Goal: Task Accomplishment & Management: Manage account settings

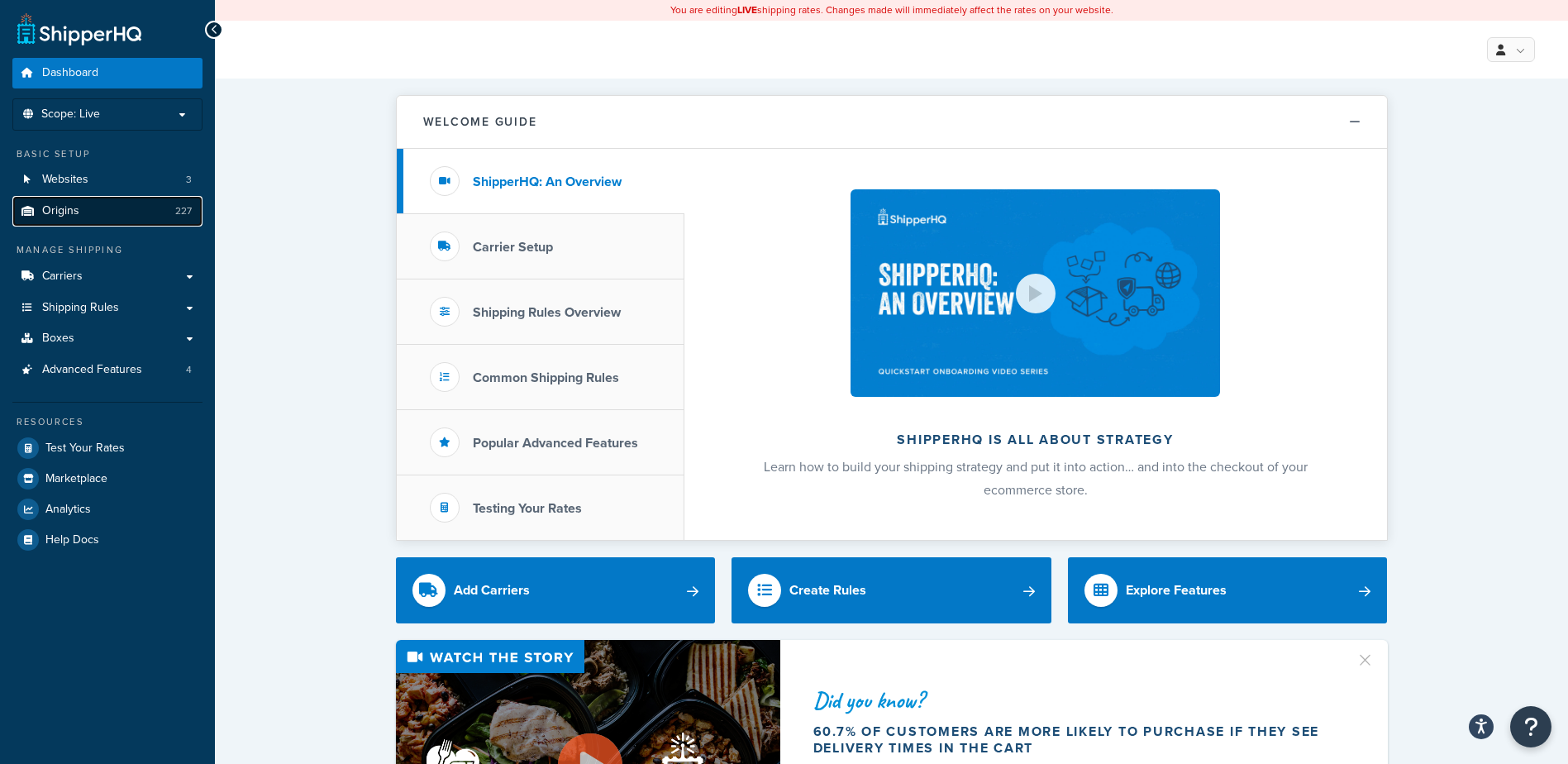
click at [88, 211] on link "Origins 227" at bounding box center [107, 211] width 190 height 31
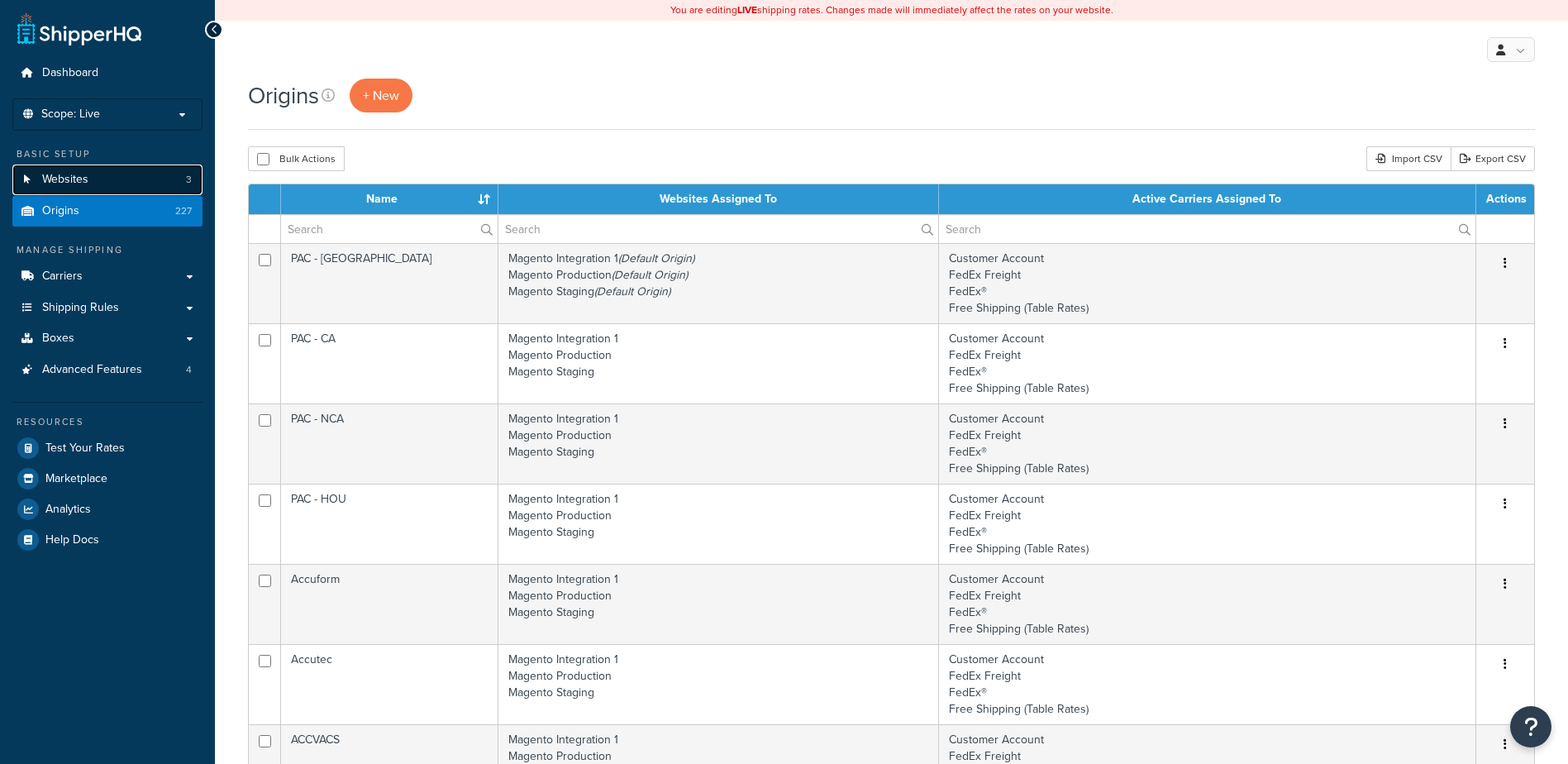
click at [104, 182] on link "Websites 3" at bounding box center [107, 179] width 190 height 31
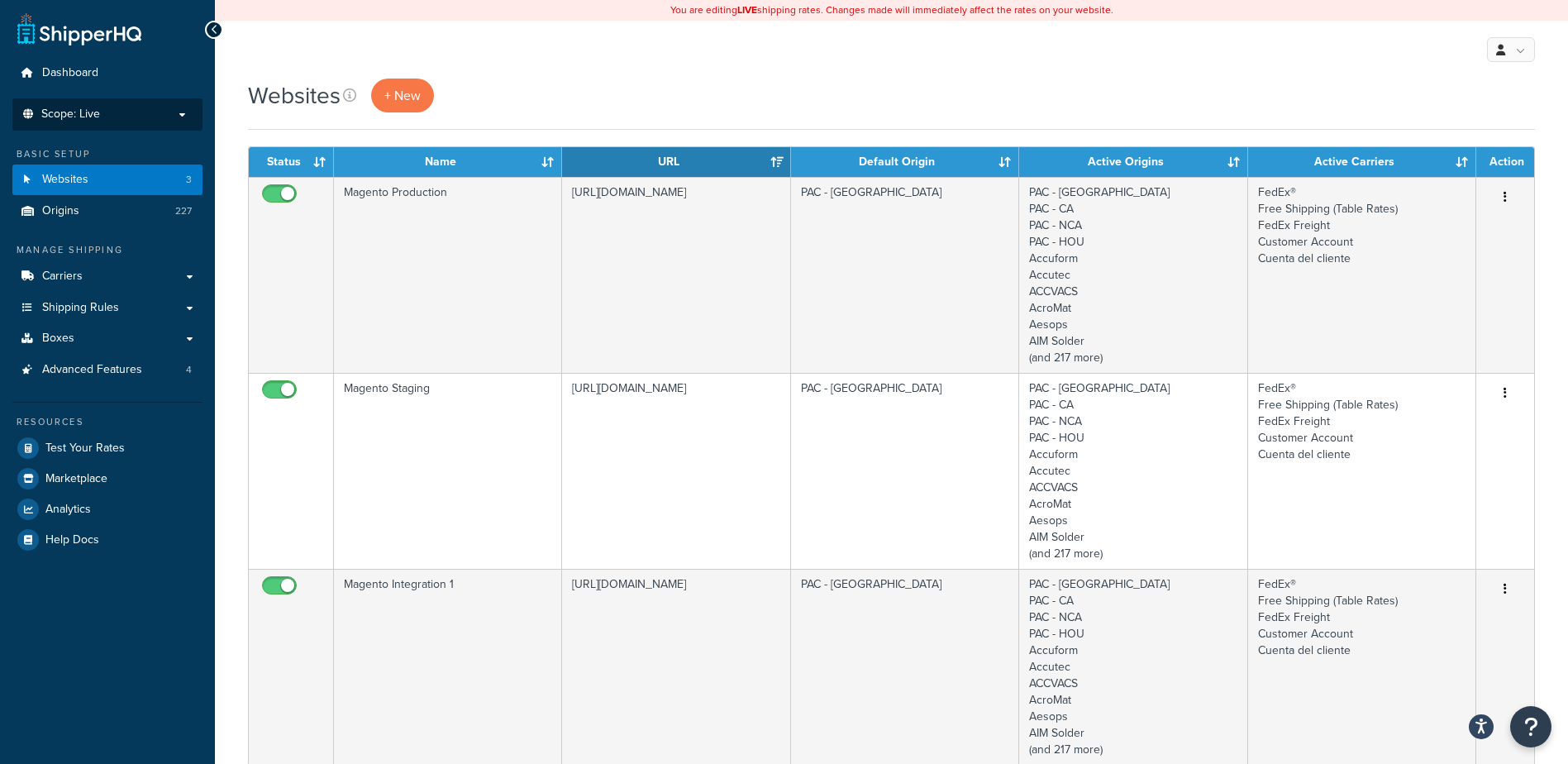
click at [89, 110] on span "Scope: Live" at bounding box center [70, 115] width 59 height 14
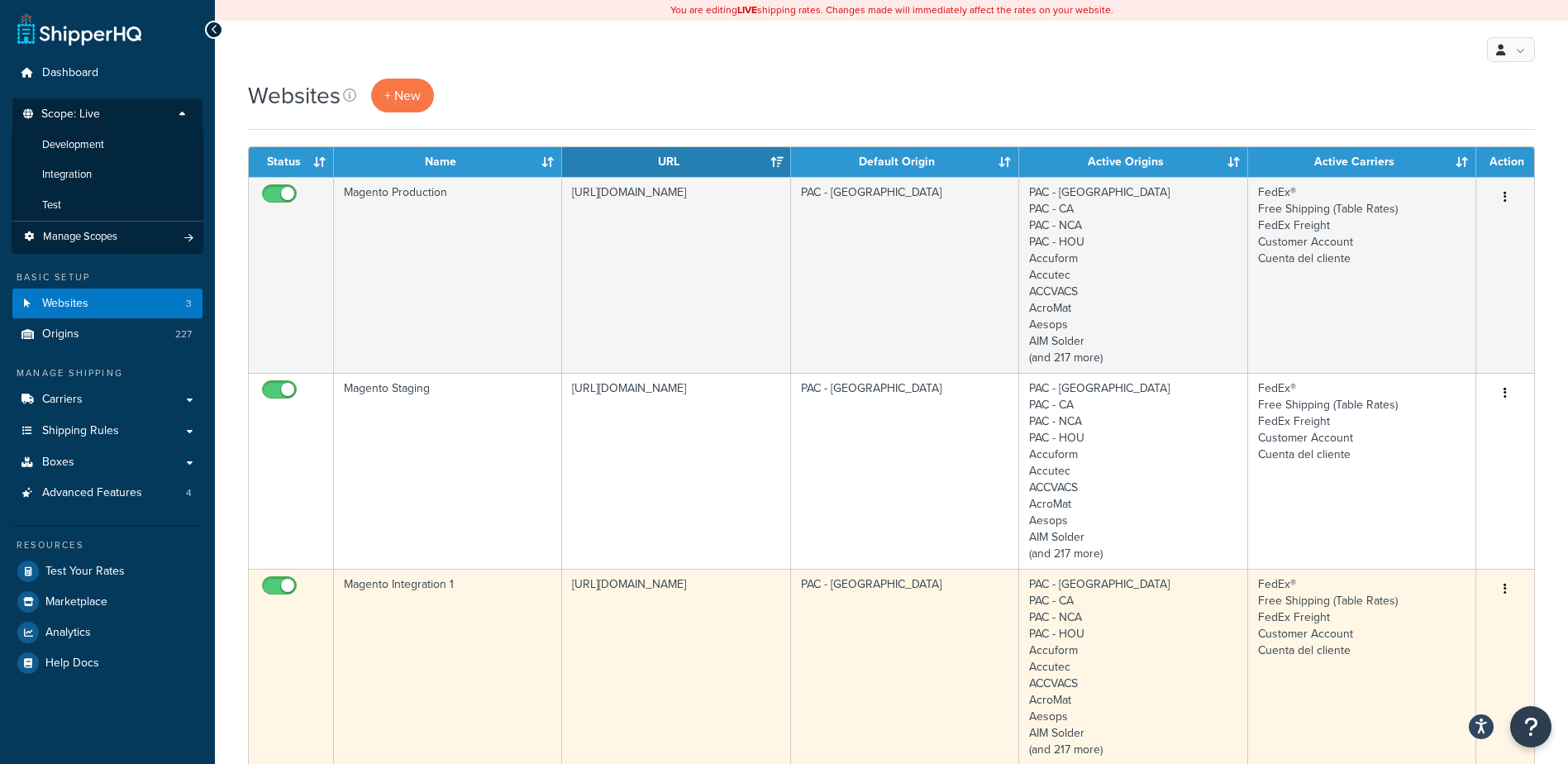
click at [655, 600] on td "[URL][DOMAIN_NAME]" at bounding box center [676, 667] width 228 height 196
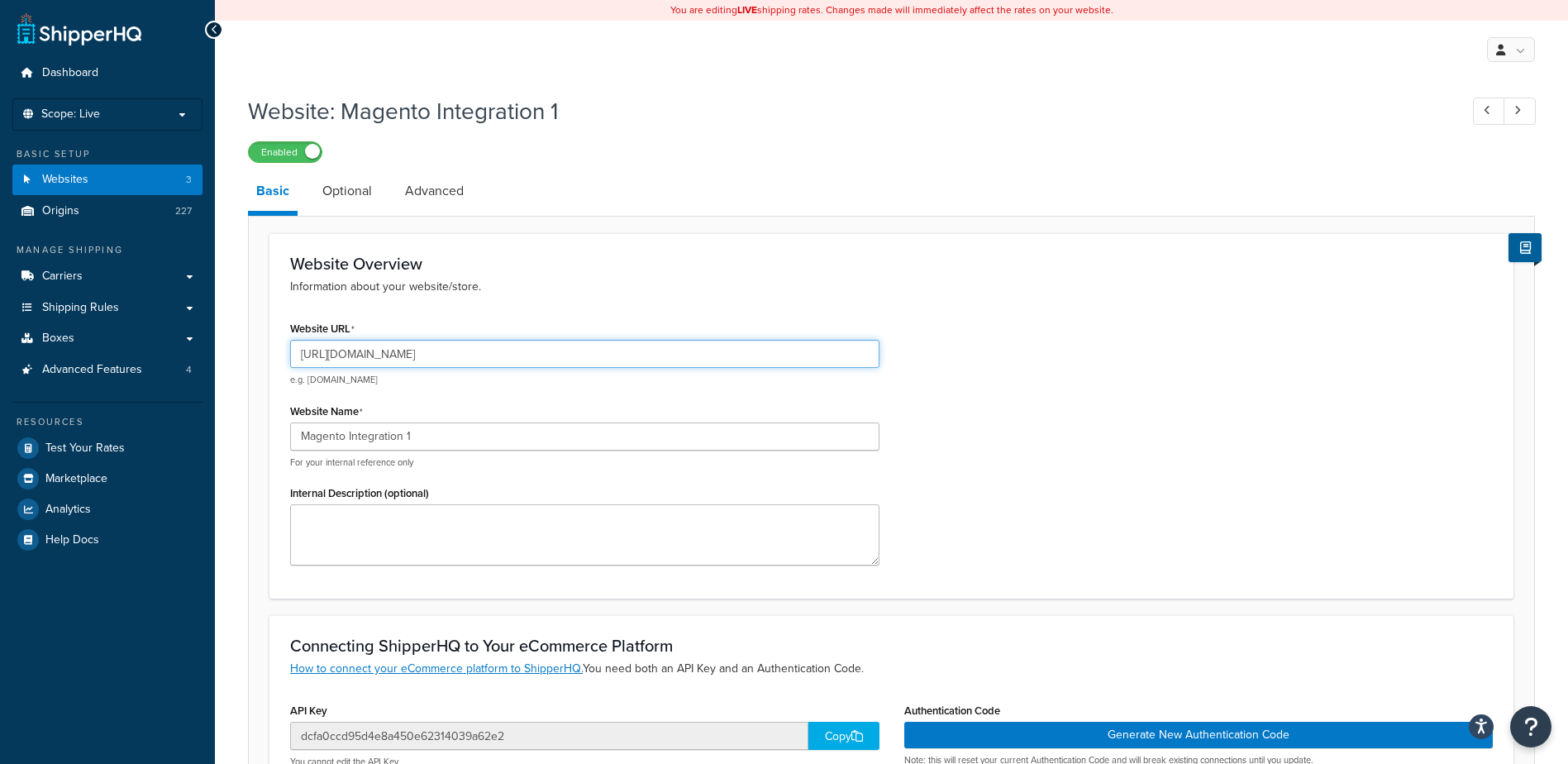
click at [427, 354] on input "[URL][DOMAIN_NAME]" at bounding box center [585, 354] width 589 height 28
click at [736, 359] on input "[URL][DOMAIN_NAME]" at bounding box center [585, 354] width 589 height 28
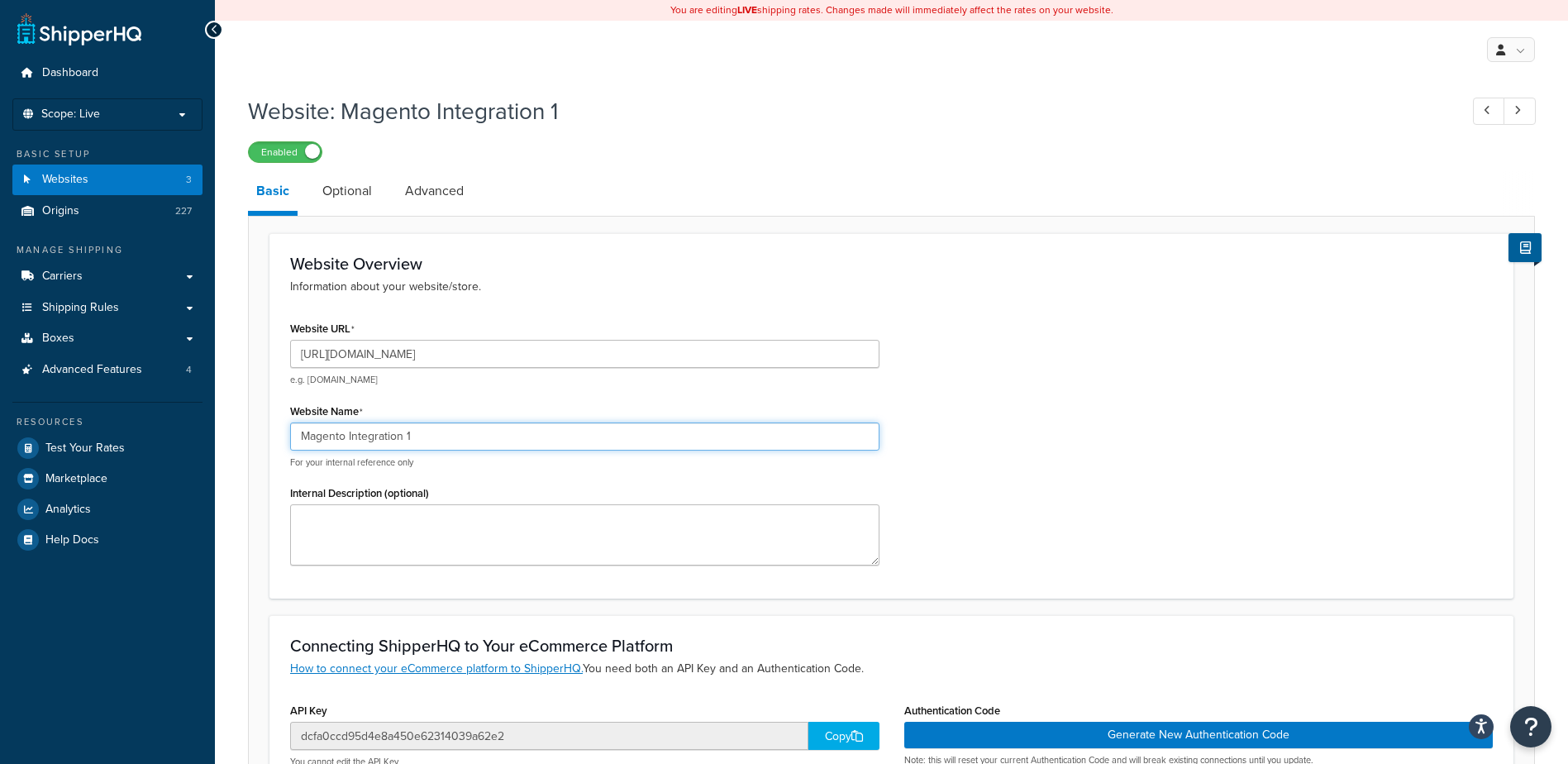
drag, startPoint x: 490, startPoint y: 436, endPoint x: 530, endPoint y: 440, distance: 40.2
click at [530, 440] on input "Magento Integration 1" at bounding box center [585, 436] width 589 height 28
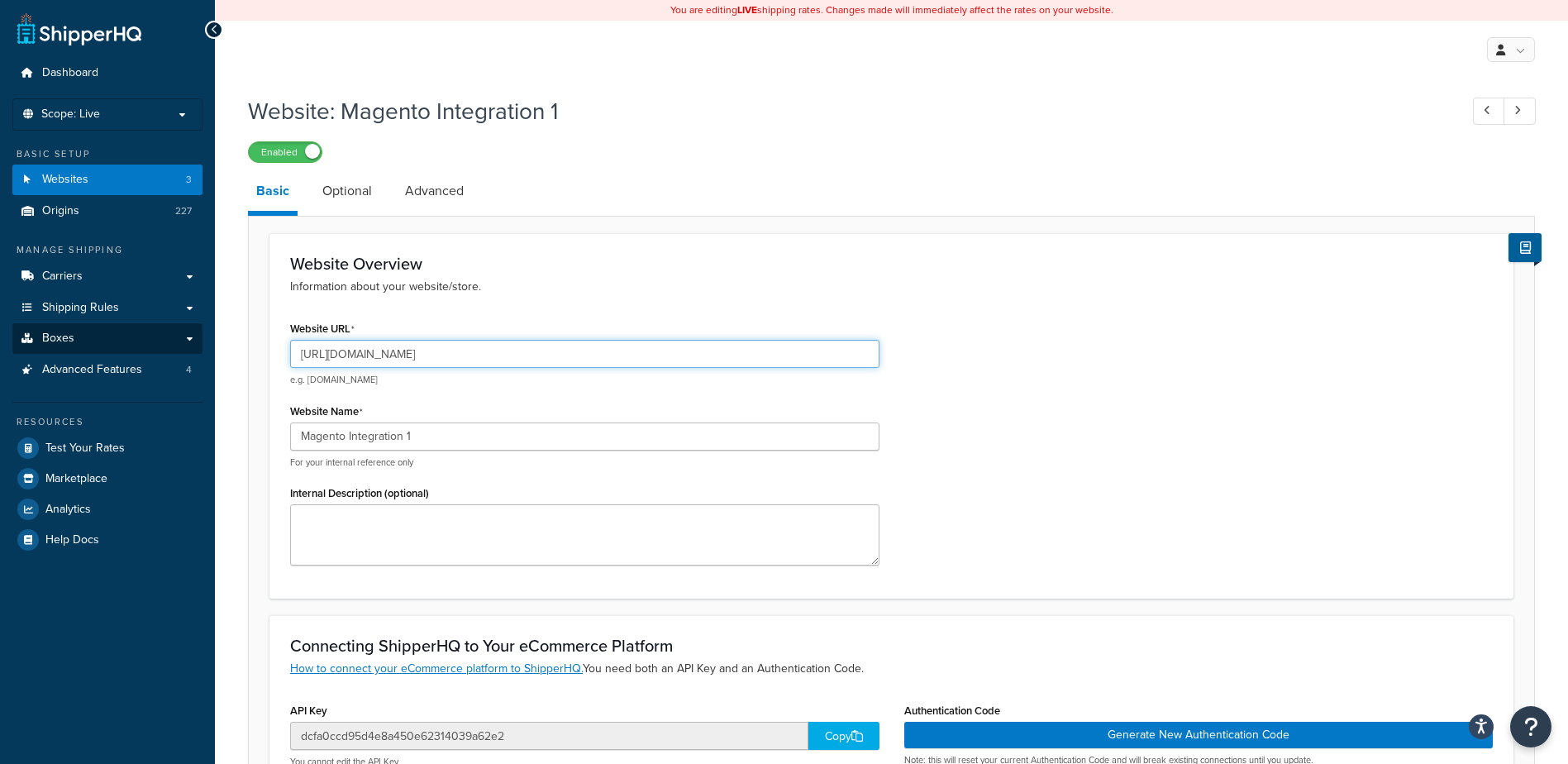
drag, startPoint x: 689, startPoint y: 348, endPoint x: 163, endPoint y: 346, distance: 526.0
click at [163, 346] on div "Dashboard Scope: Live Basic Setup Websites 3 Origins 227 Manage Shipping Carrie…" at bounding box center [784, 638] width 1568 height 1276
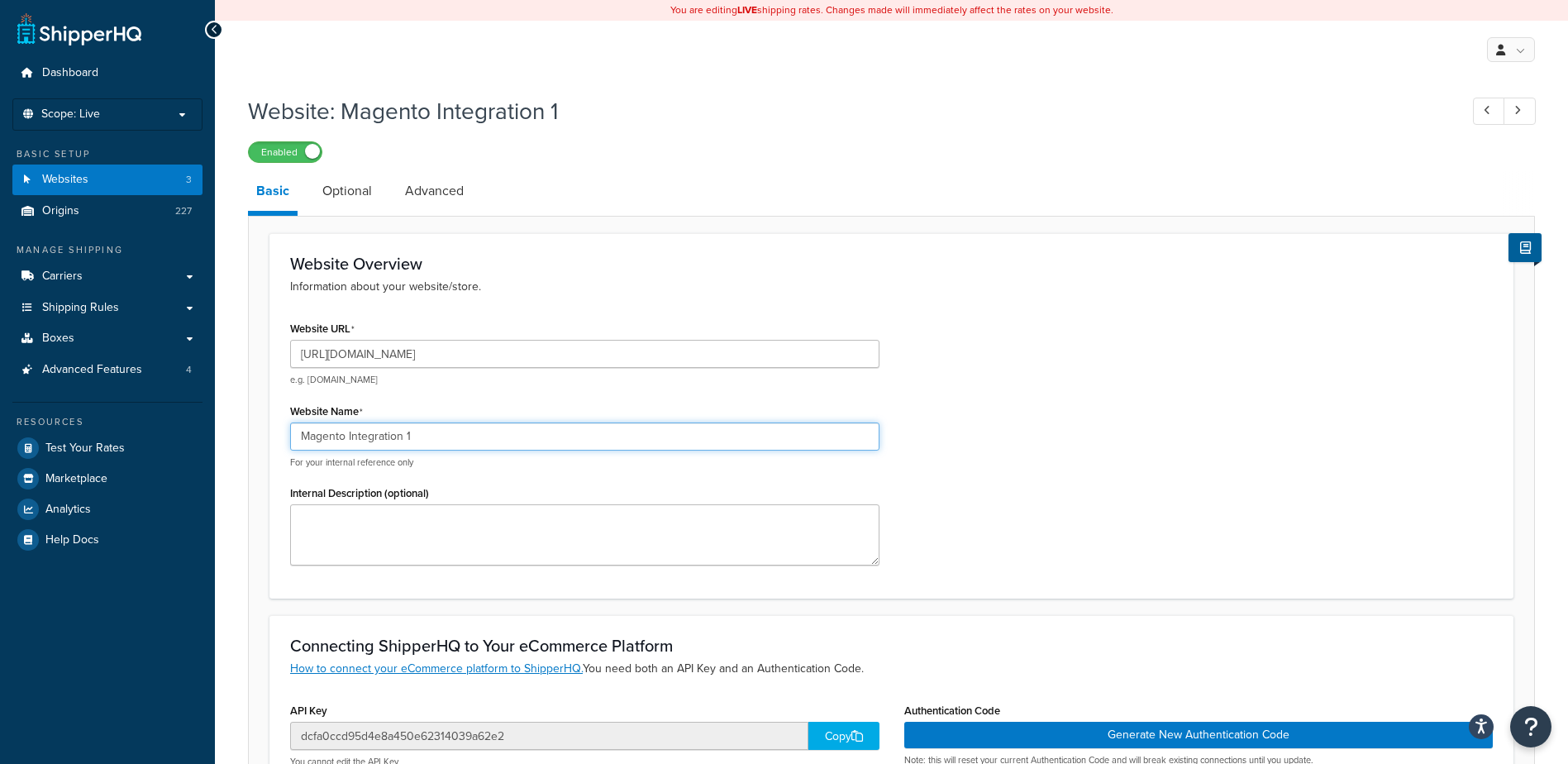
click at [541, 441] on input "Magento Integration 1" at bounding box center [585, 436] width 589 height 28
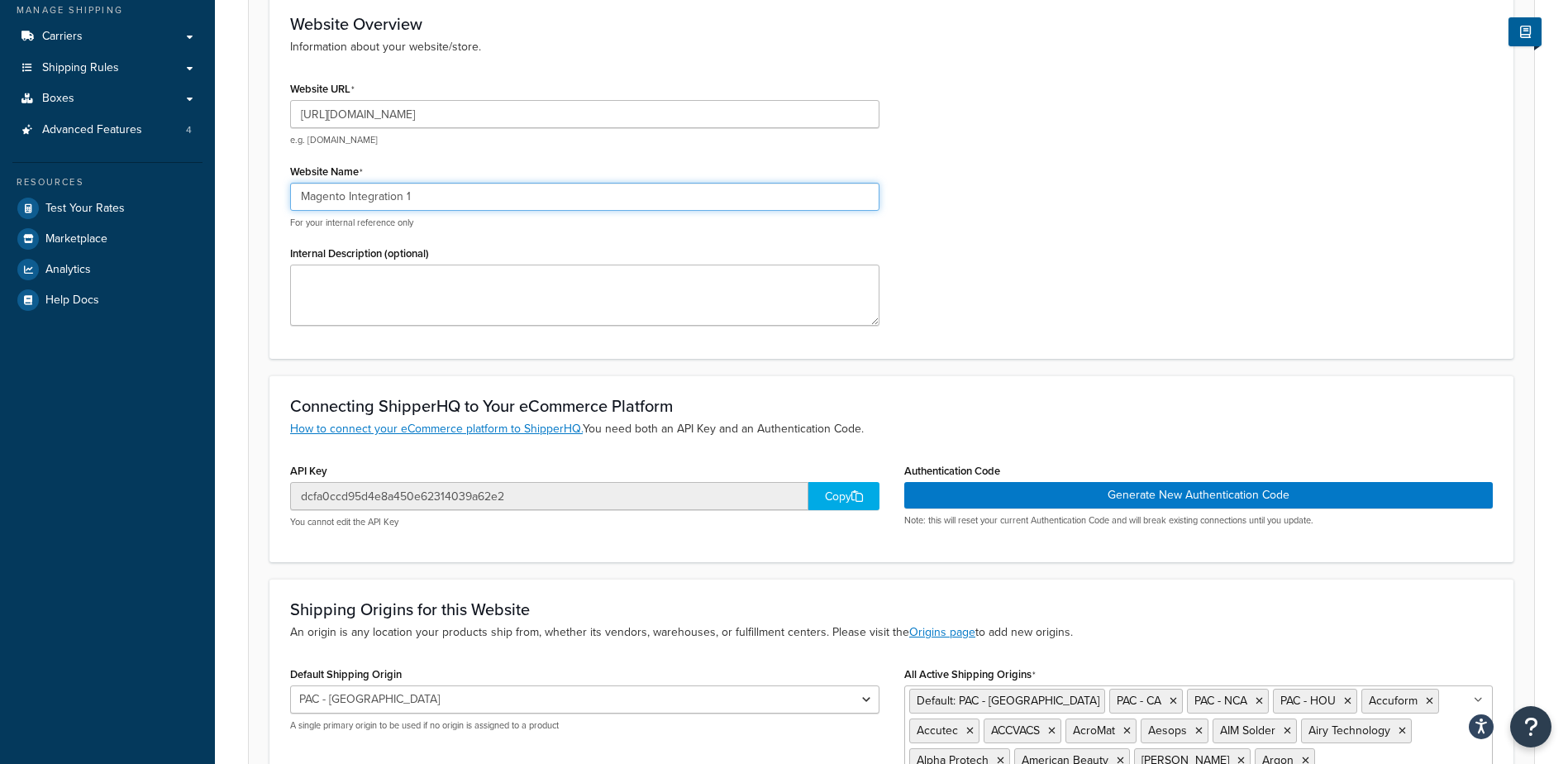
scroll to position [236, 0]
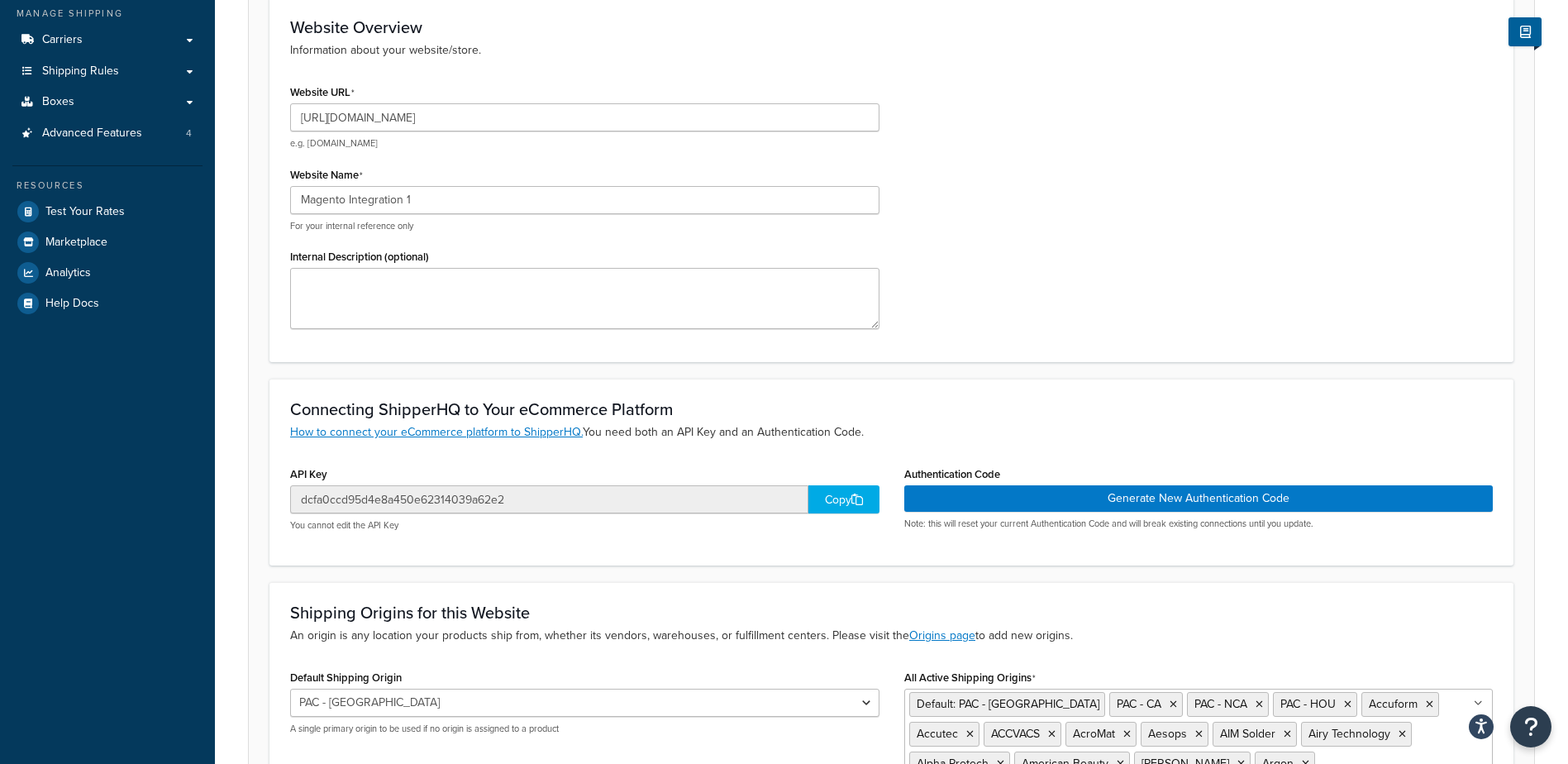
drag, startPoint x: 677, startPoint y: 429, endPoint x: 861, endPoint y: 434, distance: 184.1
click at [861, 434] on p "How to connect your eCommerce platform to ShipperHQ. You need both an API Key a…" at bounding box center [892, 432] width 1203 height 18
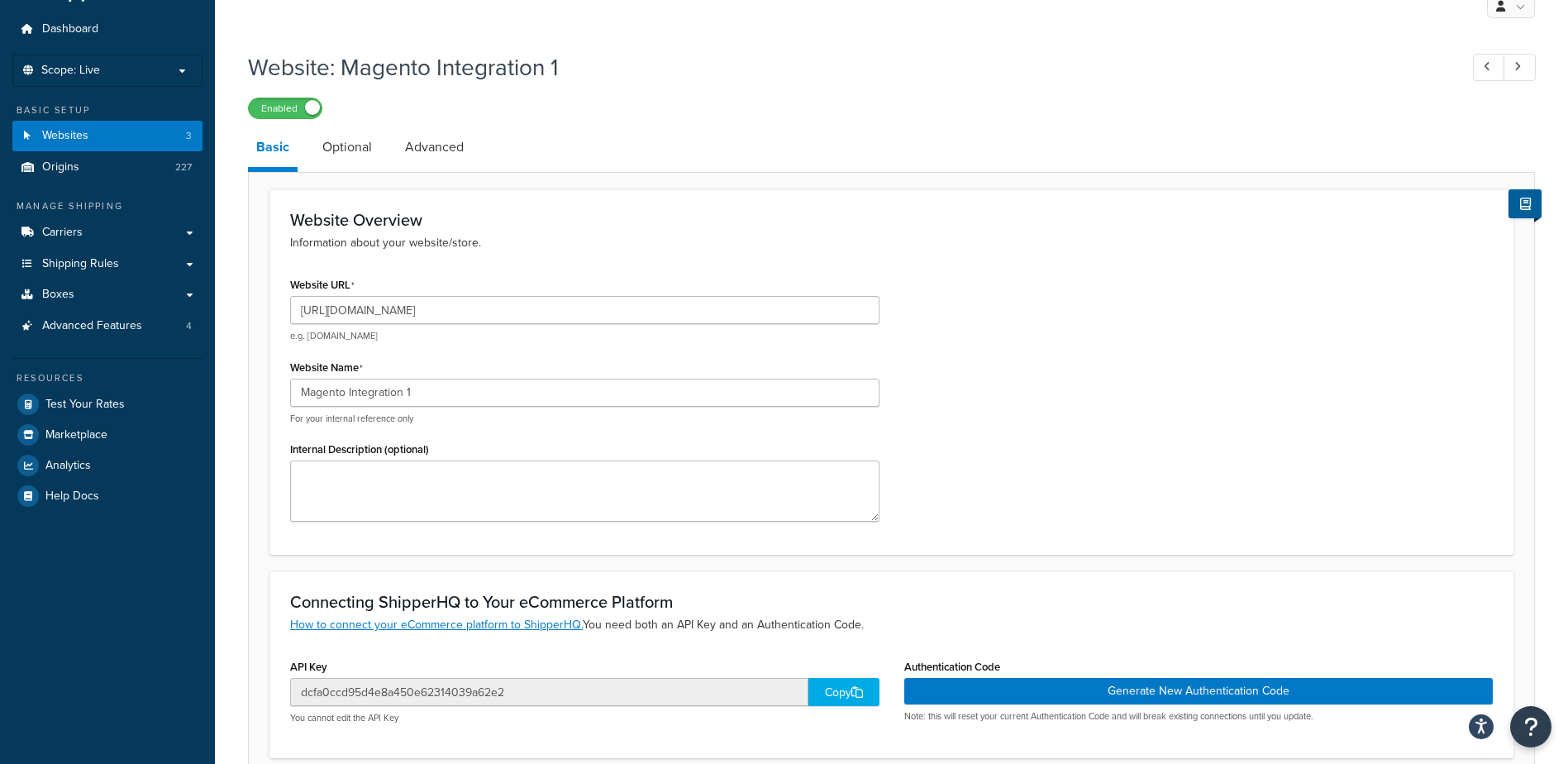
scroll to position [83, 0]
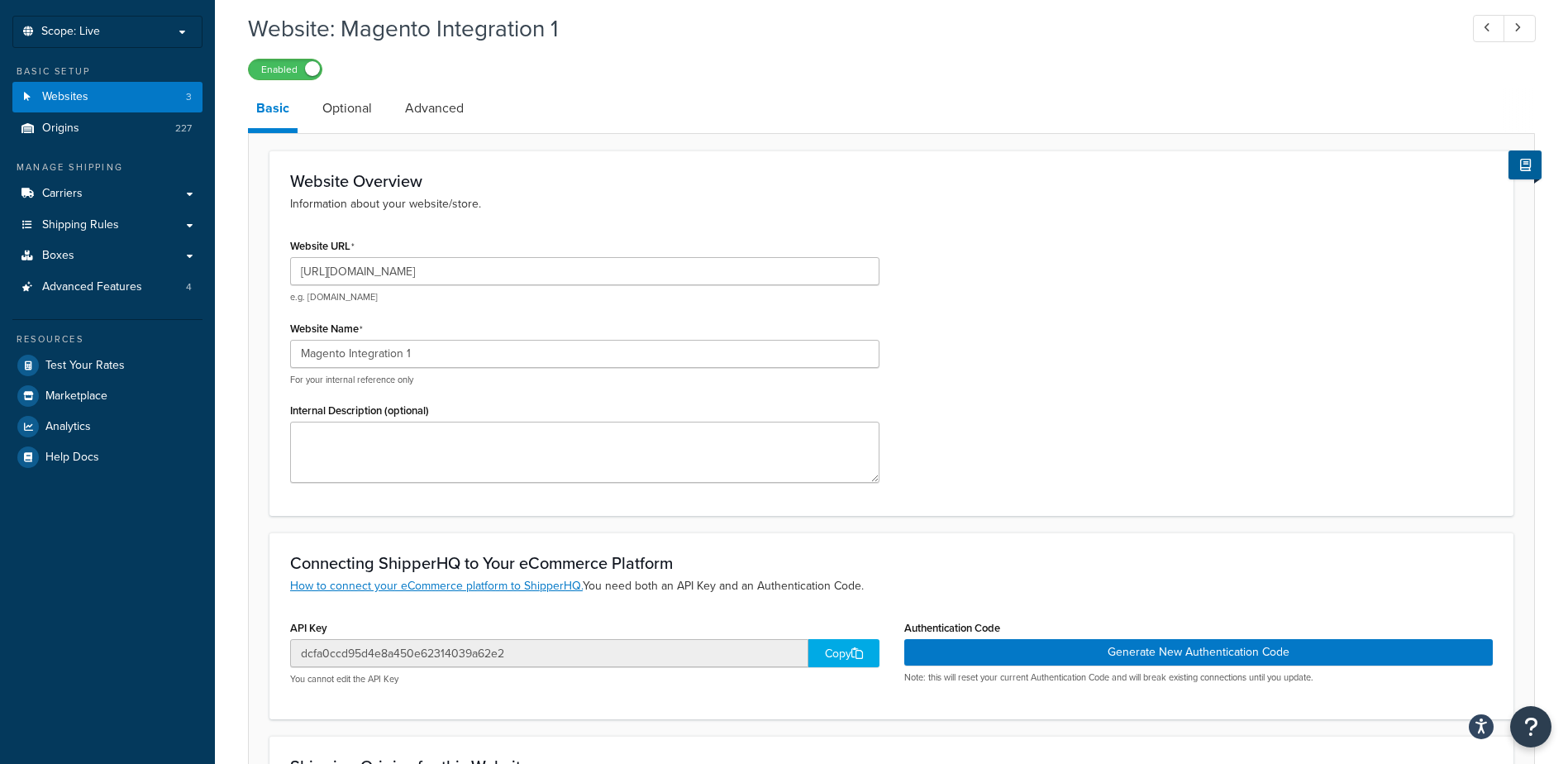
click at [744, 584] on p "How to connect your eCommerce platform to ShipperHQ. You need both an API Key a…" at bounding box center [892, 586] width 1203 height 18
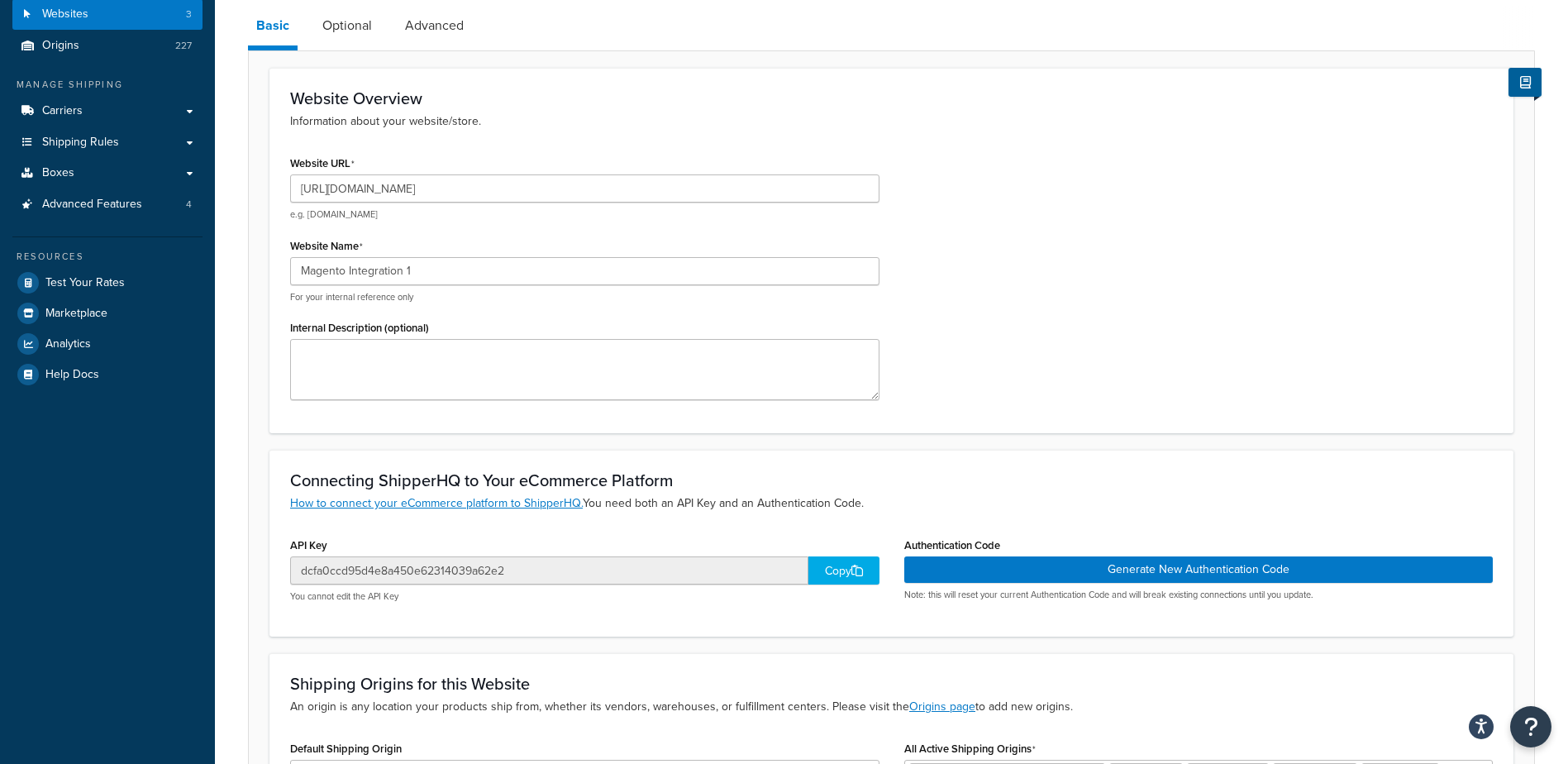
scroll to position [248, 0]
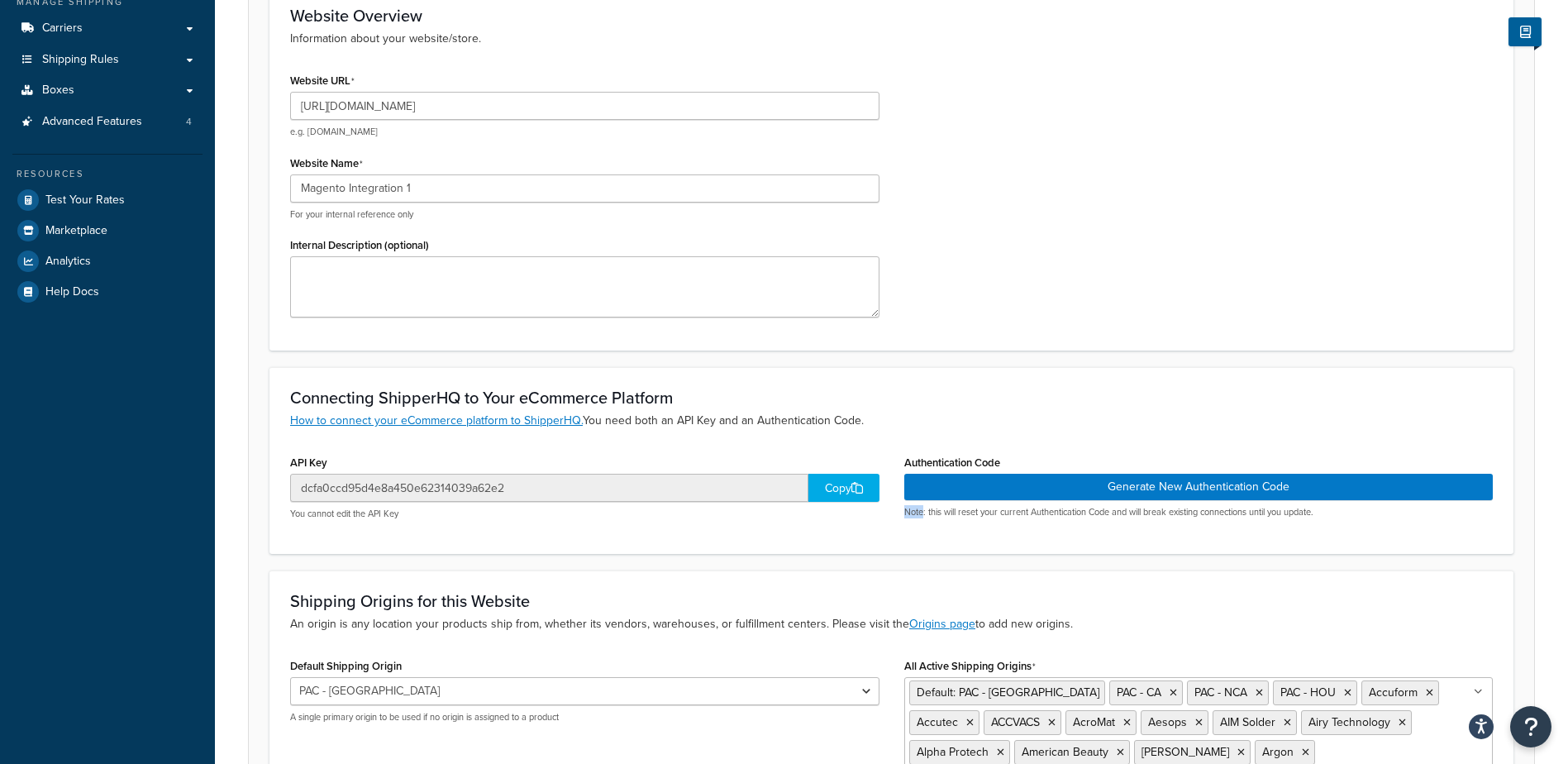
drag, startPoint x: 921, startPoint y: 510, endPoint x: 904, endPoint y: 511, distance: 17.0
click at [904, 511] on p "Note: this will reset your current Authentication Code and will break existing …" at bounding box center [1198, 512] width 589 height 12
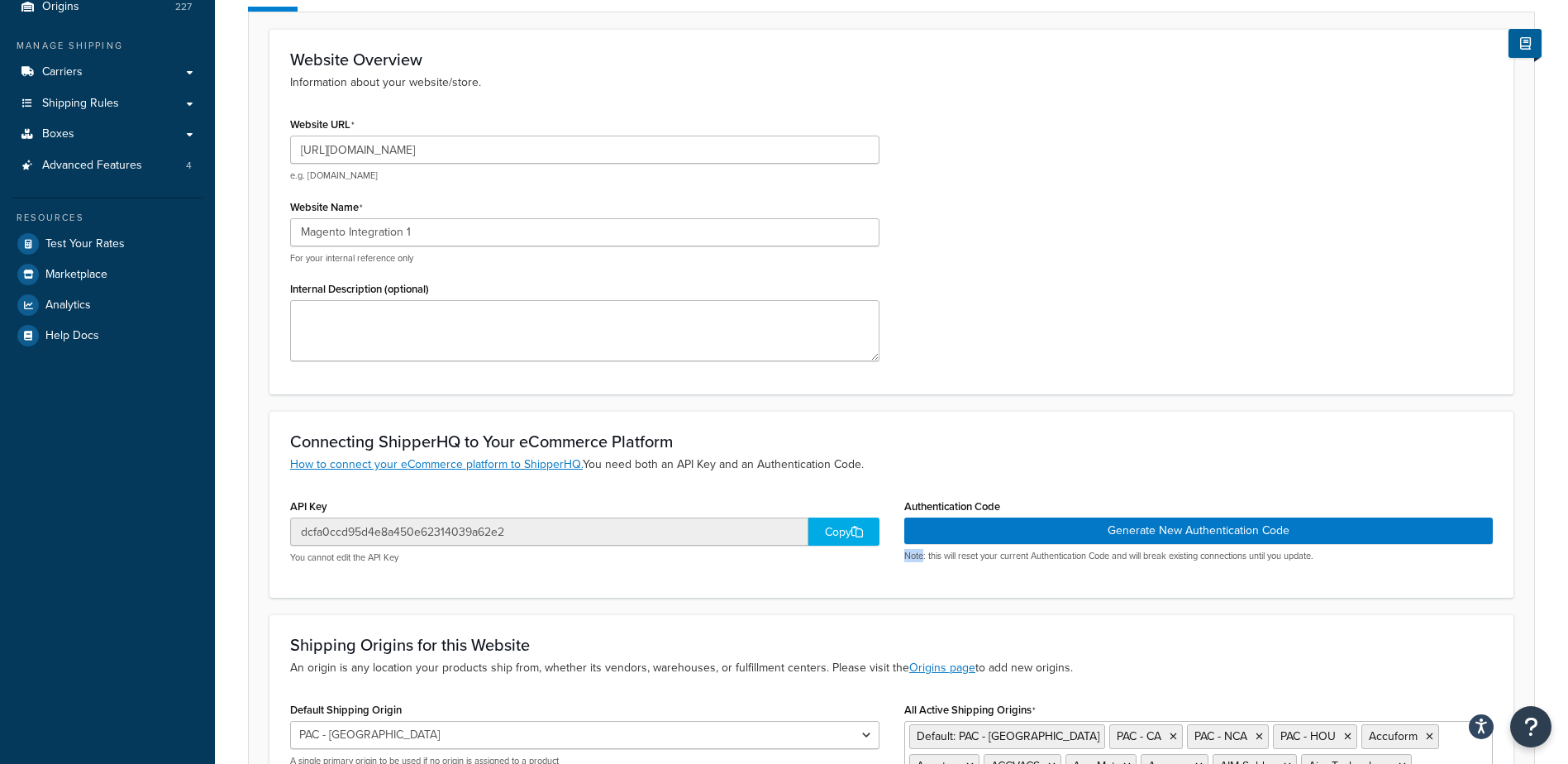
scroll to position [83, 0]
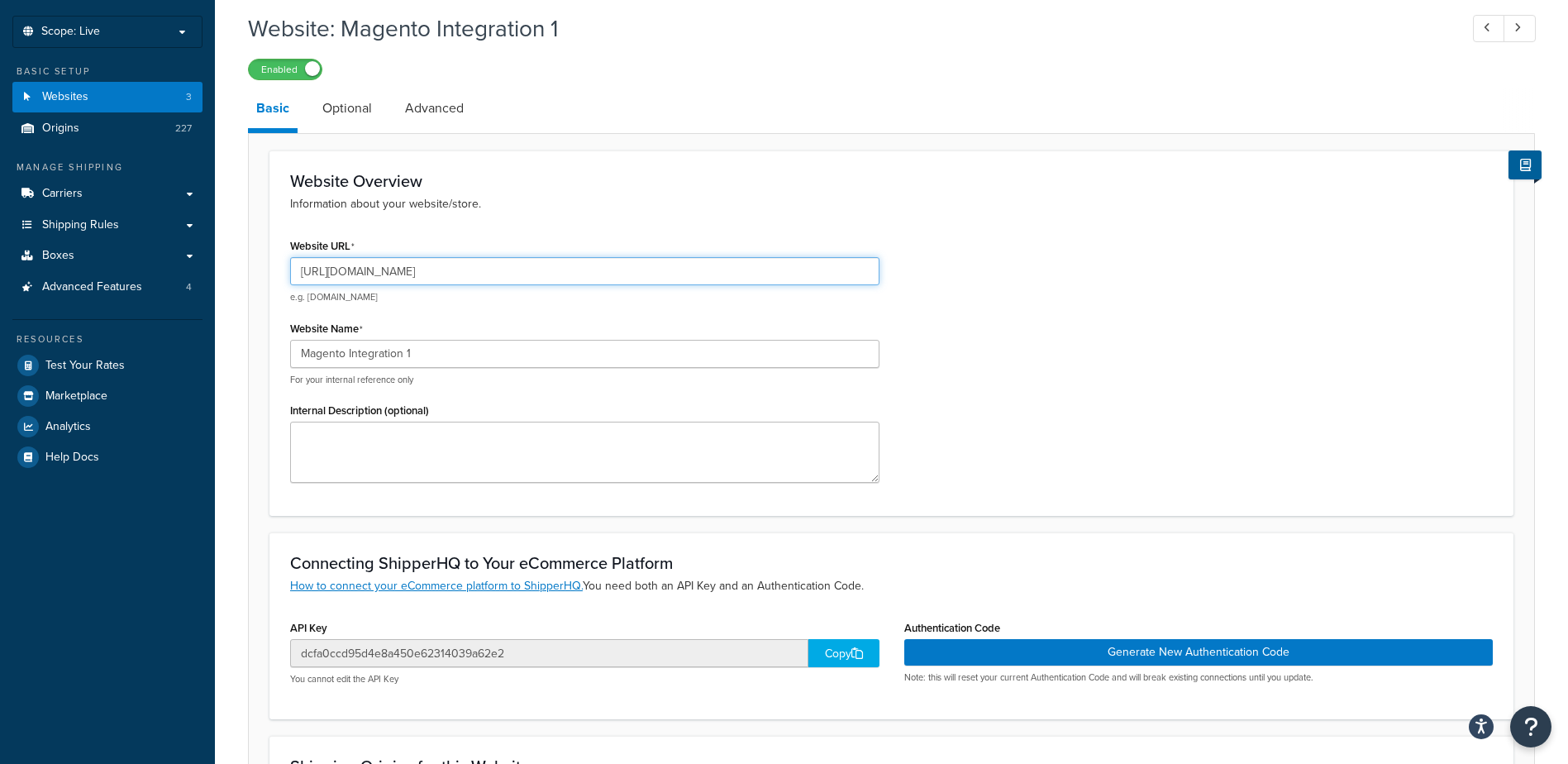
click at [702, 272] on input "https://integration-5ojmyuq-oralvc6wkr77e.us-5.magentosite.cloud/" at bounding box center [585, 271] width 589 height 28
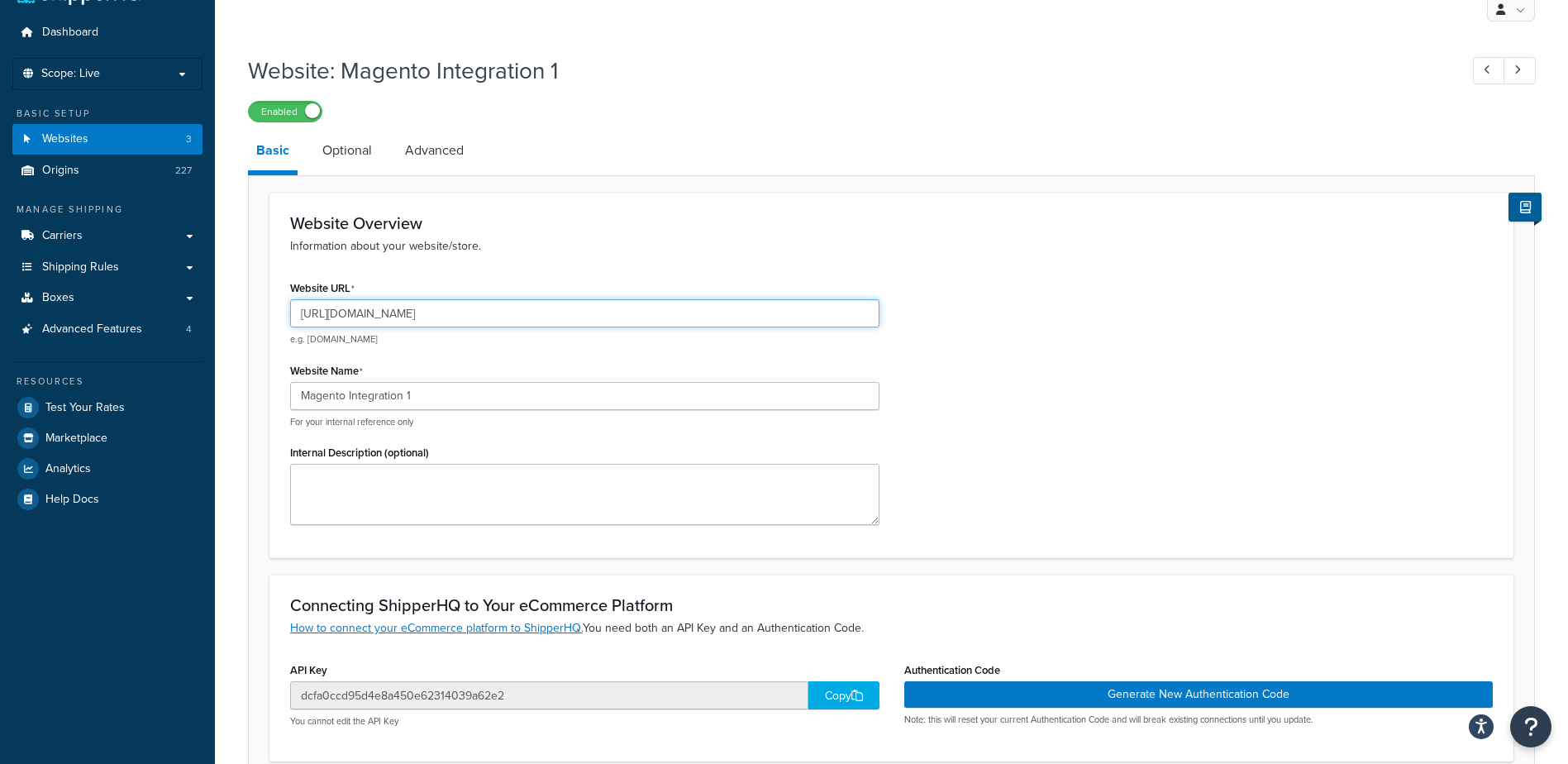
scroll to position [0, 0]
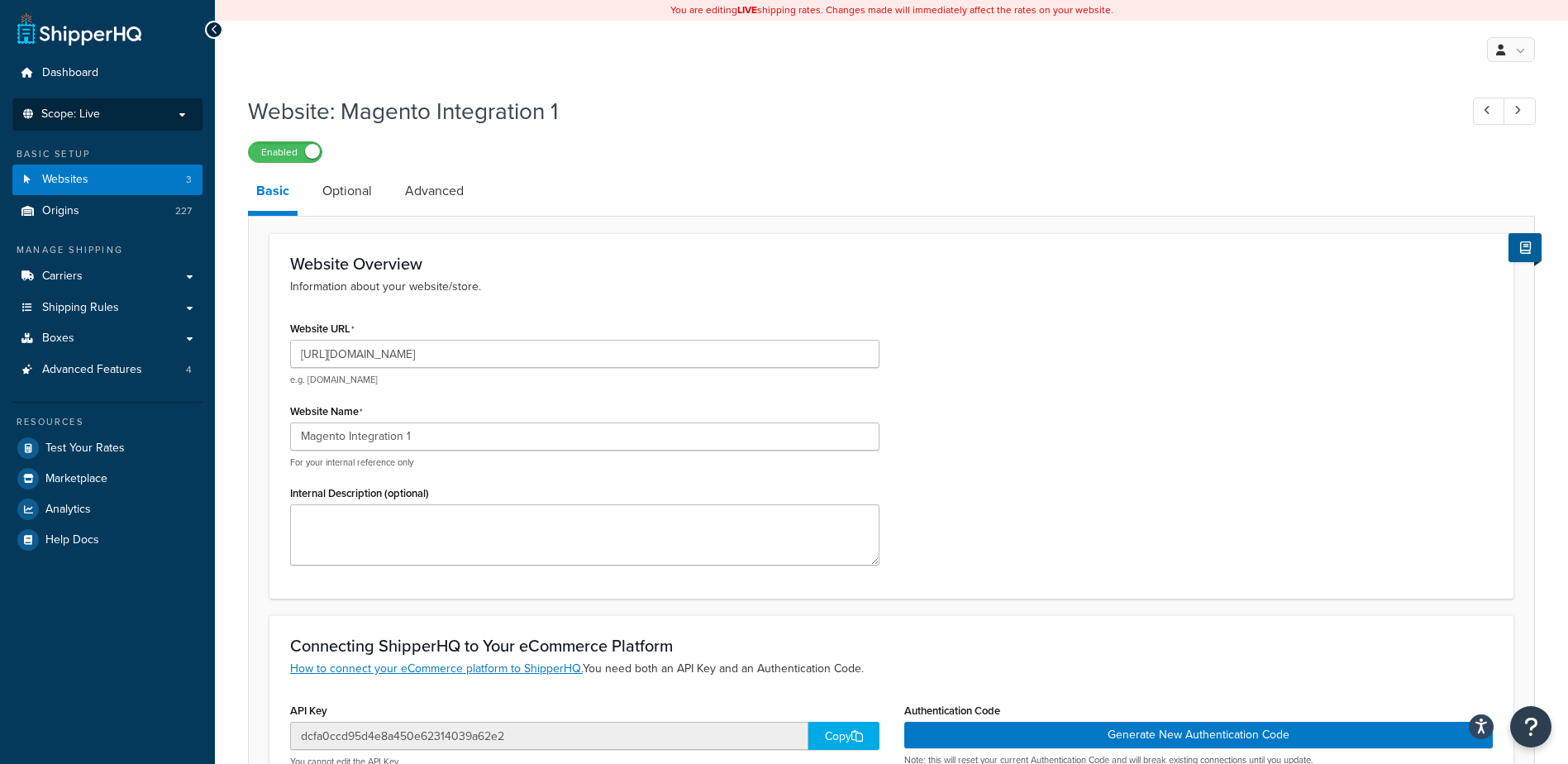
click at [154, 108] on p "Scope: Live" at bounding box center [108, 115] width 175 height 14
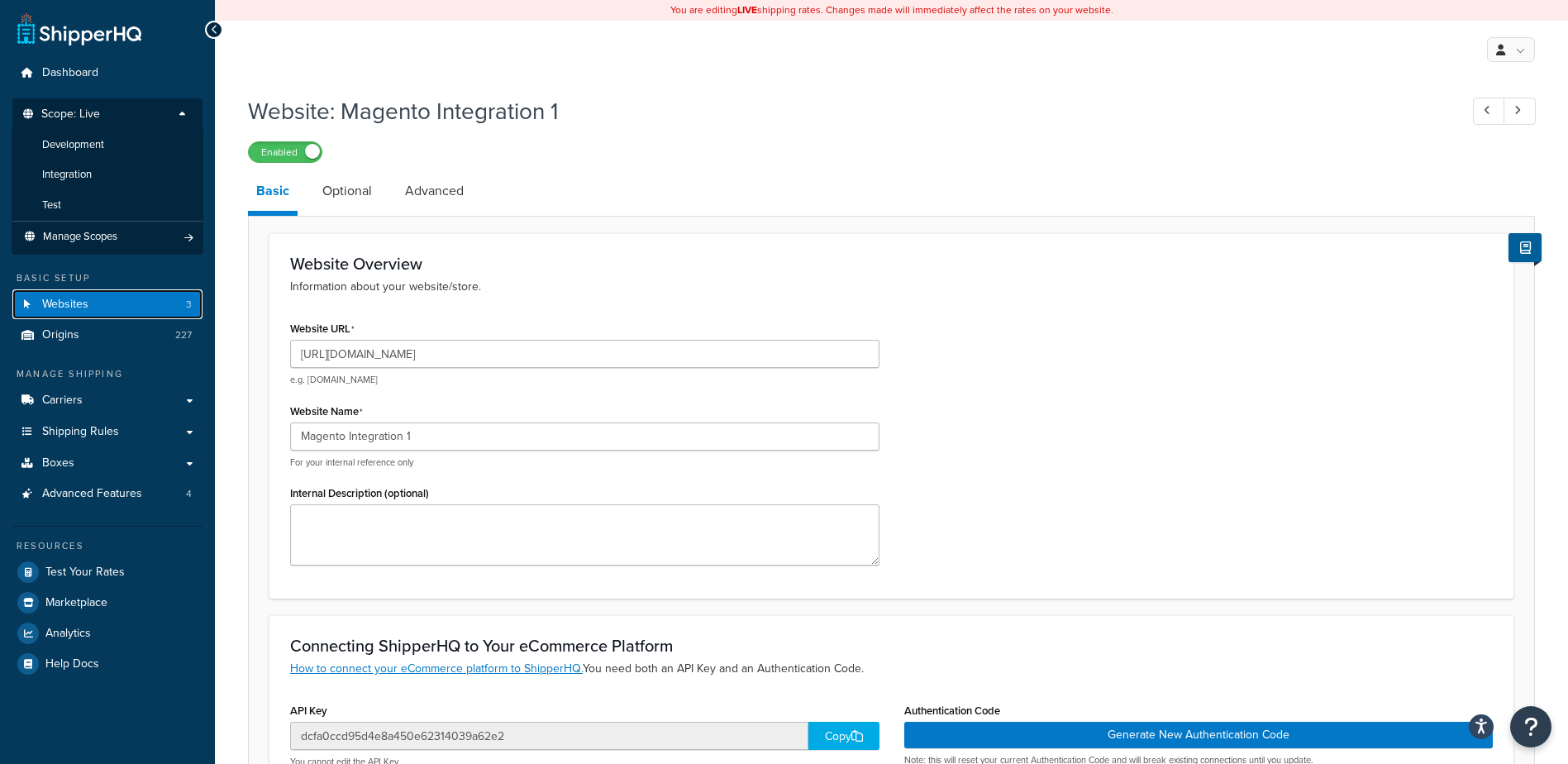
click at [111, 296] on link "Websites 3" at bounding box center [107, 304] width 190 height 31
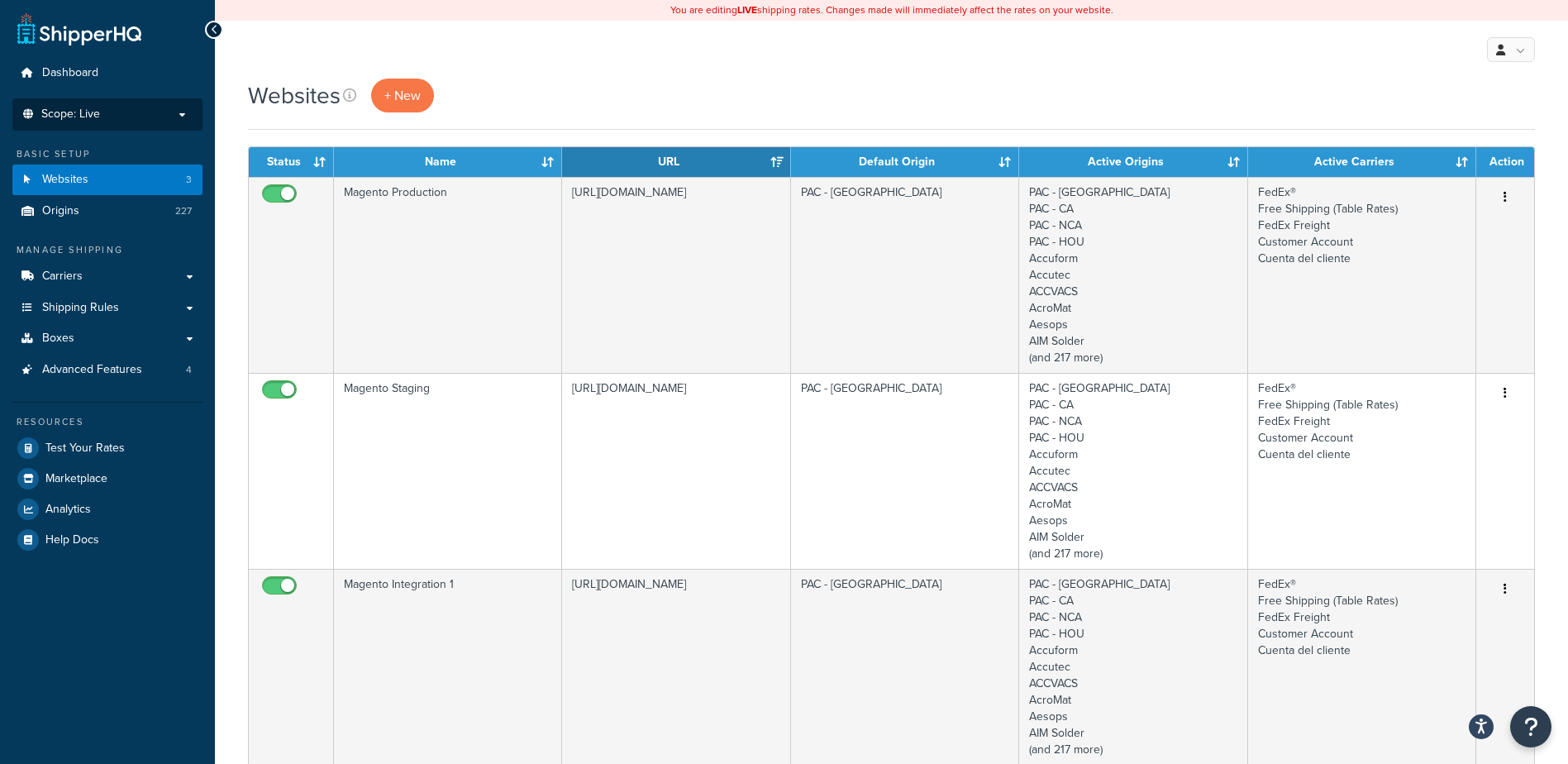
click at [110, 112] on p "Scope: Live" at bounding box center [108, 115] width 175 height 14
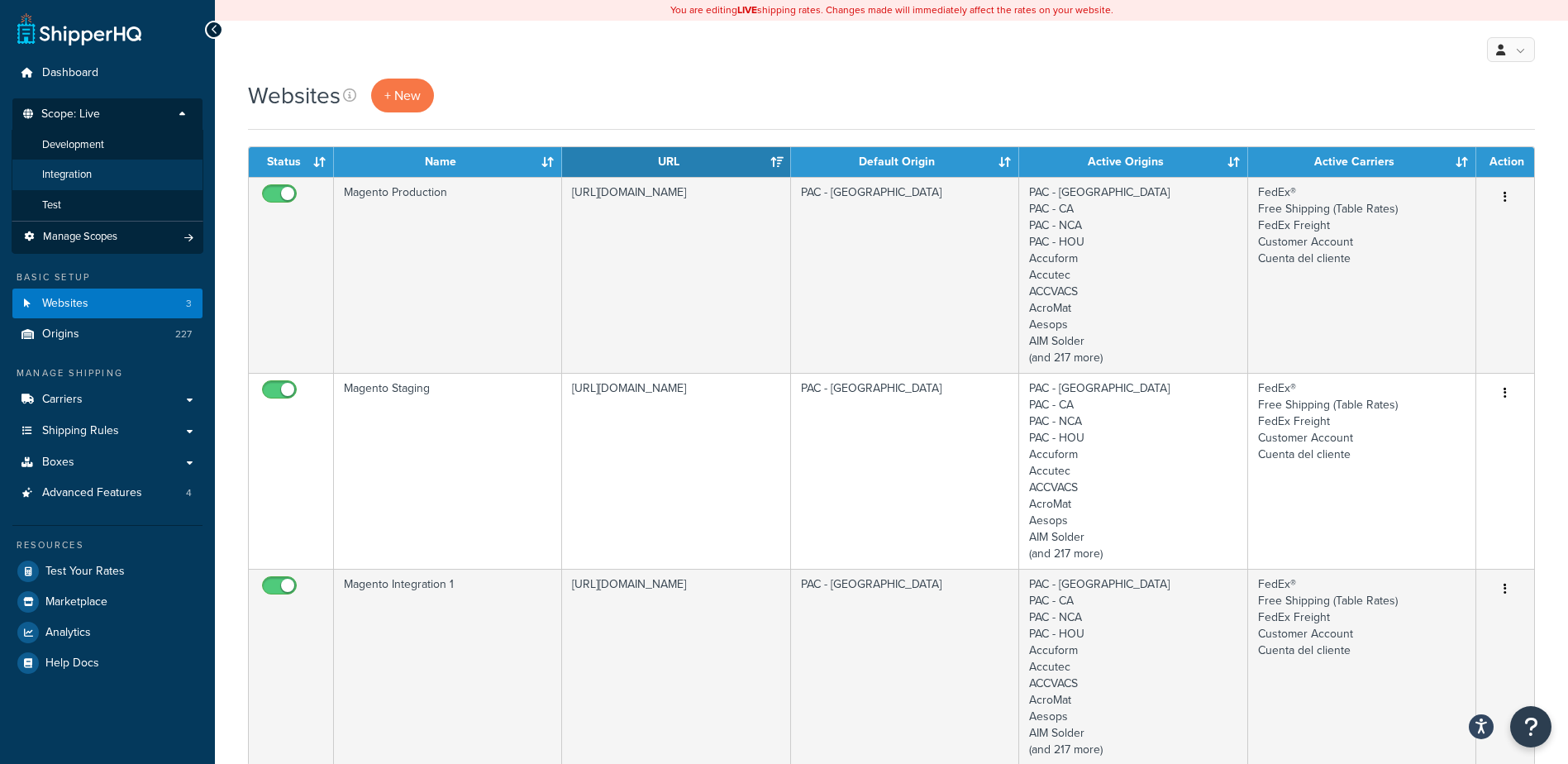
click at [114, 168] on li "Integration" at bounding box center [107, 174] width 191 height 31
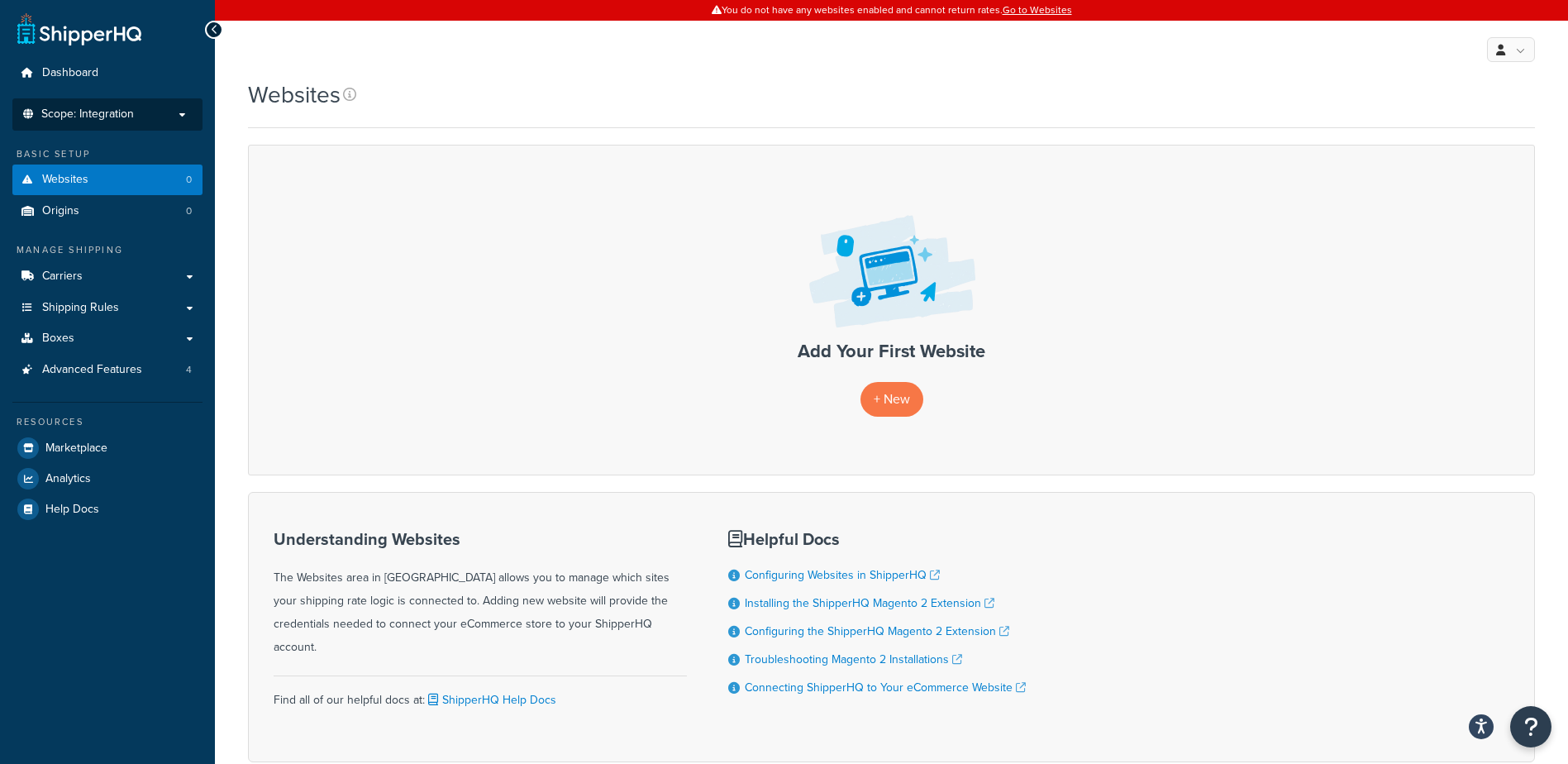
click at [136, 108] on p "Scope: Integration" at bounding box center [108, 115] width 175 height 14
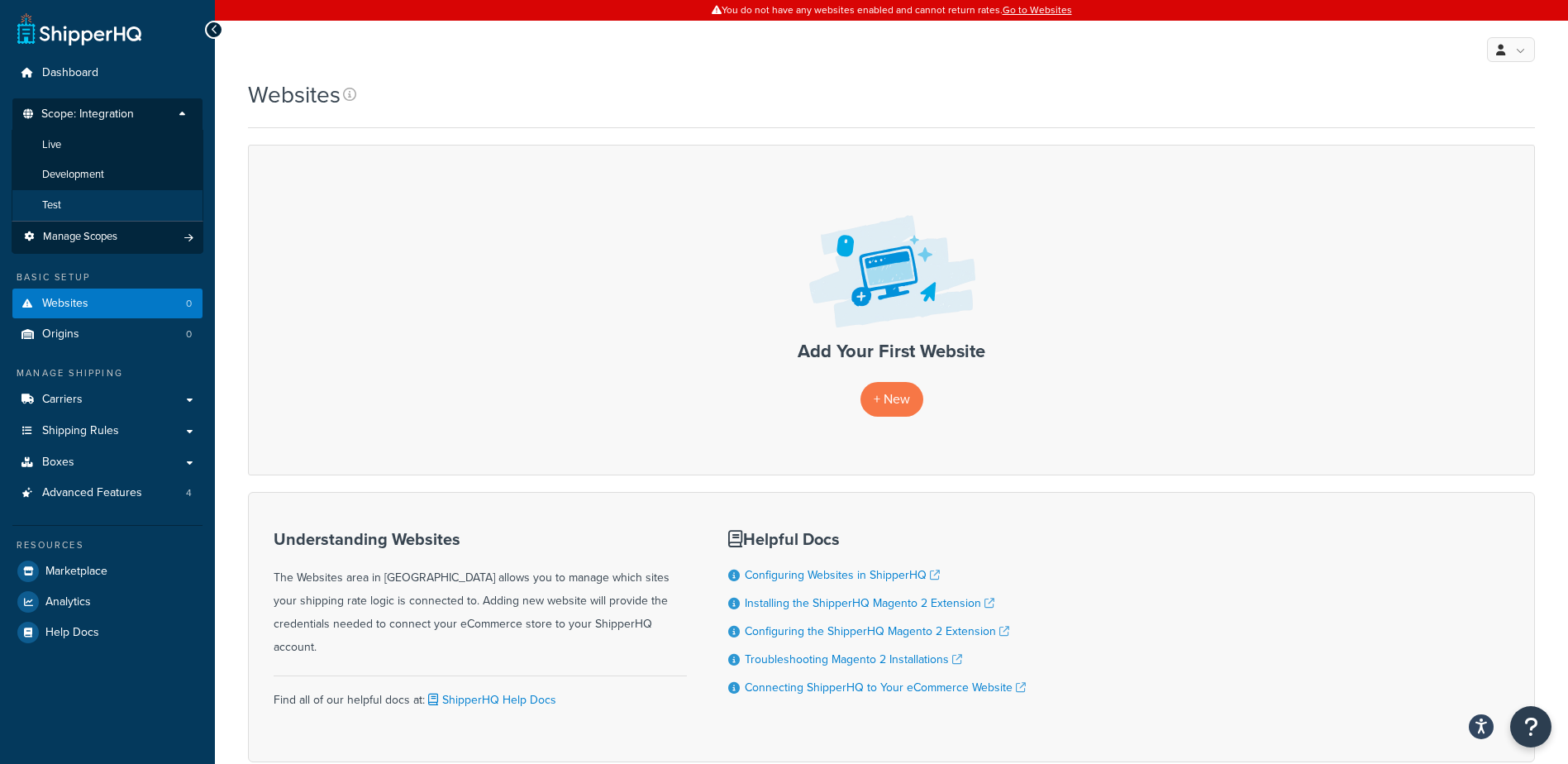
click at [124, 196] on li "Test" at bounding box center [107, 205] width 191 height 31
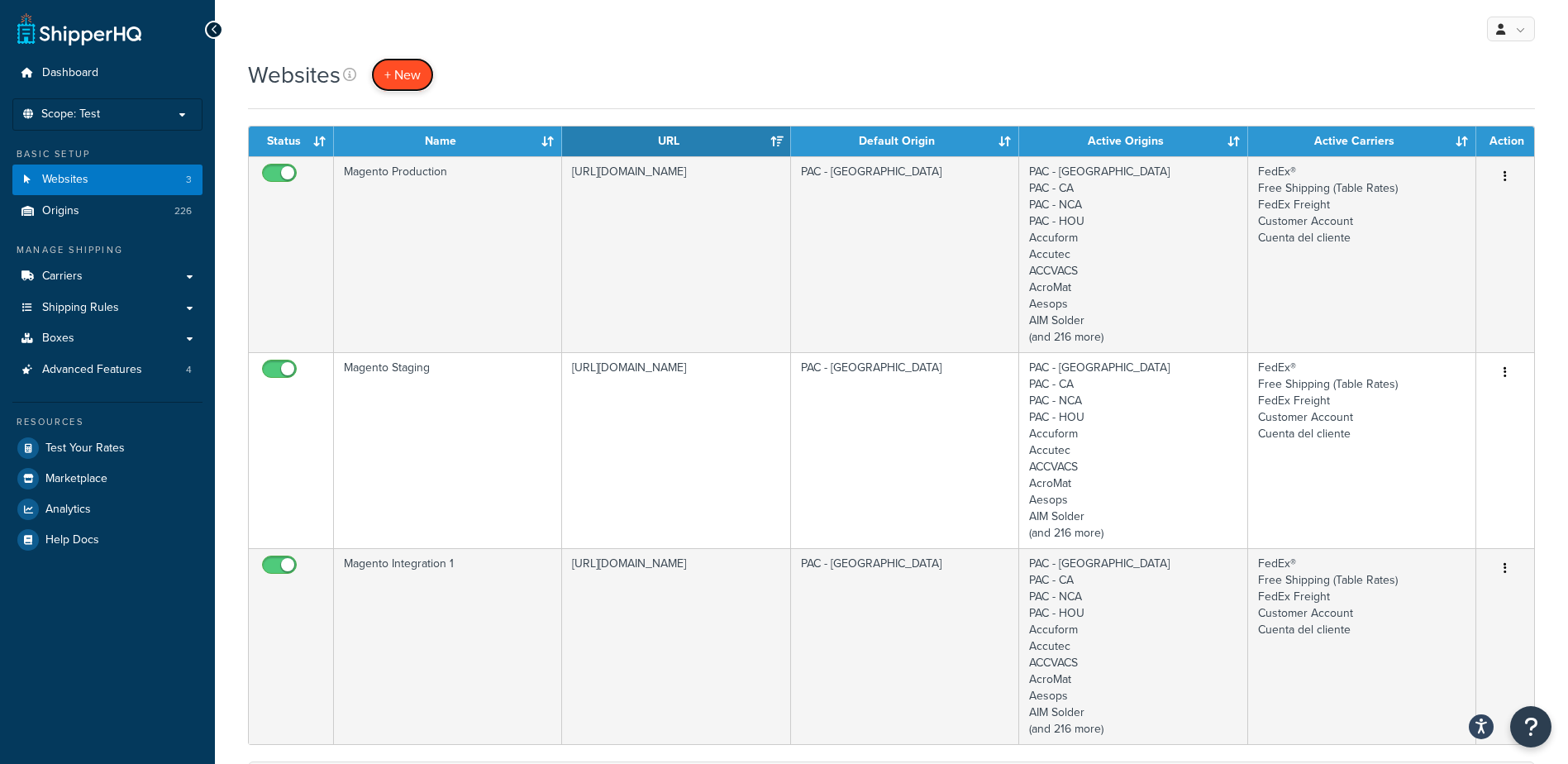
click at [421, 78] on link "+ New" at bounding box center [403, 74] width 63 height 34
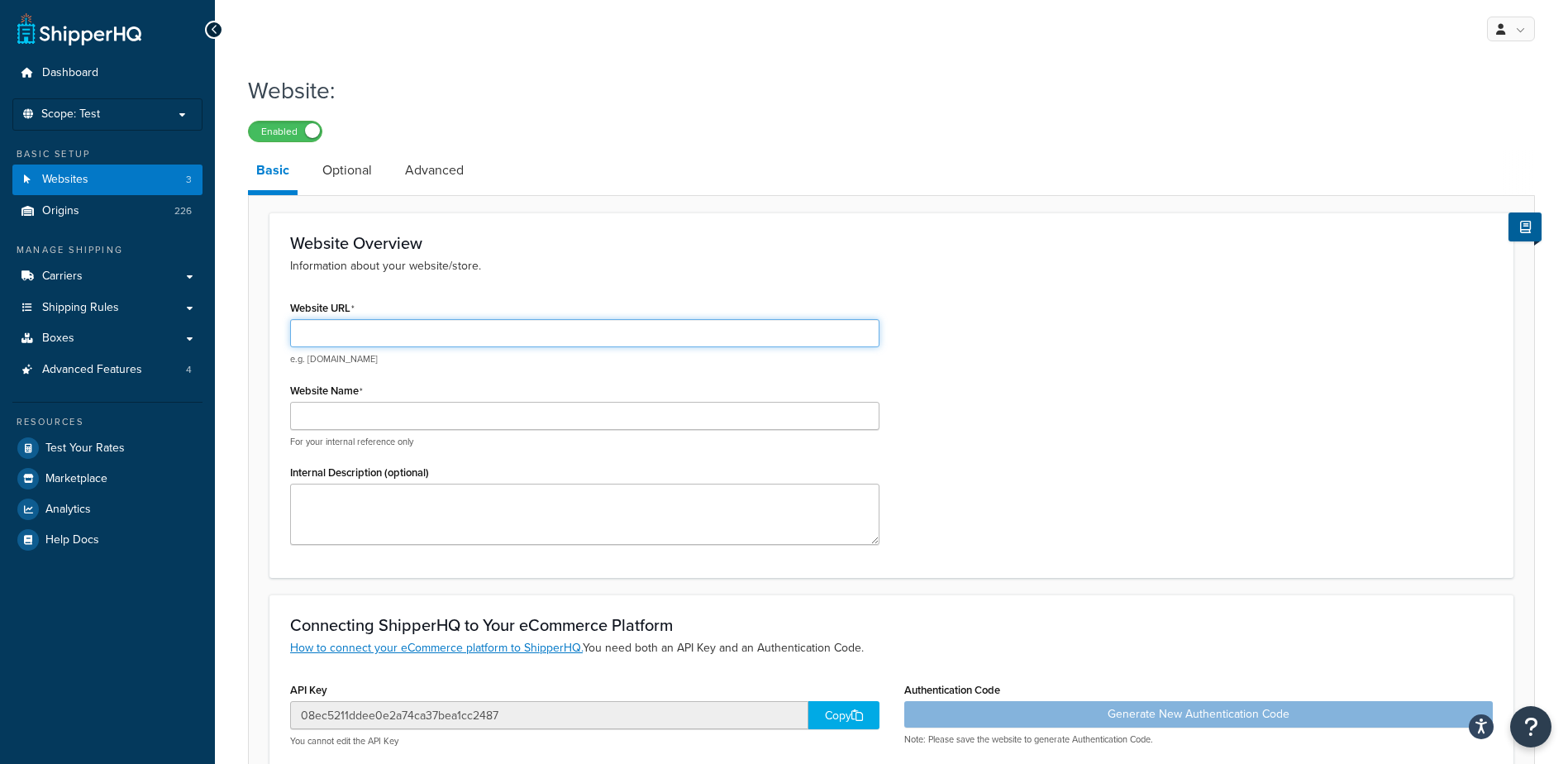
click at [454, 328] on input "Website URL" at bounding box center [585, 333] width 589 height 28
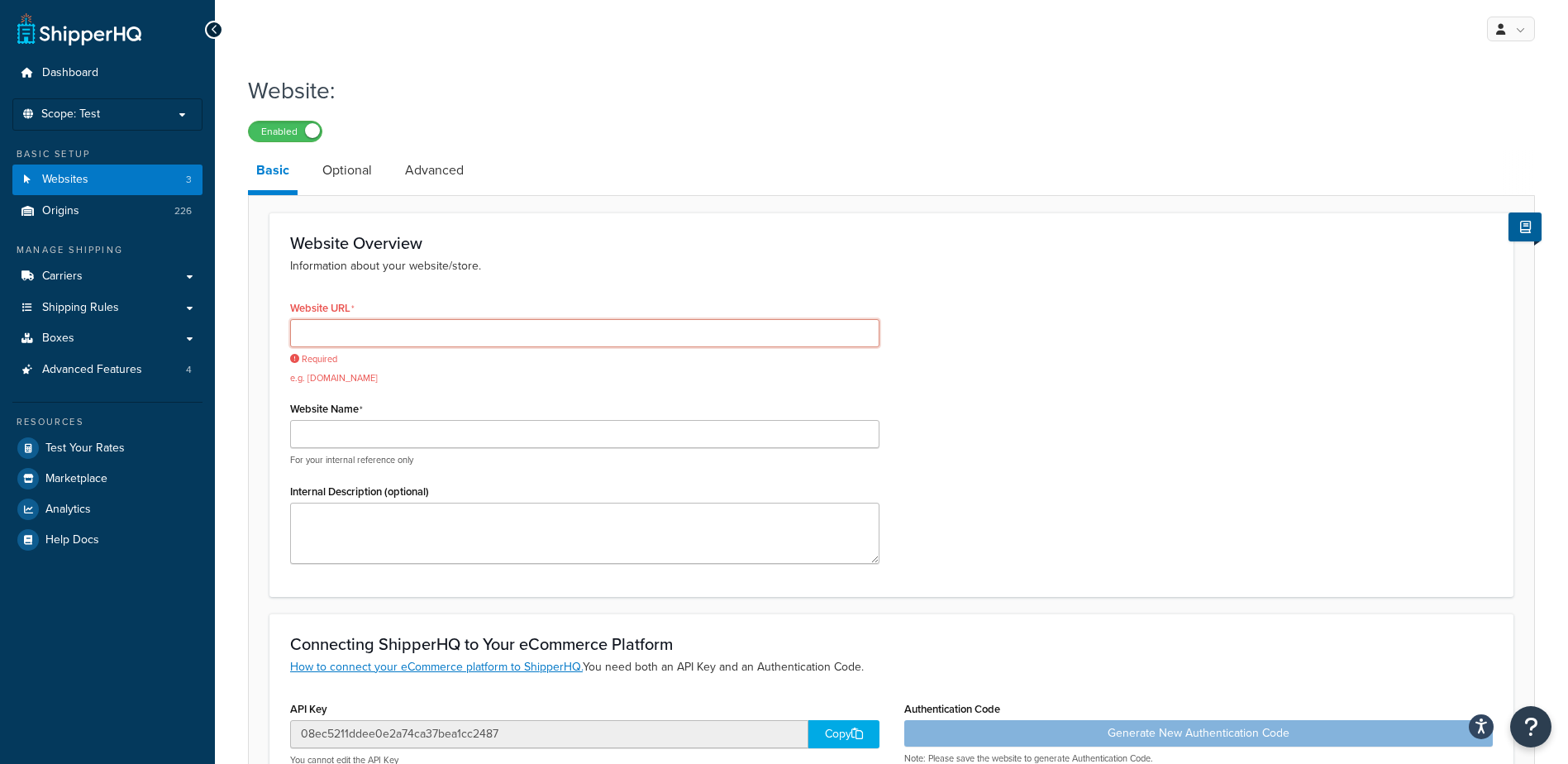
click at [395, 336] on input "Website URL" at bounding box center [585, 333] width 589 height 28
click at [143, 120] on p "Scope: Test" at bounding box center [108, 115] width 175 height 14
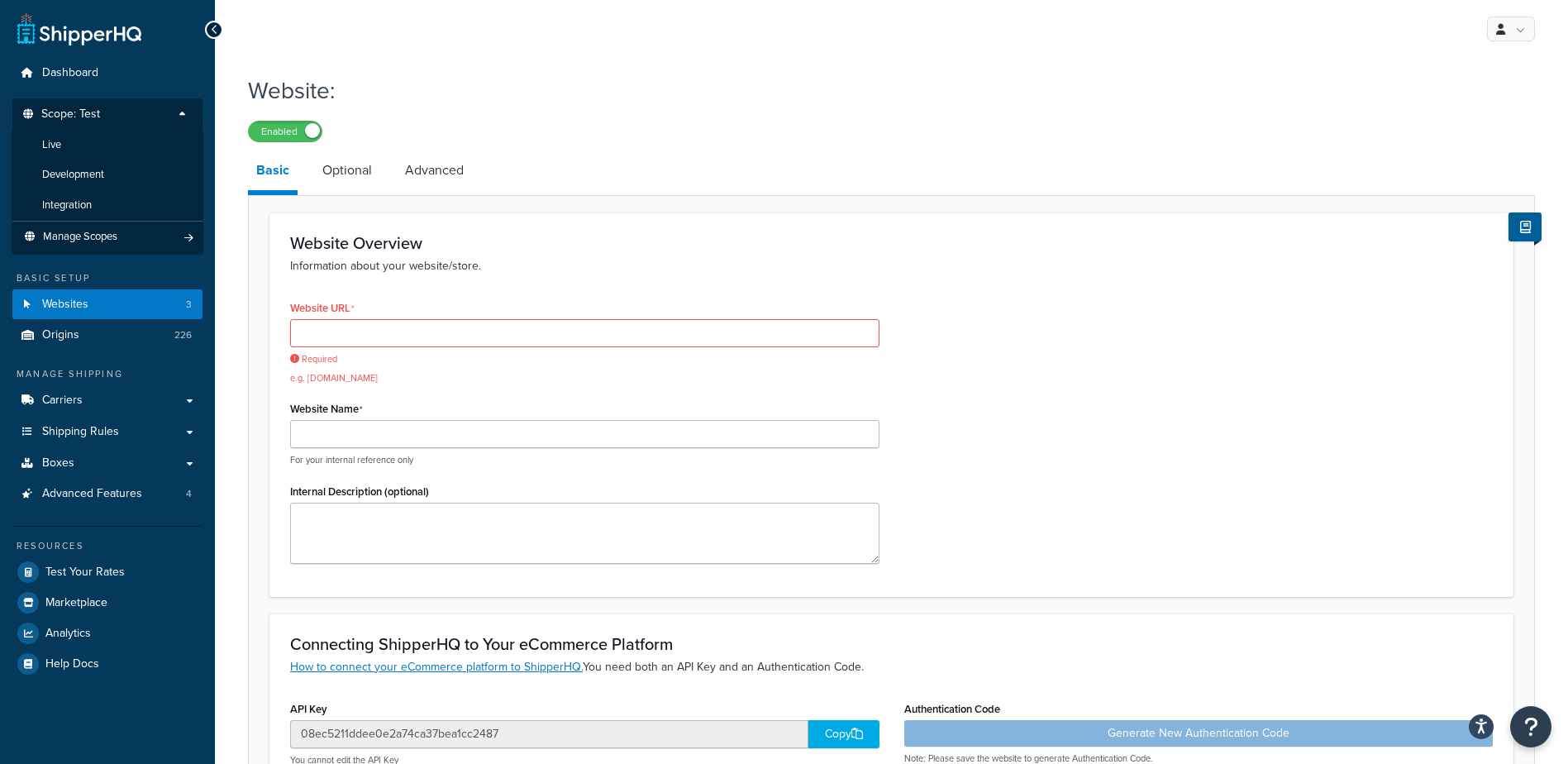
click at [117, 113] on p "Scope: Test" at bounding box center [108, 119] width 175 height 23
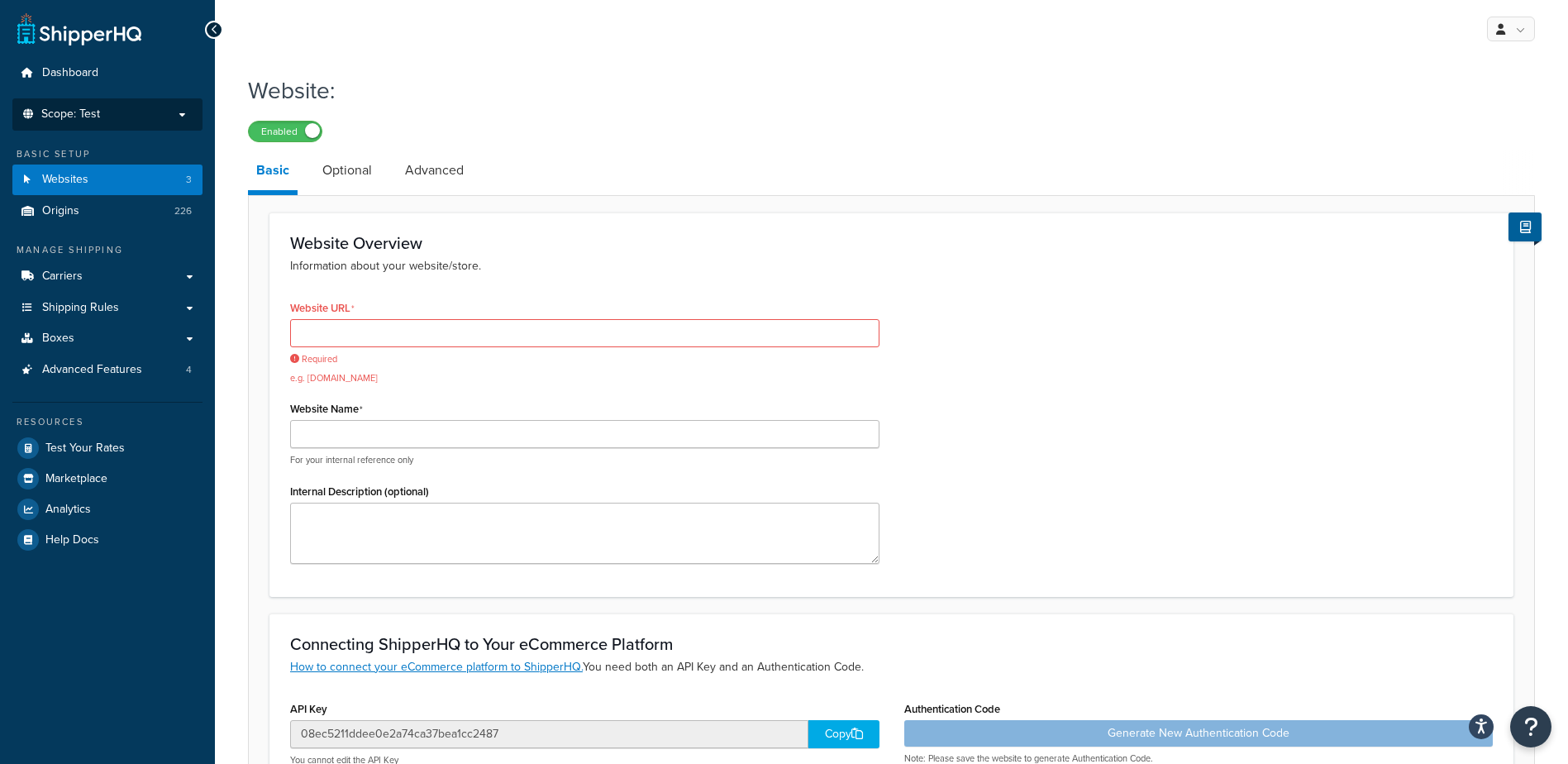
drag, startPoint x: 103, startPoint y: 111, endPoint x: 114, endPoint y: 111, distance: 11.0
click at [104, 111] on p "Scope: Test" at bounding box center [108, 115] width 175 height 14
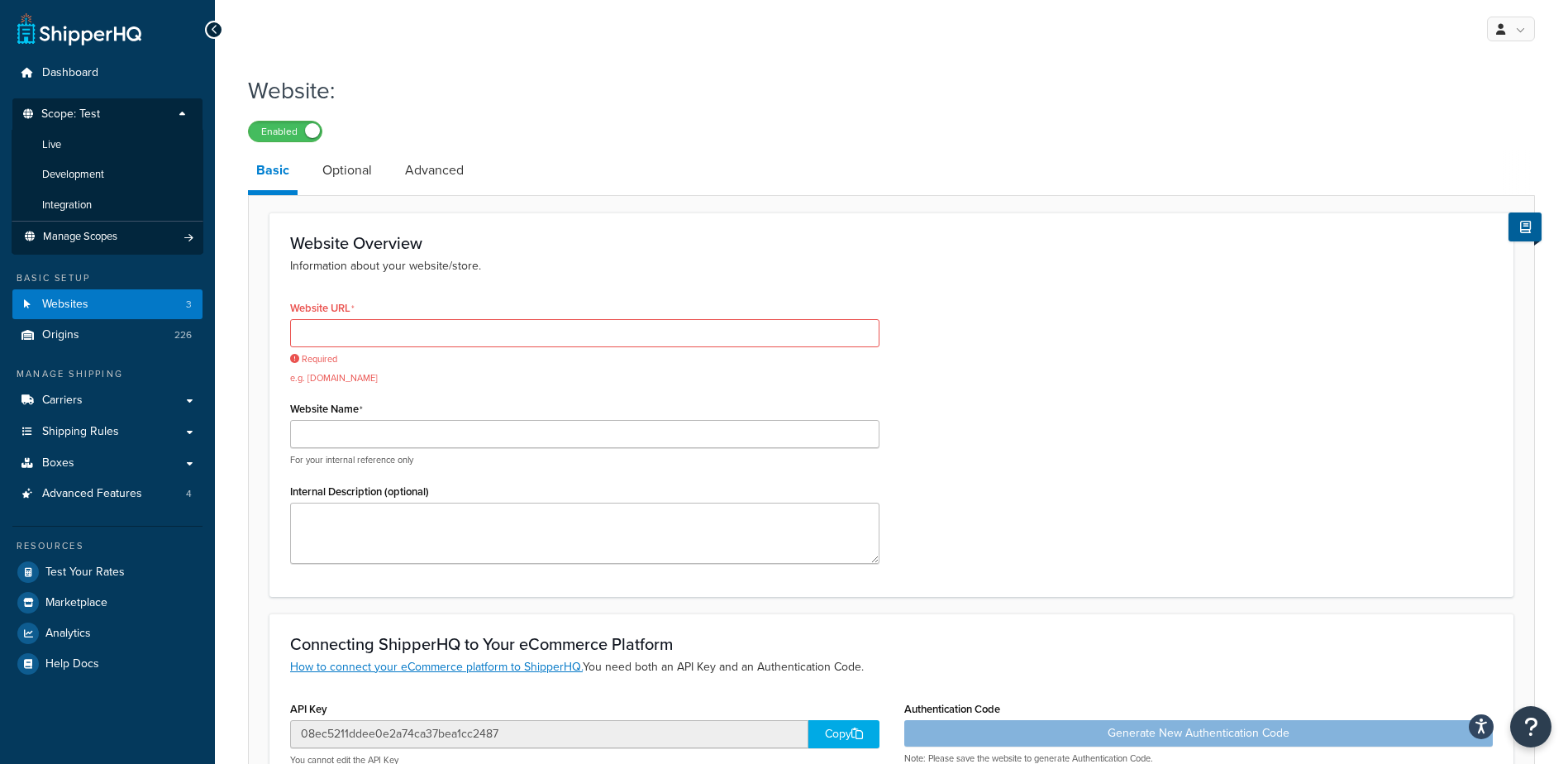
drag, startPoint x: 482, startPoint y: 97, endPoint x: 433, endPoint y: 96, distance: 49.0
click at [482, 96] on h1 "Website:" at bounding box center [881, 90] width 1266 height 32
click at [324, 336] on input "Website URL" at bounding box center [585, 333] width 589 height 28
click at [441, 327] on input "Website URL" at bounding box center [585, 333] width 589 height 28
paste input "https://app.gotopac.test/"
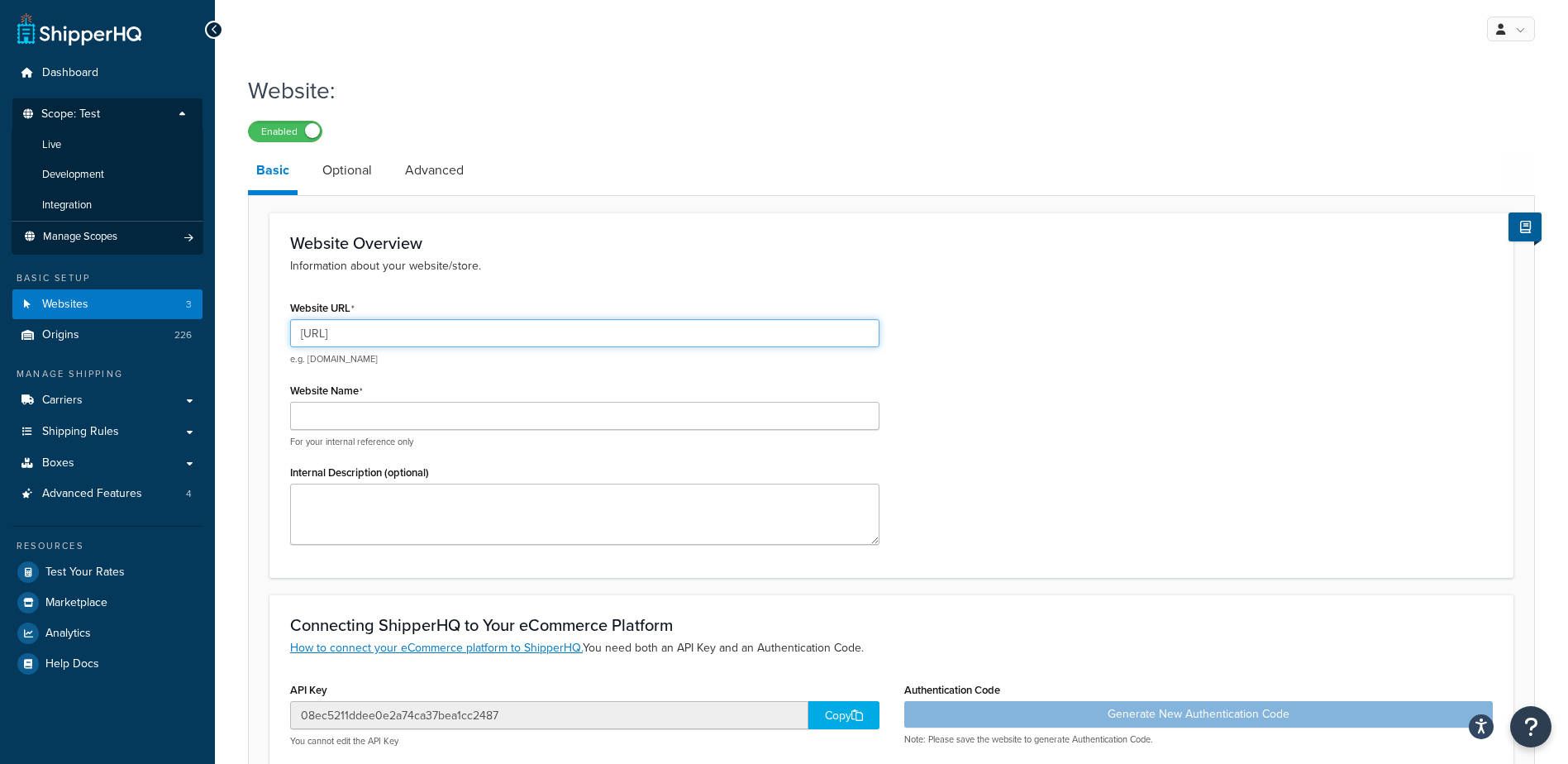
type input "https://app.gotopac.test/"
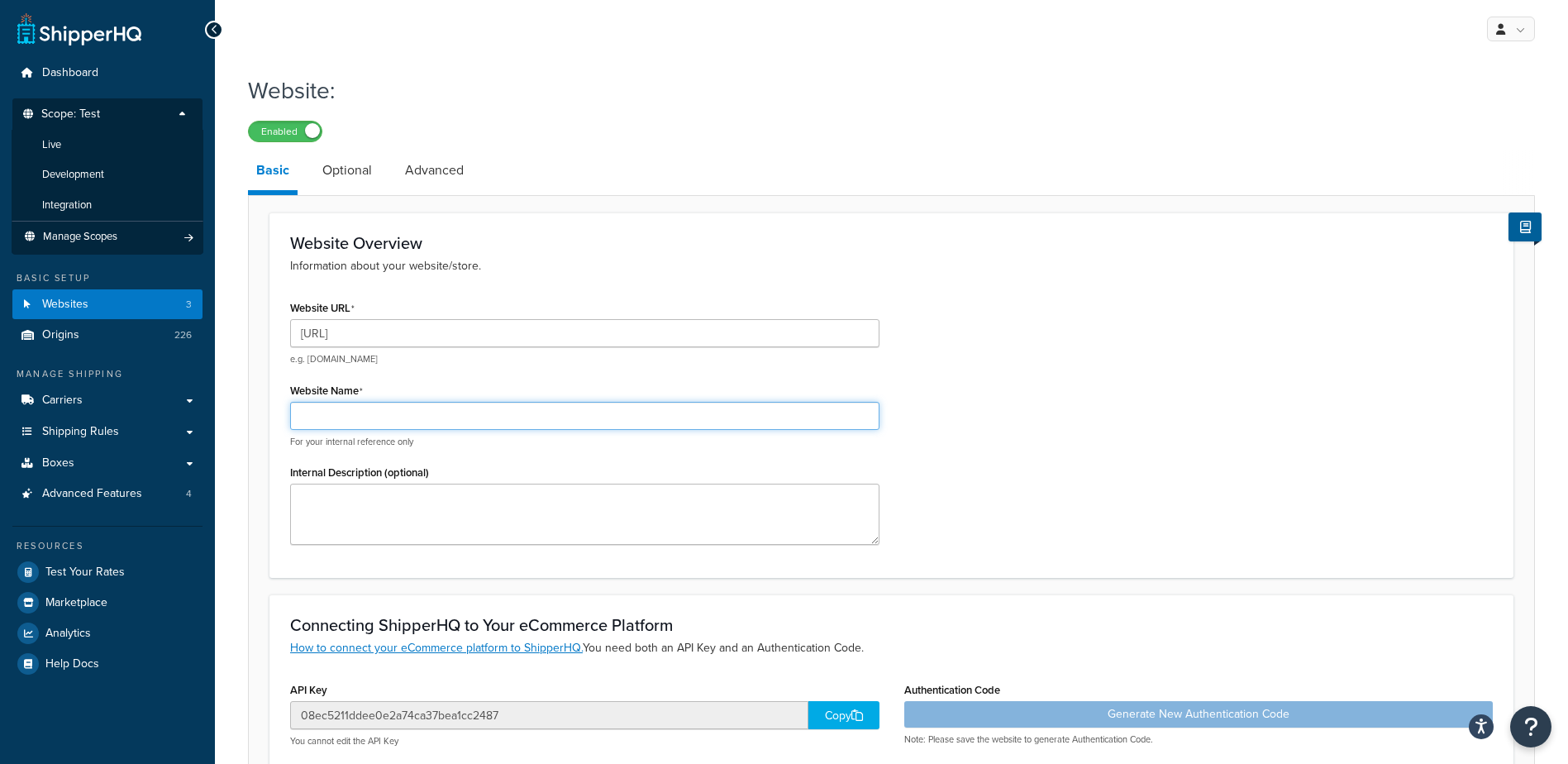
click at [415, 414] on input "Website Name" at bounding box center [585, 416] width 589 height 28
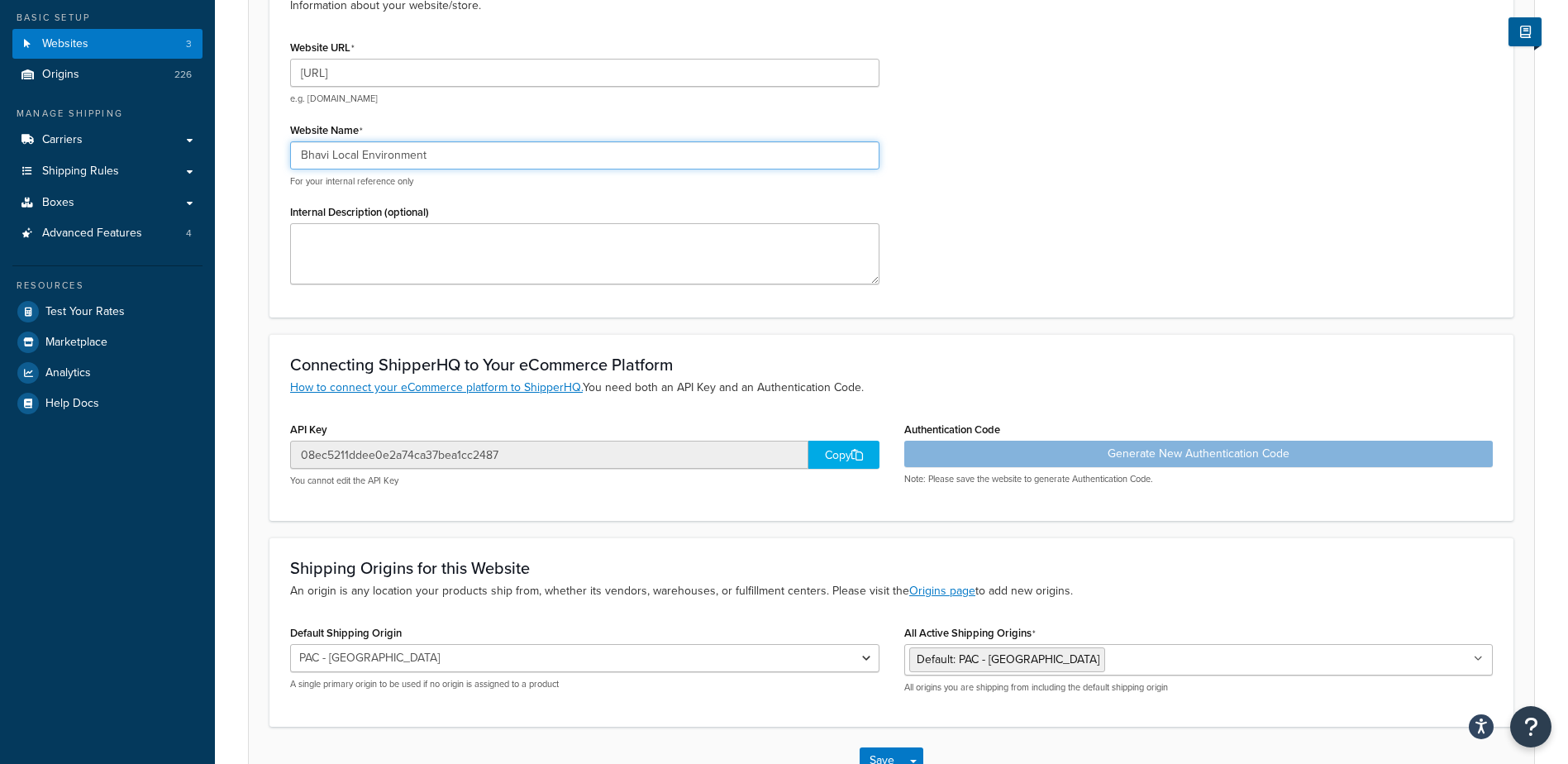
scroll to position [330, 0]
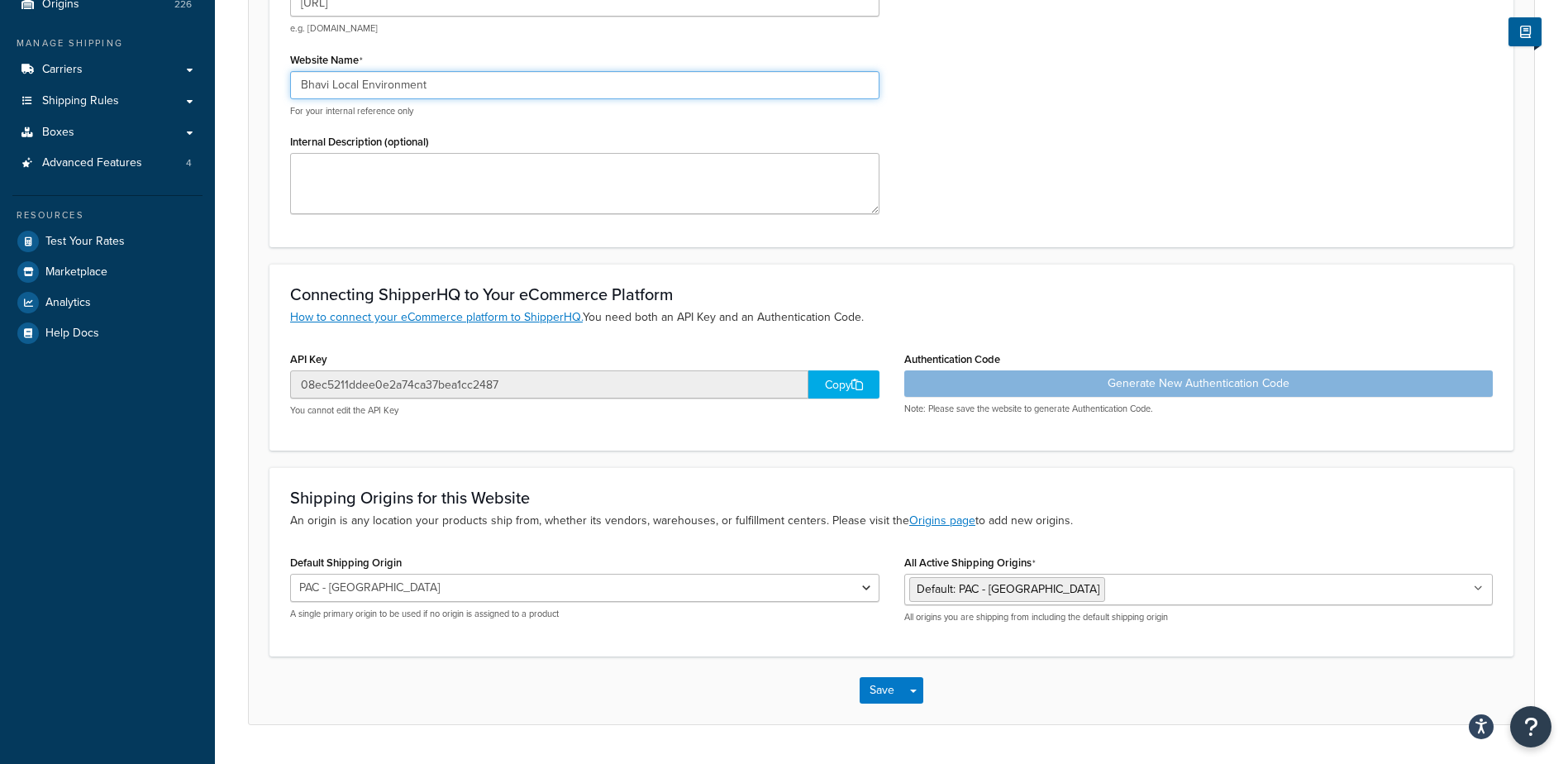
type input "Bhavi Local Environment"
click at [837, 383] on div "Copy" at bounding box center [843, 385] width 71 height 28
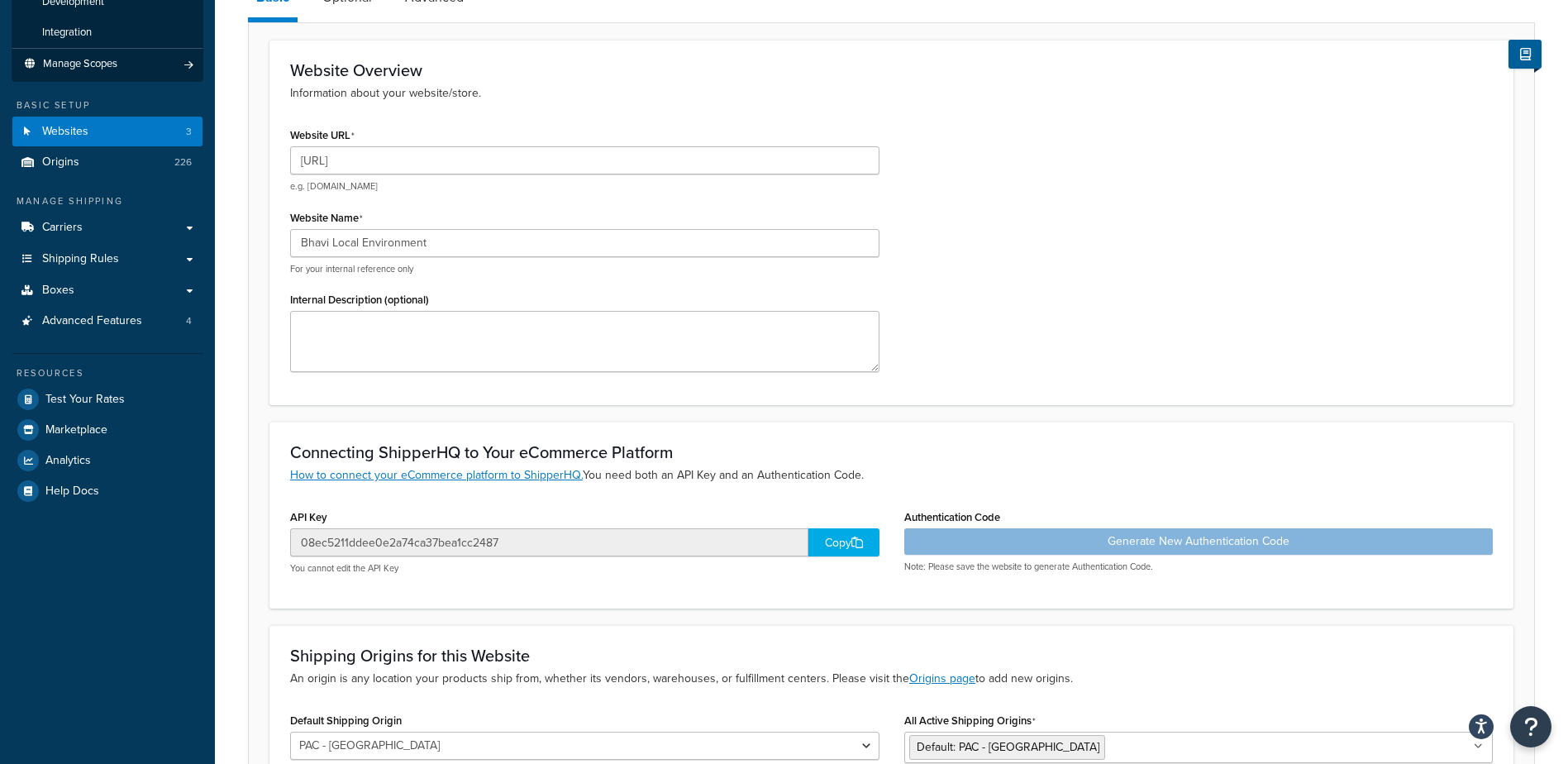
scroll to position [0, 0]
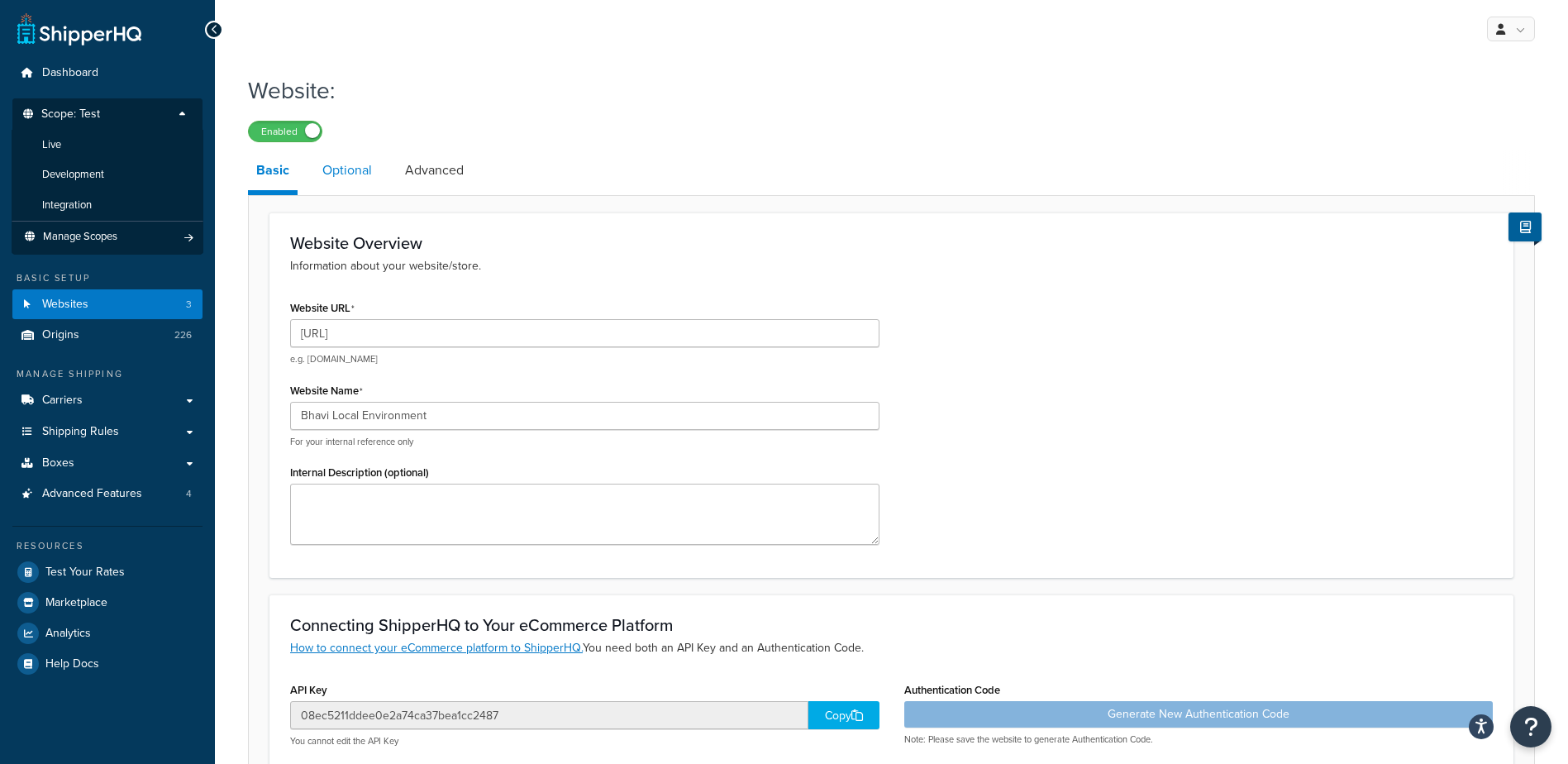
click at [354, 175] on link "Optional" at bounding box center [347, 170] width 66 height 39
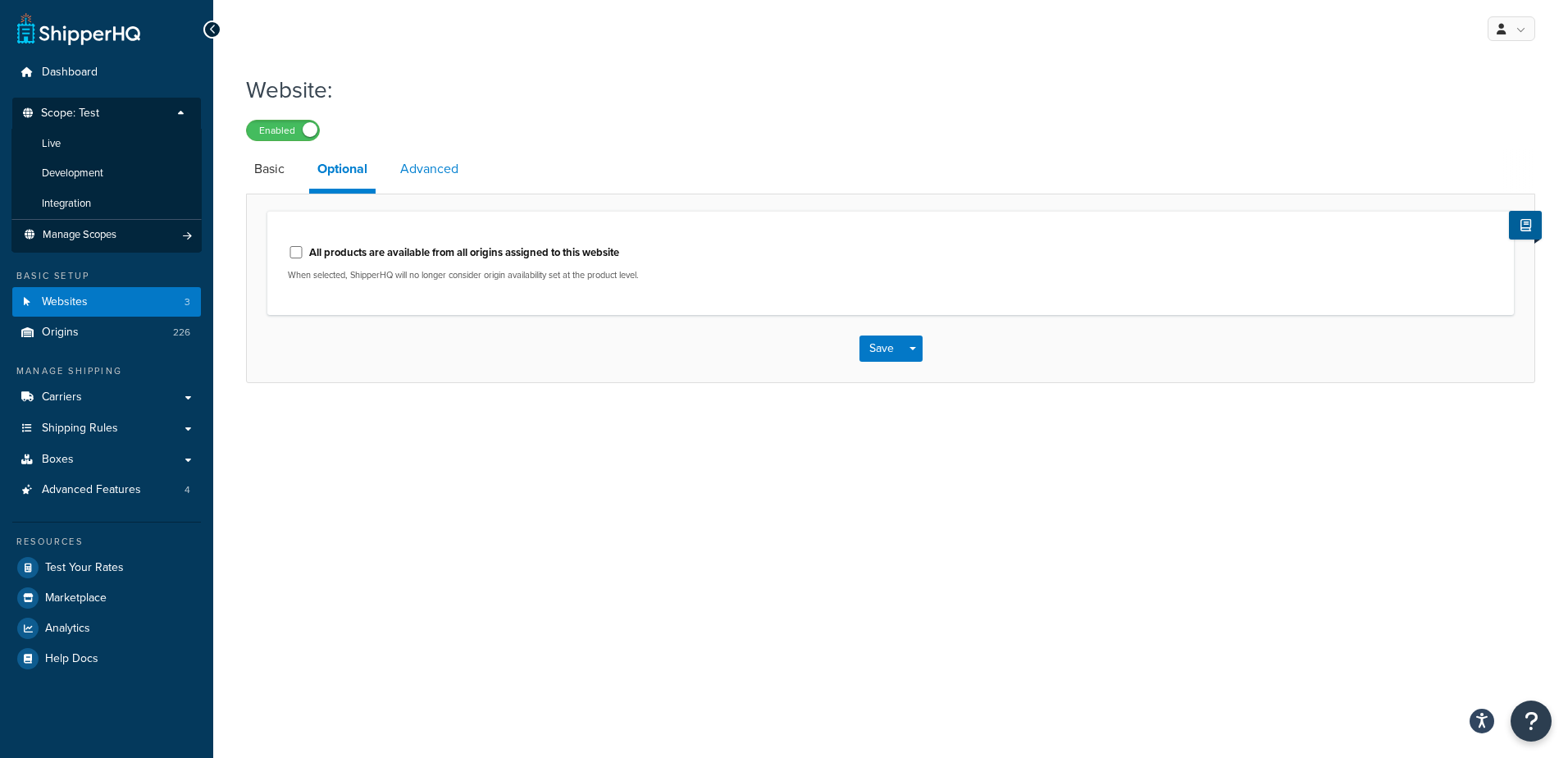
click at [429, 169] on link "Advanced" at bounding box center [429, 168] width 75 height 39
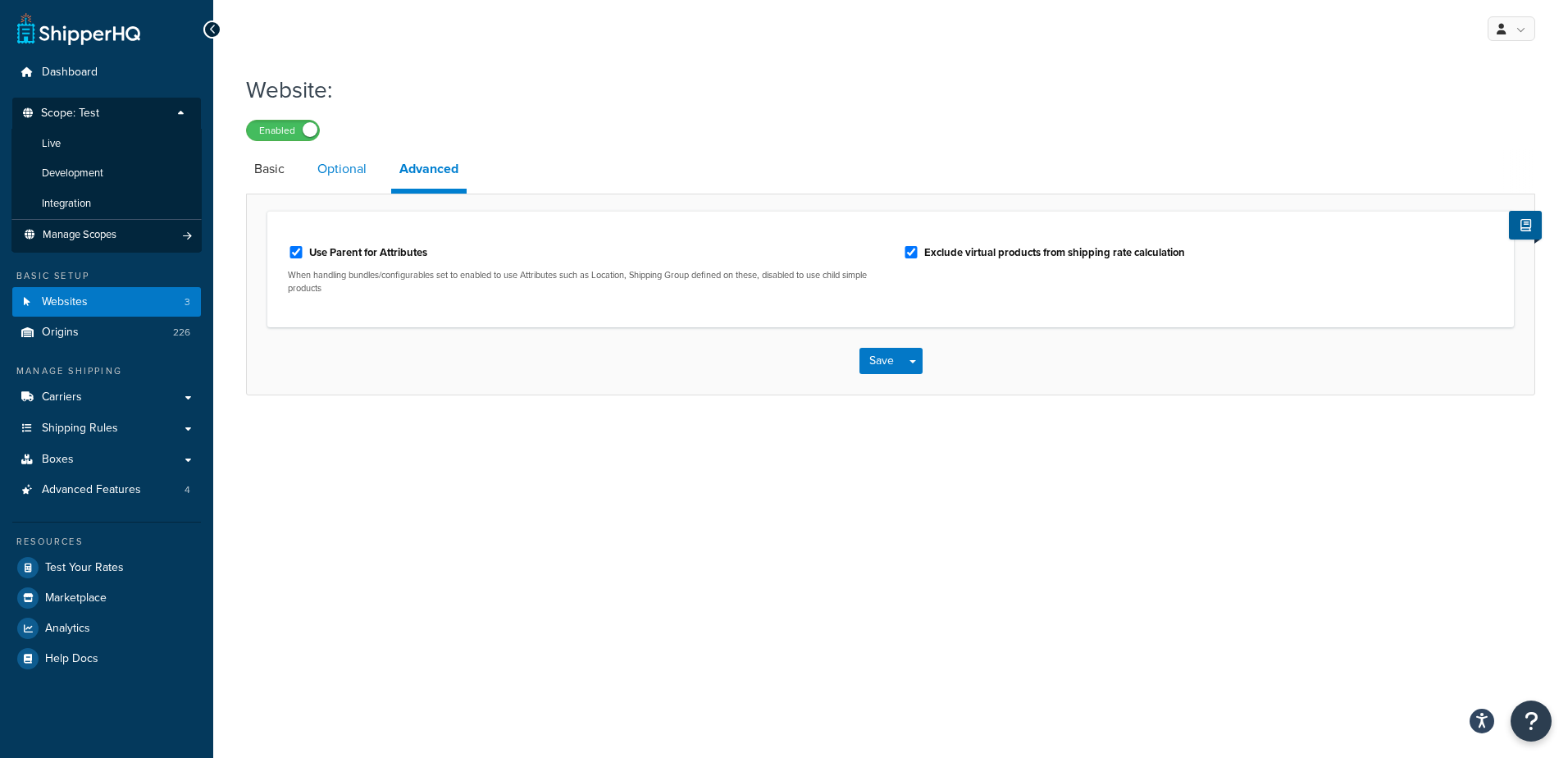
click at [347, 167] on link "Optional" at bounding box center [342, 168] width 66 height 39
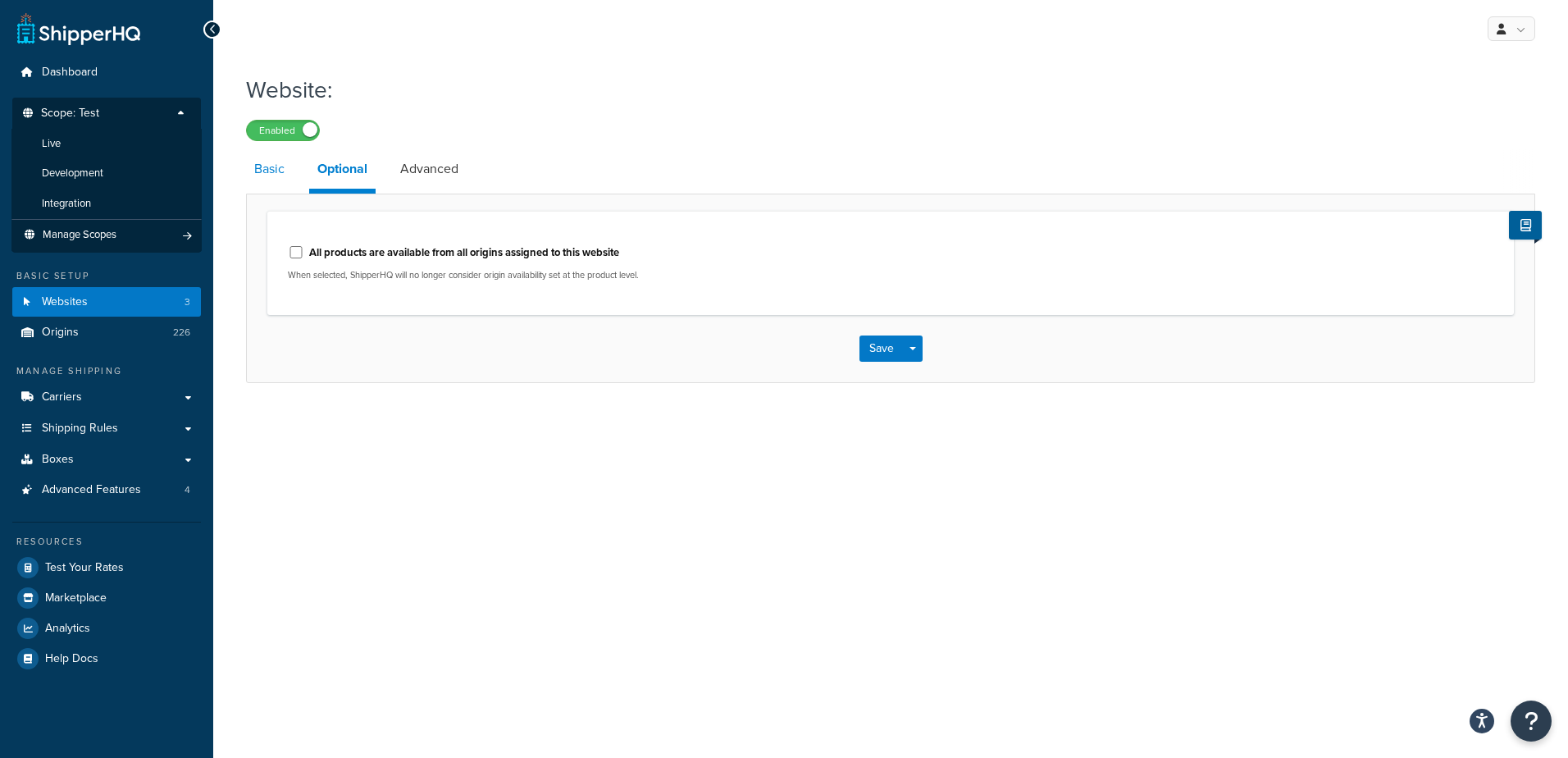
click at [284, 167] on link "Basic" at bounding box center [270, 168] width 47 height 39
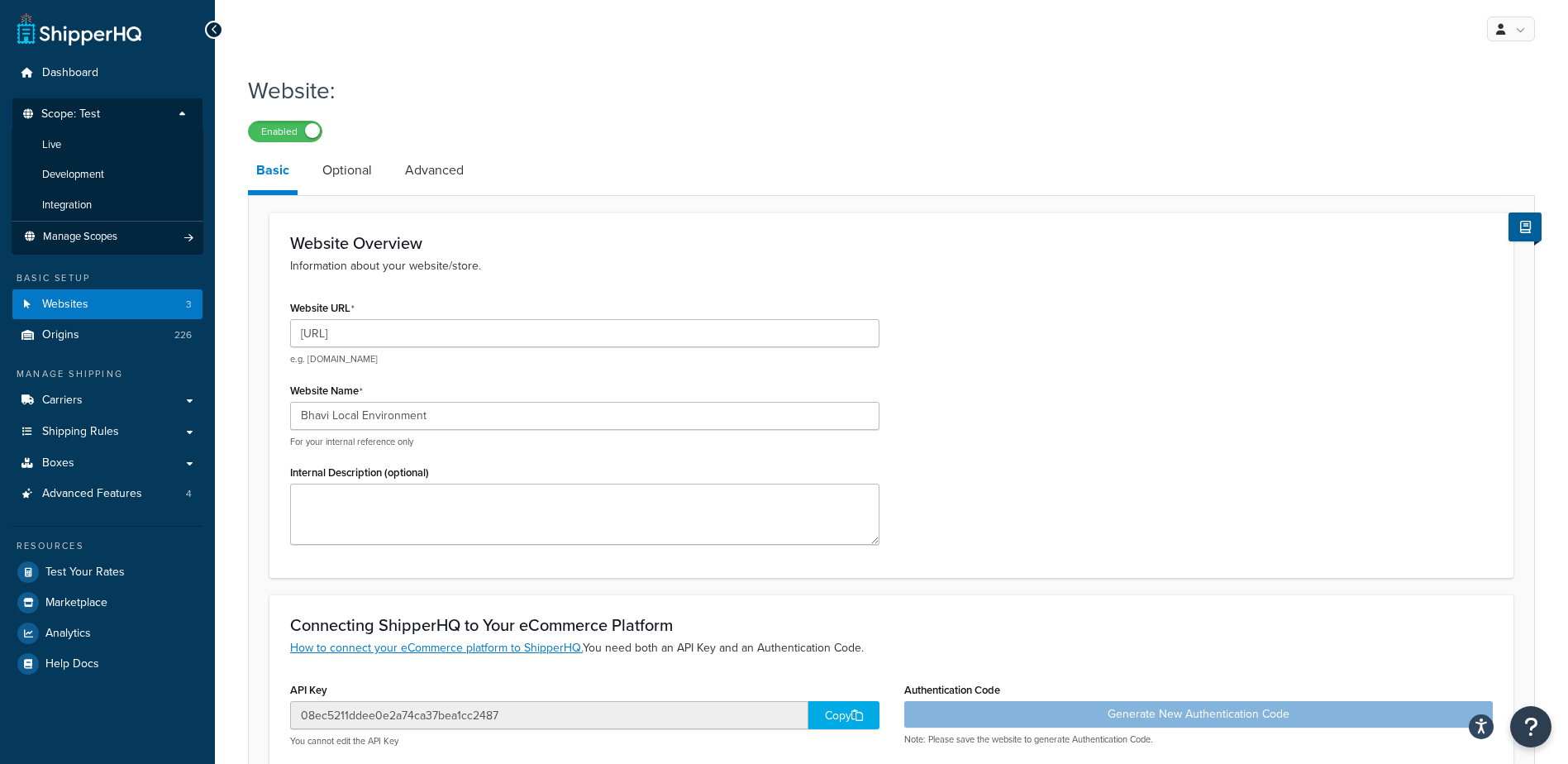
scroll to position [374, 0]
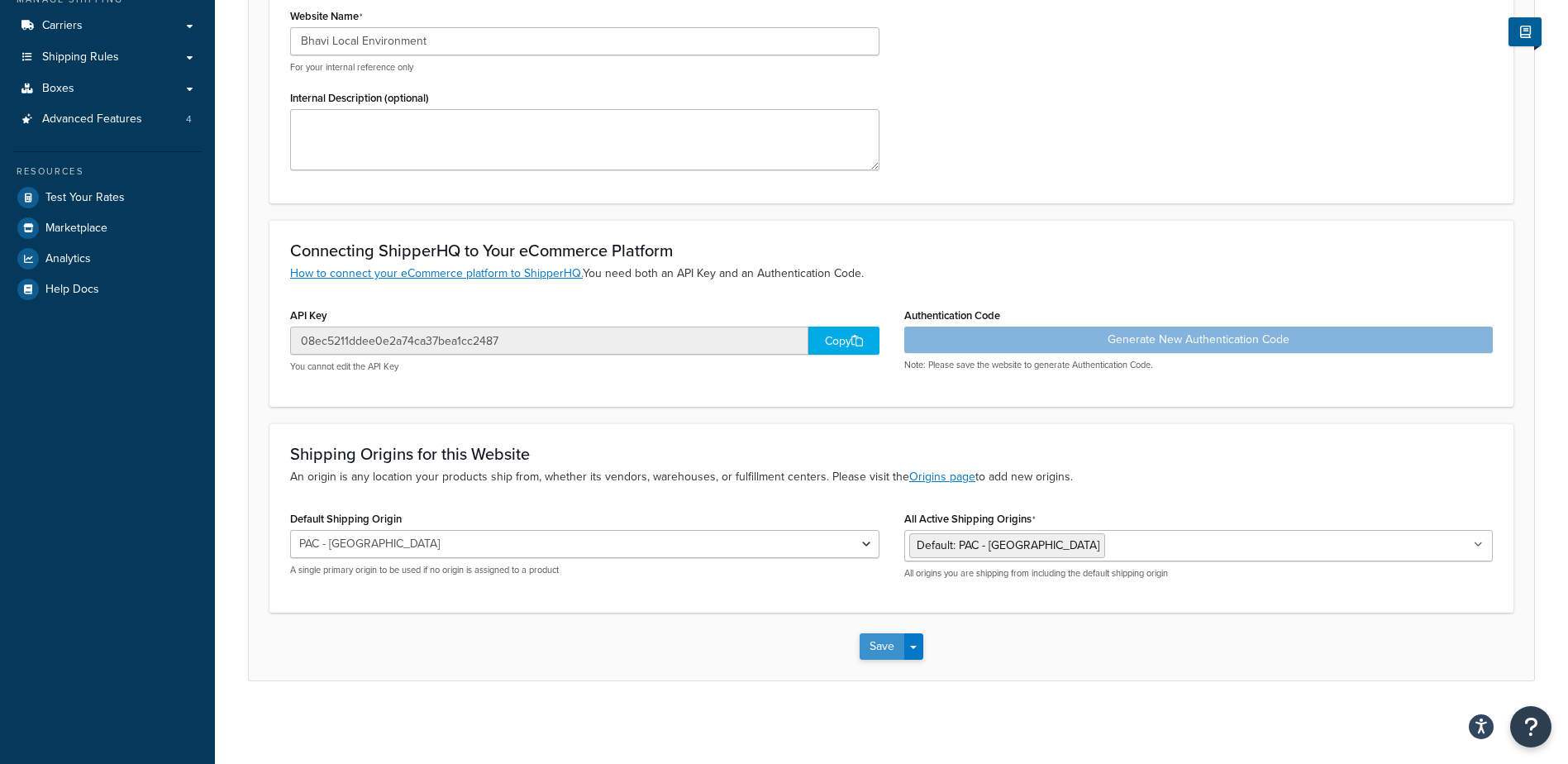
click at [888, 643] on button "Save" at bounding box center [881, 646] width 45 height 26
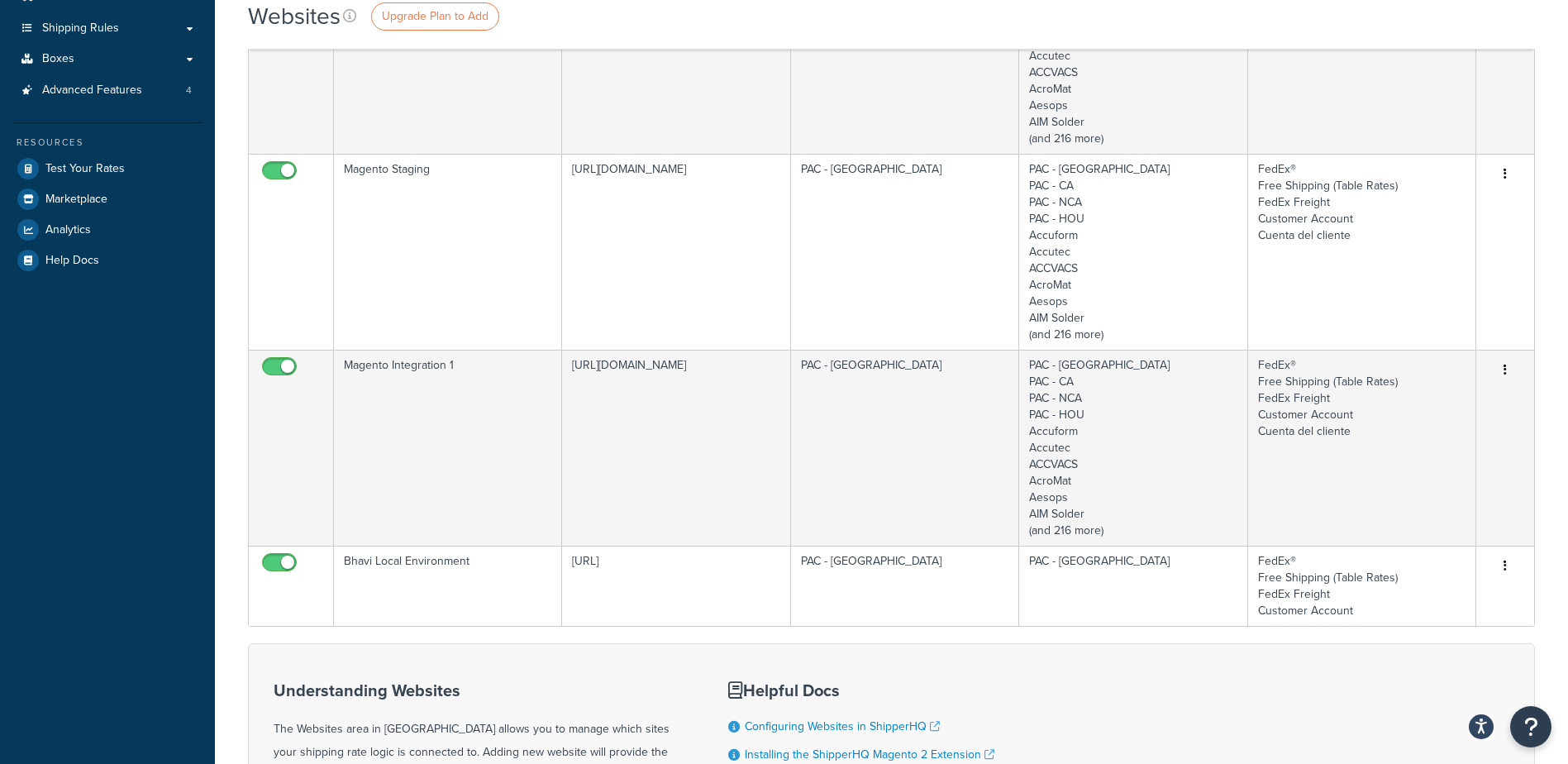
scroll to position [330, 0]
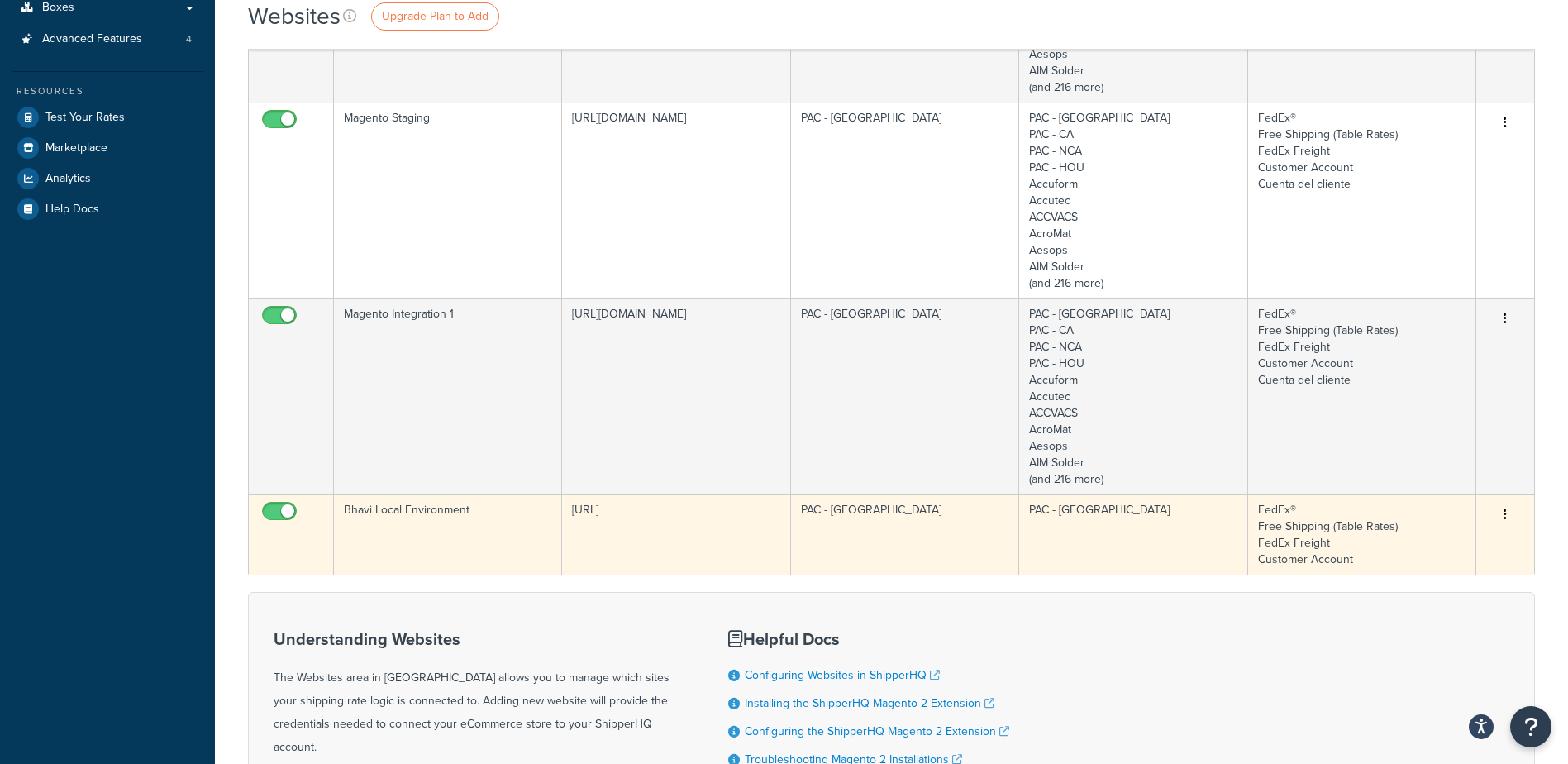
click at [1311, 538] on td "FedEx® Free Shipping (Table Rates) FedEx Freight Customer Account" at bounding box center [1362, 534] width 228 height 80
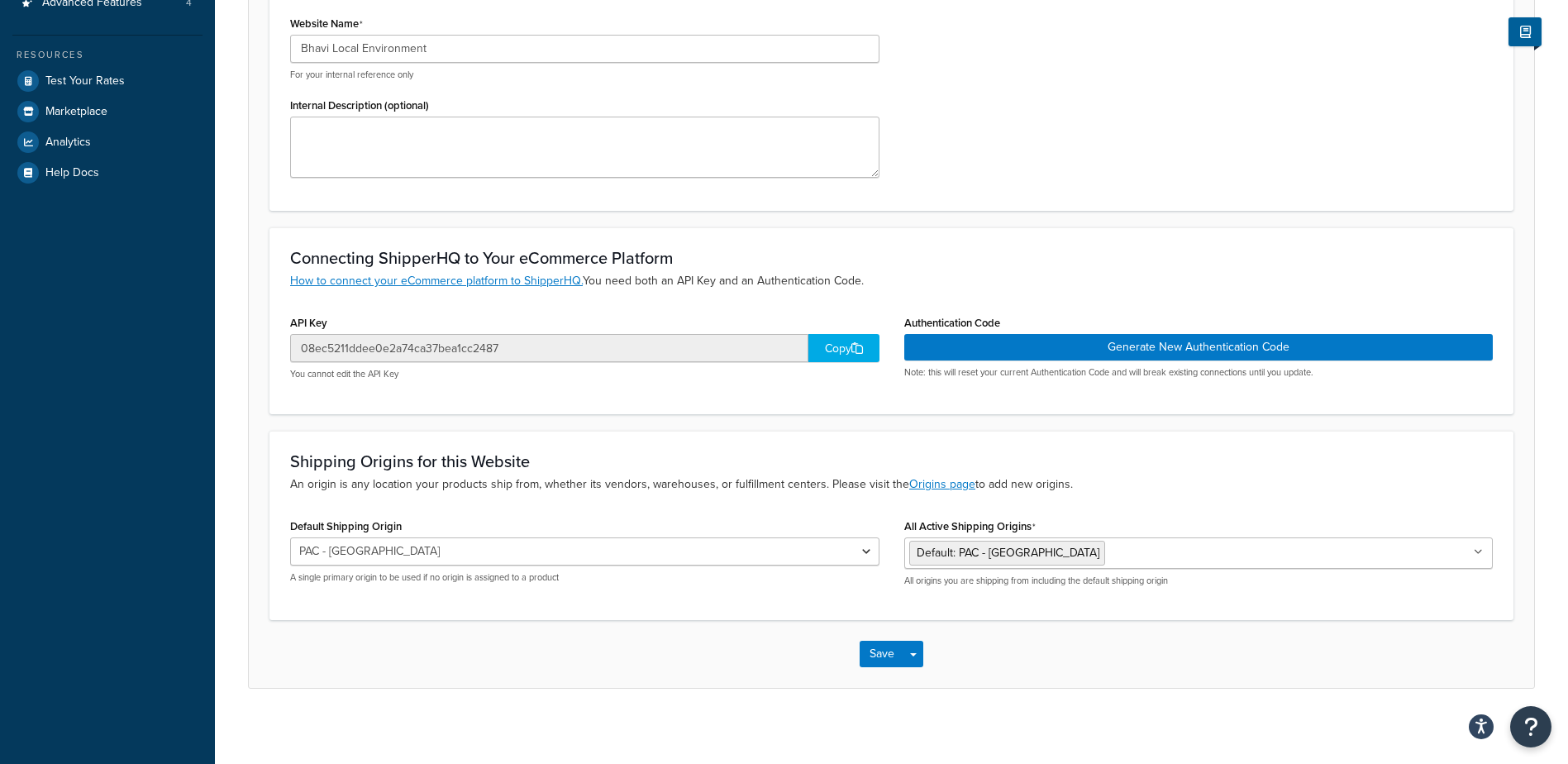
scroll to position [374, 0]
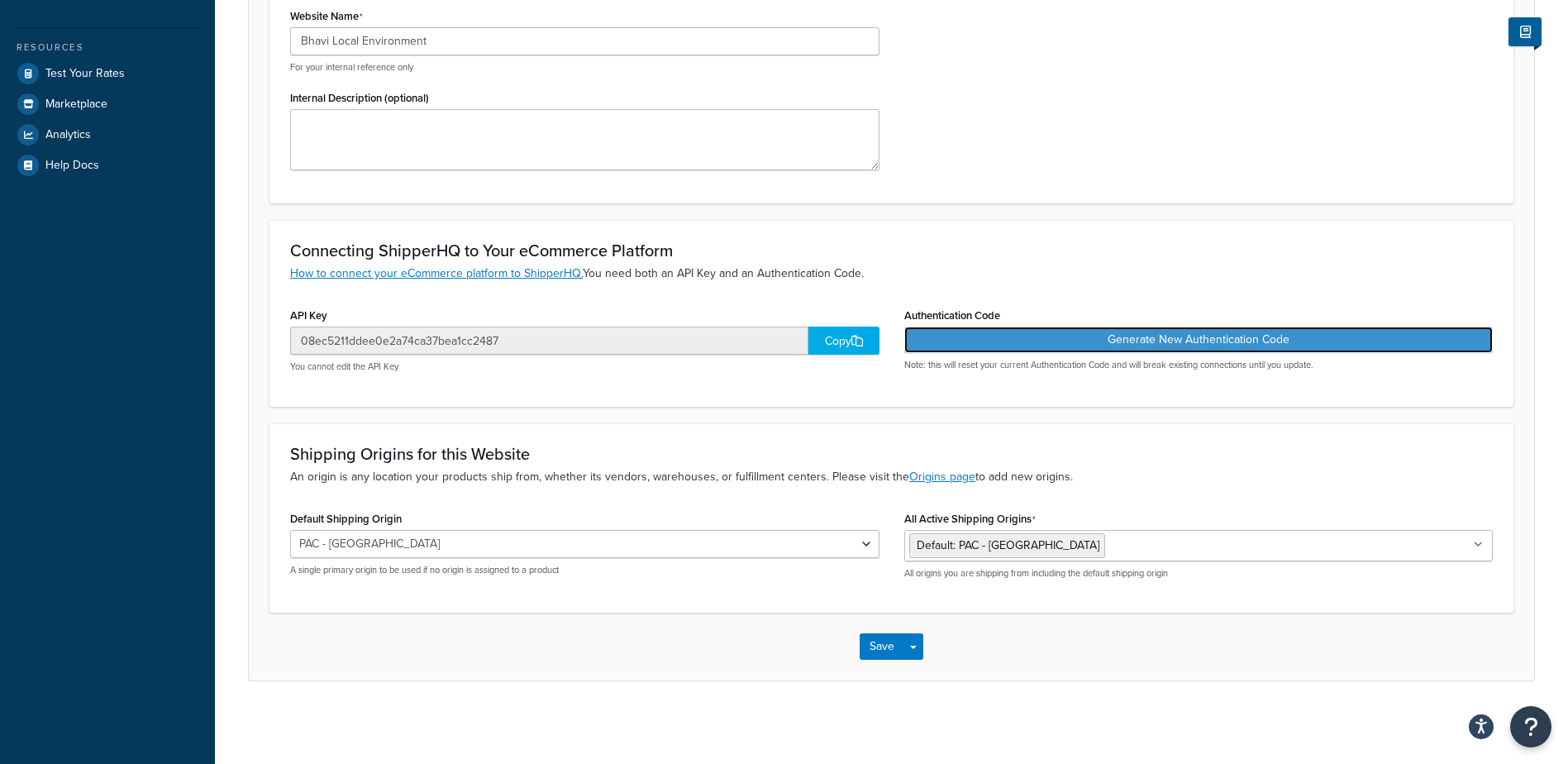
click at [1068, 342] on button "Generate New Authentication Code" at bounding box center [1198, 340] width 589 height 26
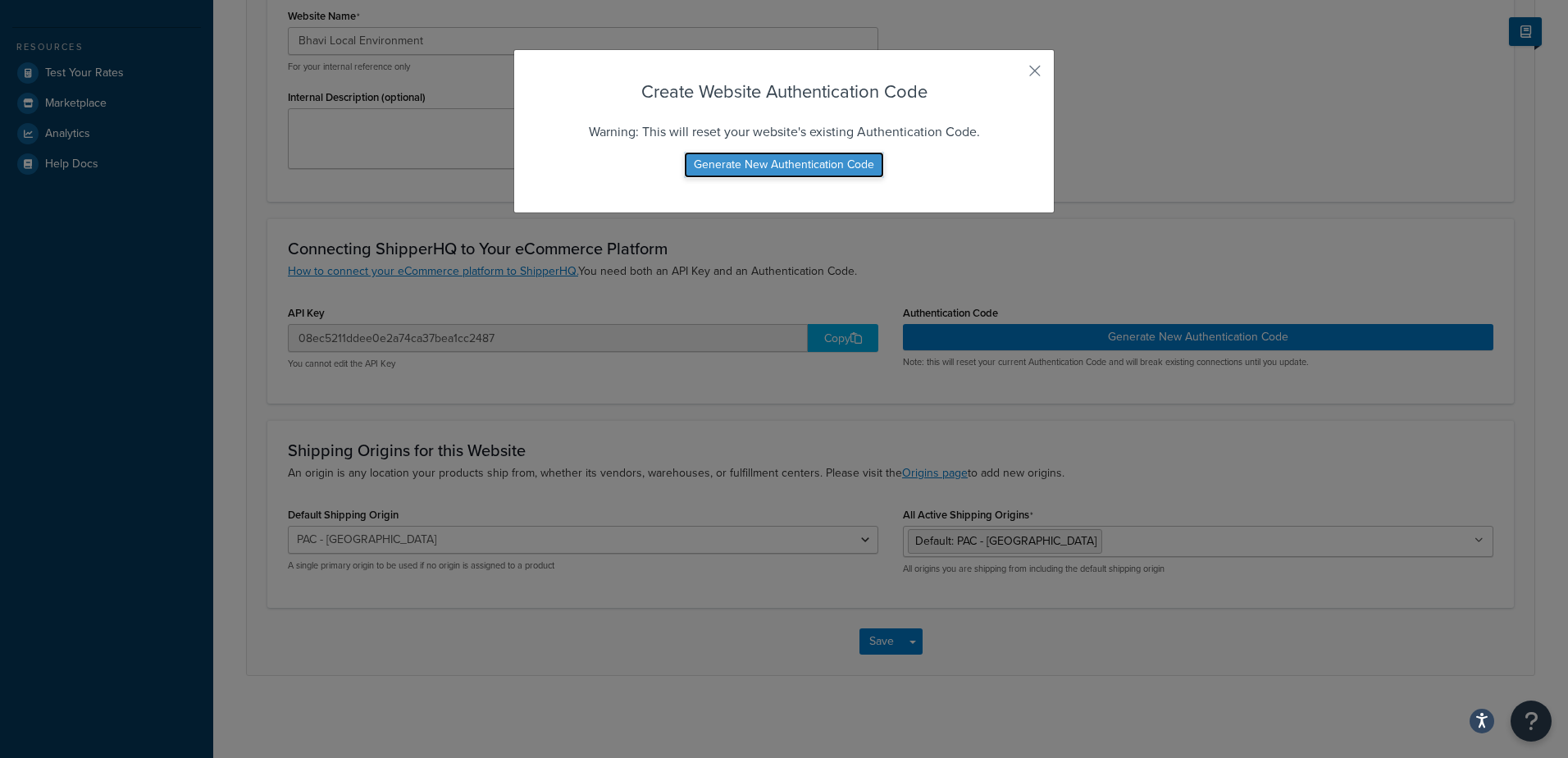
drag, startPoint x: 741, startPoint y: 167, endPoint x: 761, endPoint y: 171, distance: 20.4
click at [741, 168] on button "Generate New Authentication Code" at bounding box center [784, 165] width 200 height 26
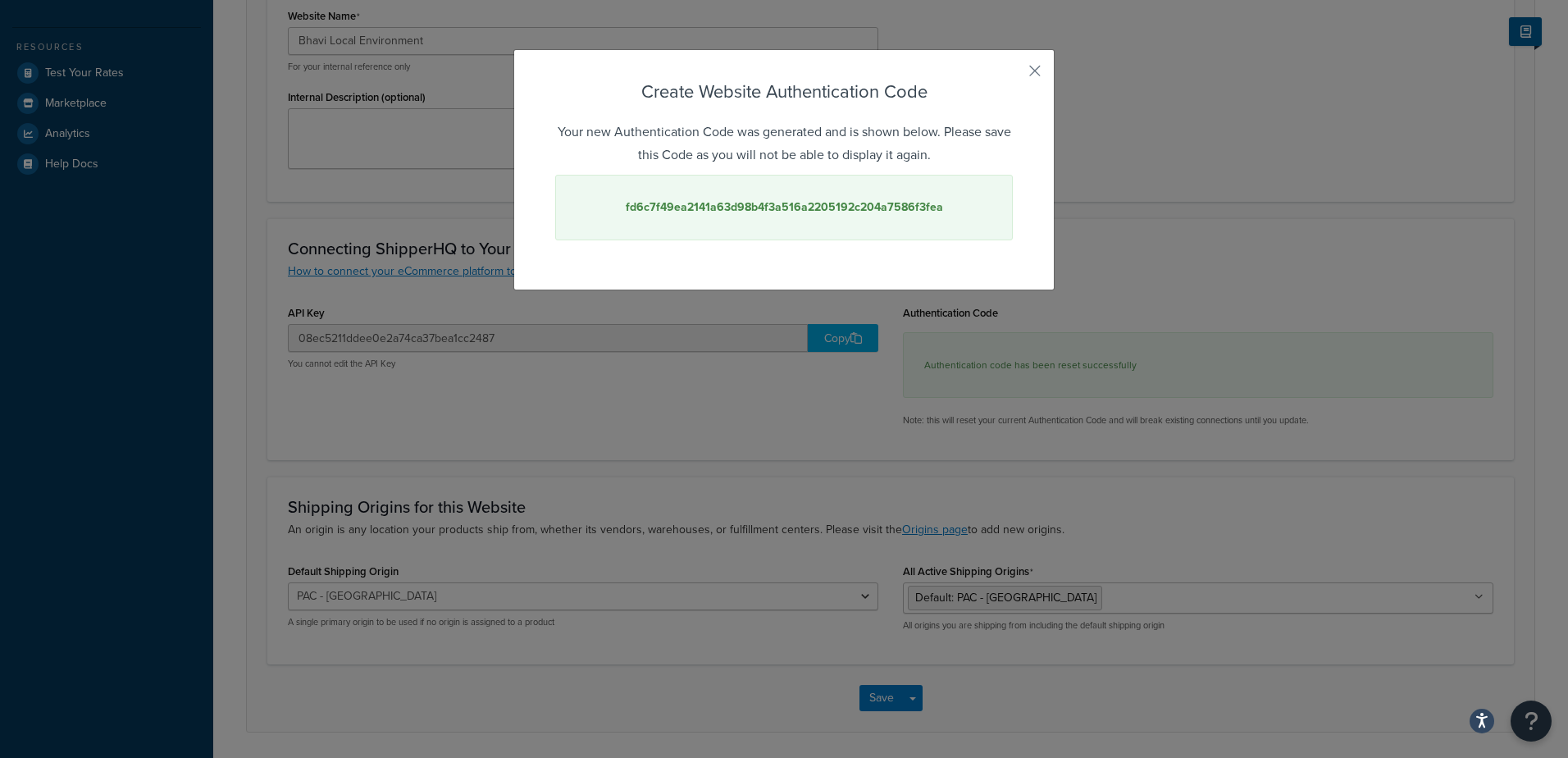
click at [818, 209] on strong "fd6c7f49ea2141a63d98b4f3a516a2205192c204a7586f3fea" at bounding box center [784, 207] width 317 height 17
copy strong "fd6c7f49ea2141a63d98b4f3a516a2205192c204a7586f3fea"
click at [1013, 75] on button "button" at bounding box center [1010, 76] width 4 height 4
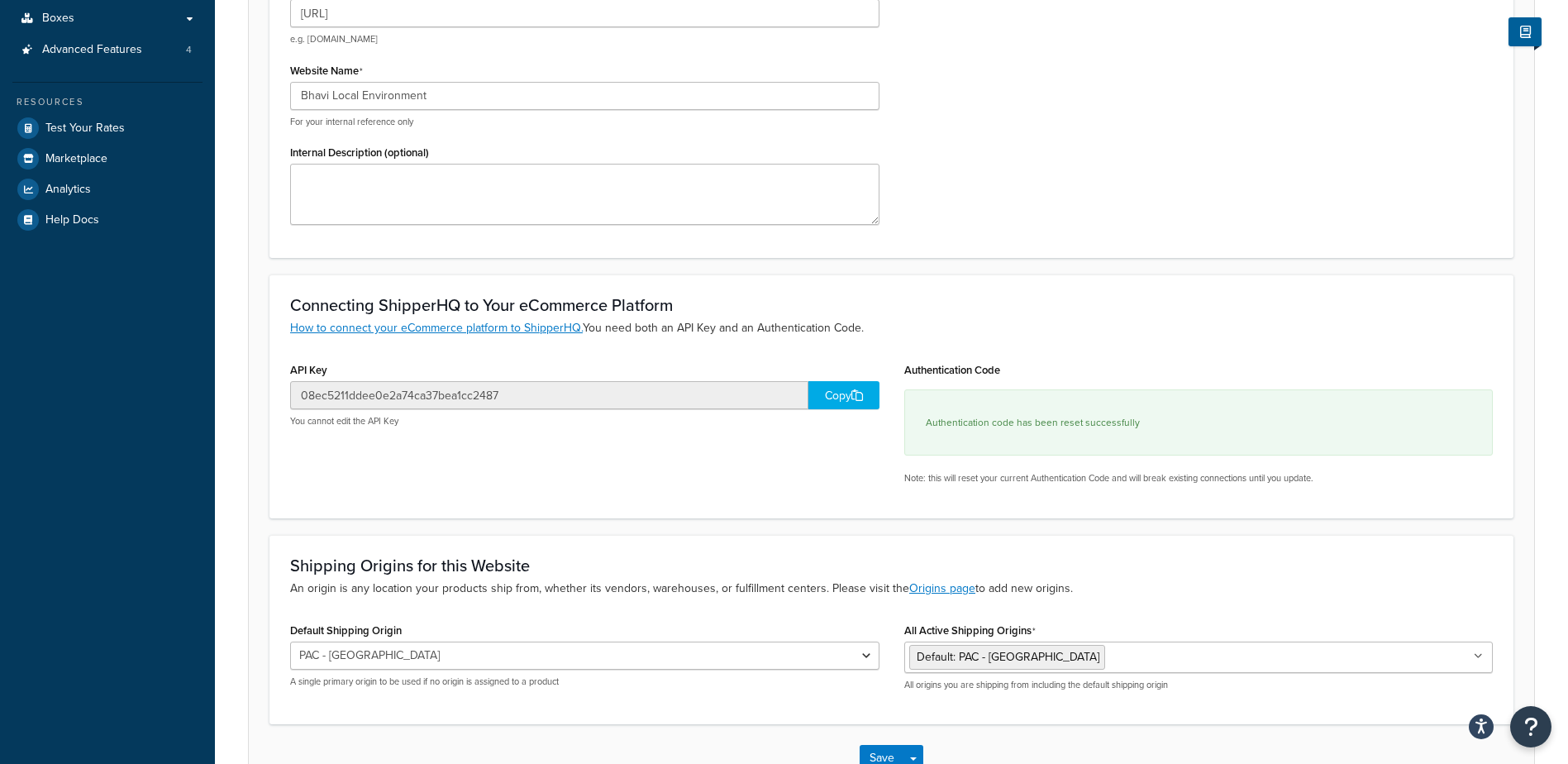
scroll to position [330, 0]
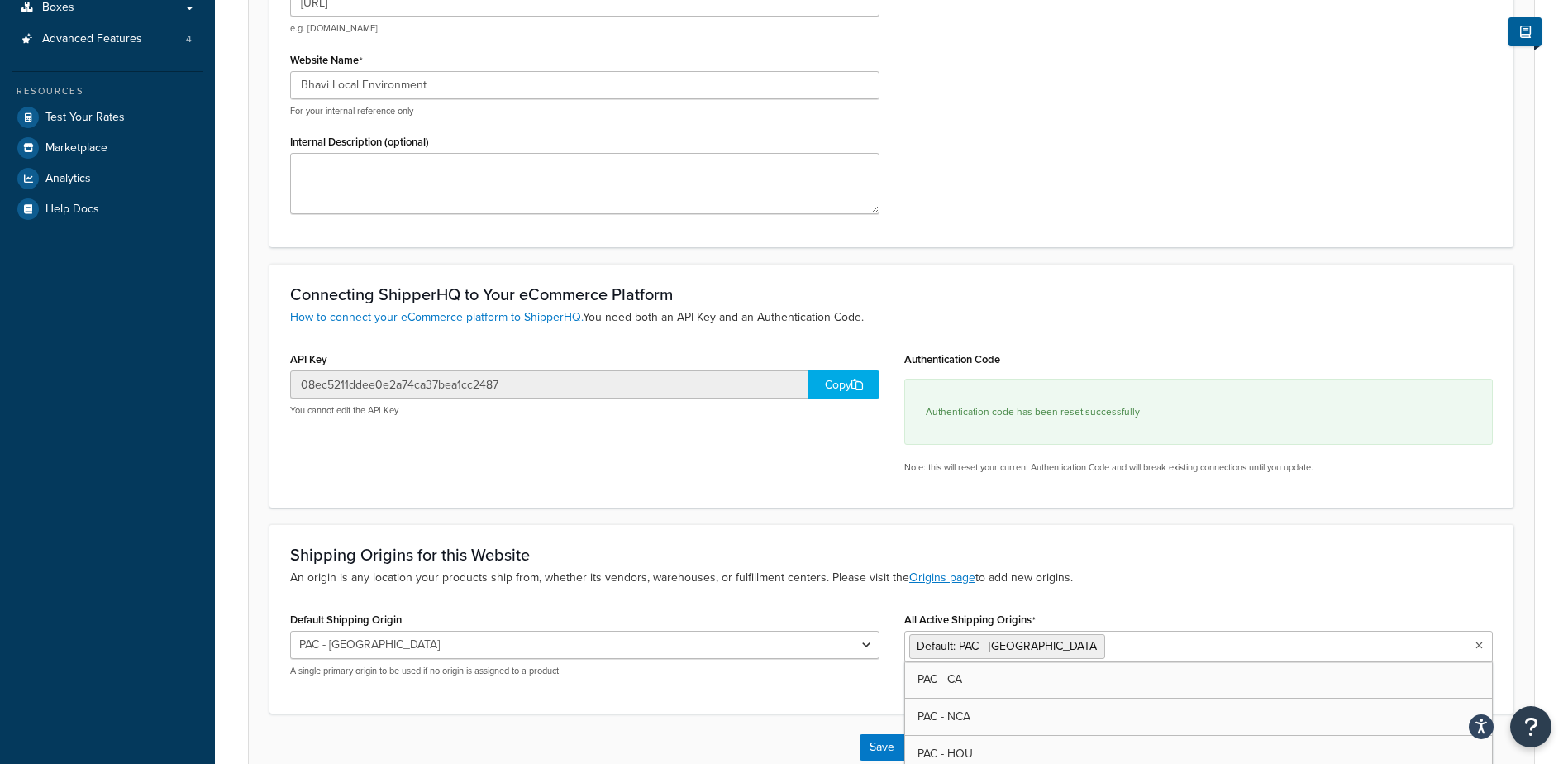
click at [1109, 641] on input "All Active Shipping Origins" at bounding box center [1182, 645] width 146 height 18
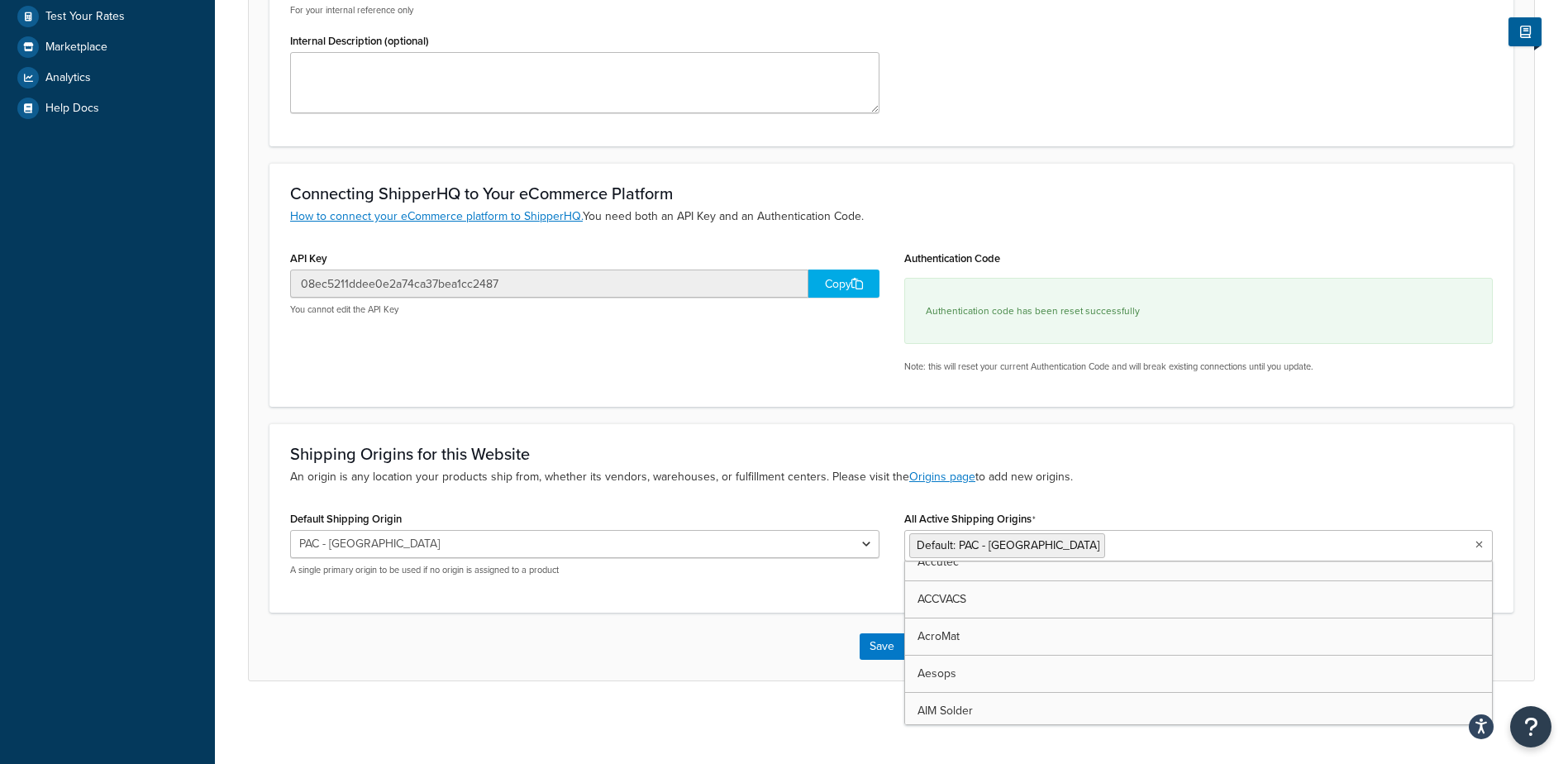
scroll to position [0, 0]
click at [1016, 580] on input "All Active Shipping Origins" at bounding box center [982, 574] width 146 height 18
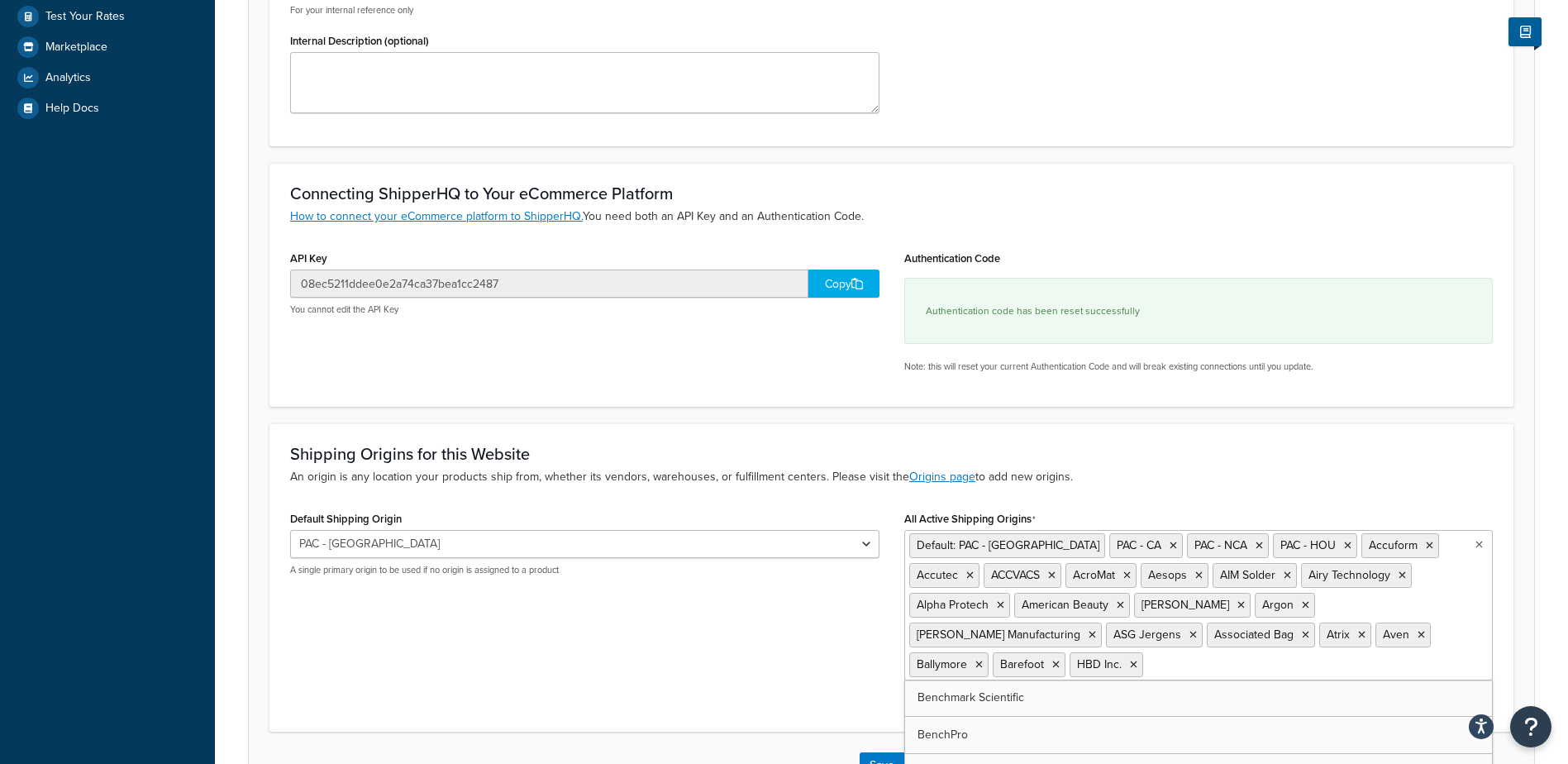
click at [1003, 673] on ul "Default: PAC - MN PAC - CA PAC - NCA PAC - HOU Accuform Accutec ACCVACS AcroMat…" at bounding box center [1198, 605] width 589 height 150
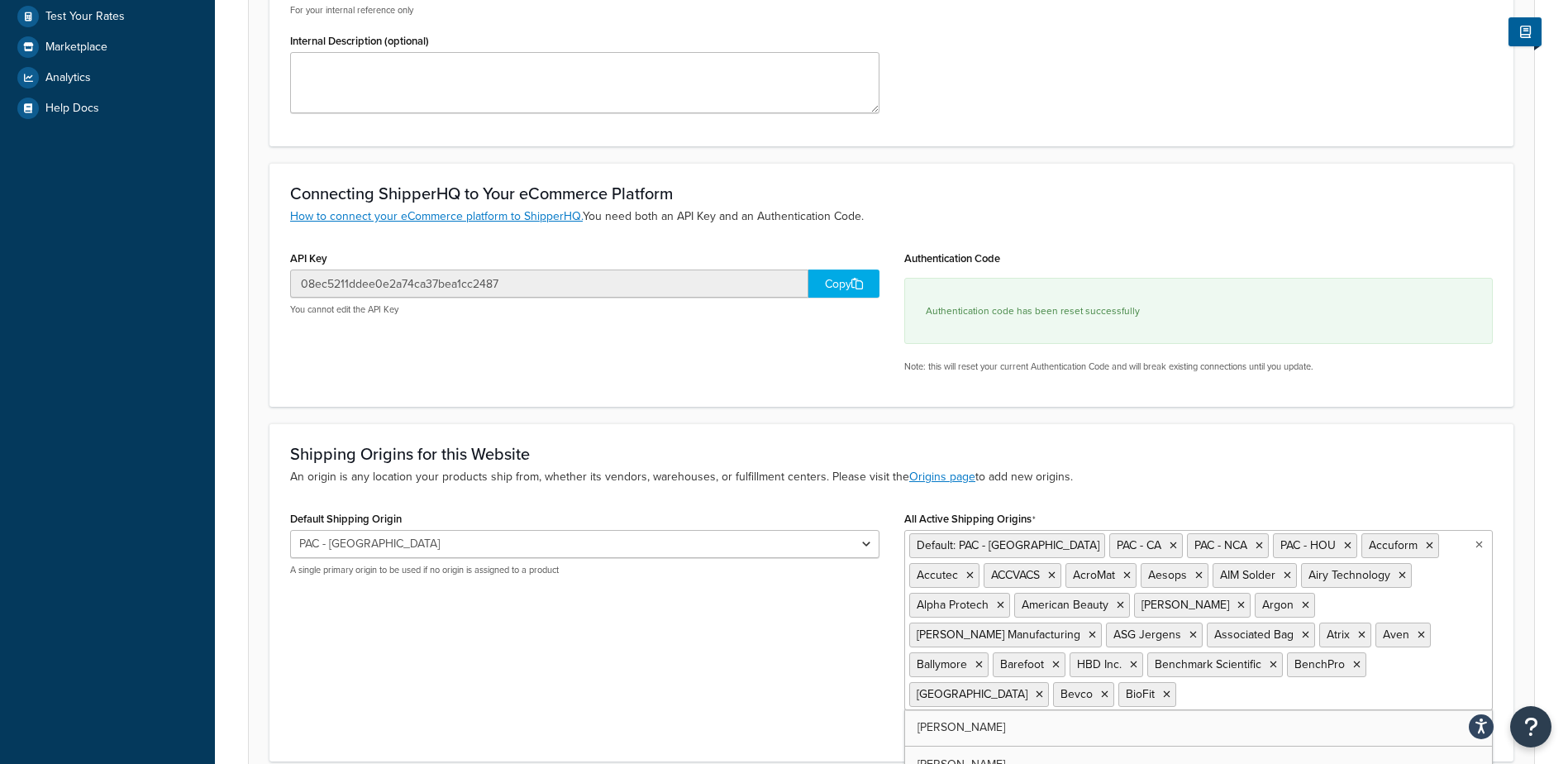
click at [1180, 698] on input "All Active Shipping Origins" at bounding box center [1252, 693] width 146 height 18
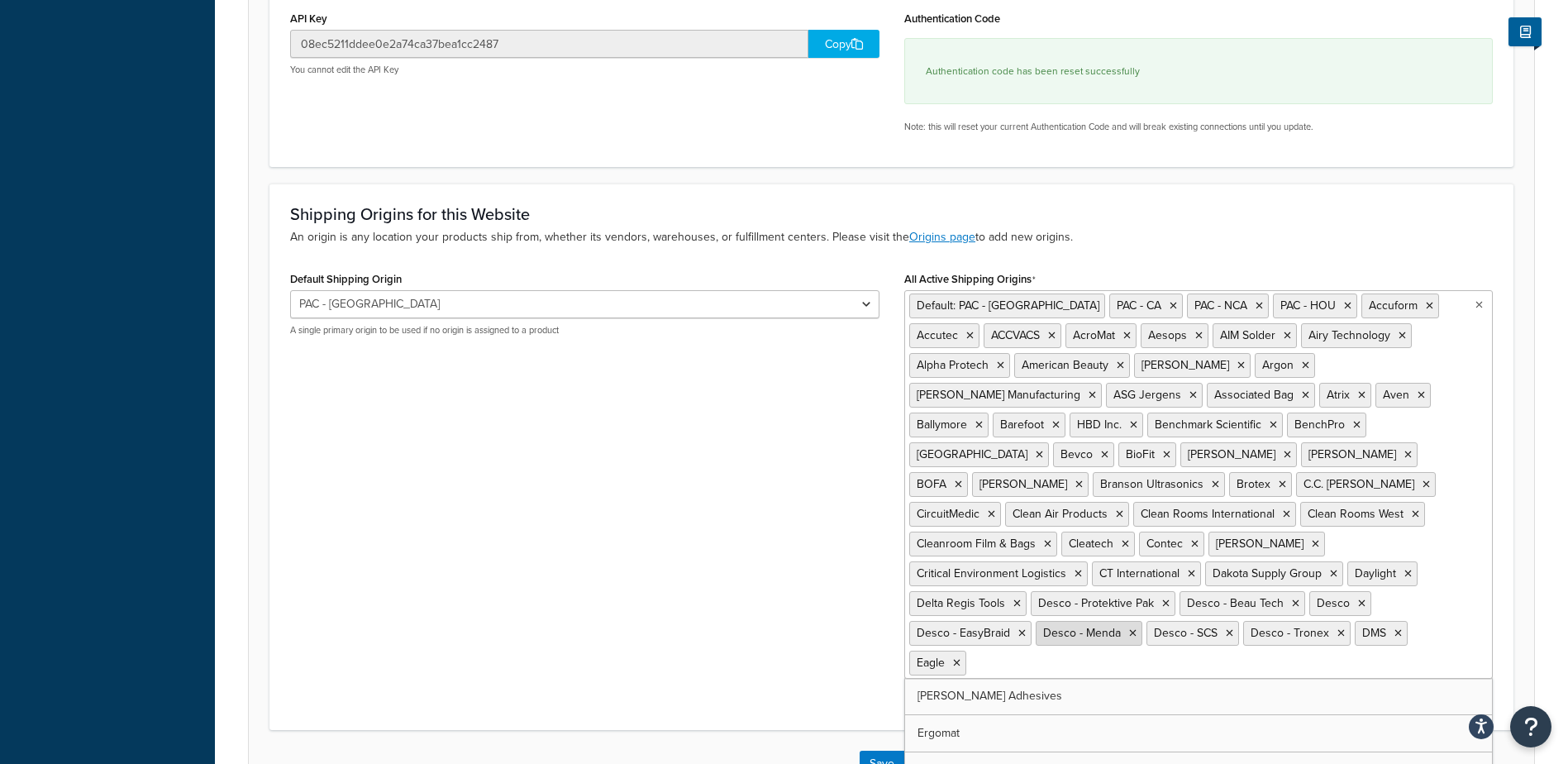
scroll to position [746, 0]
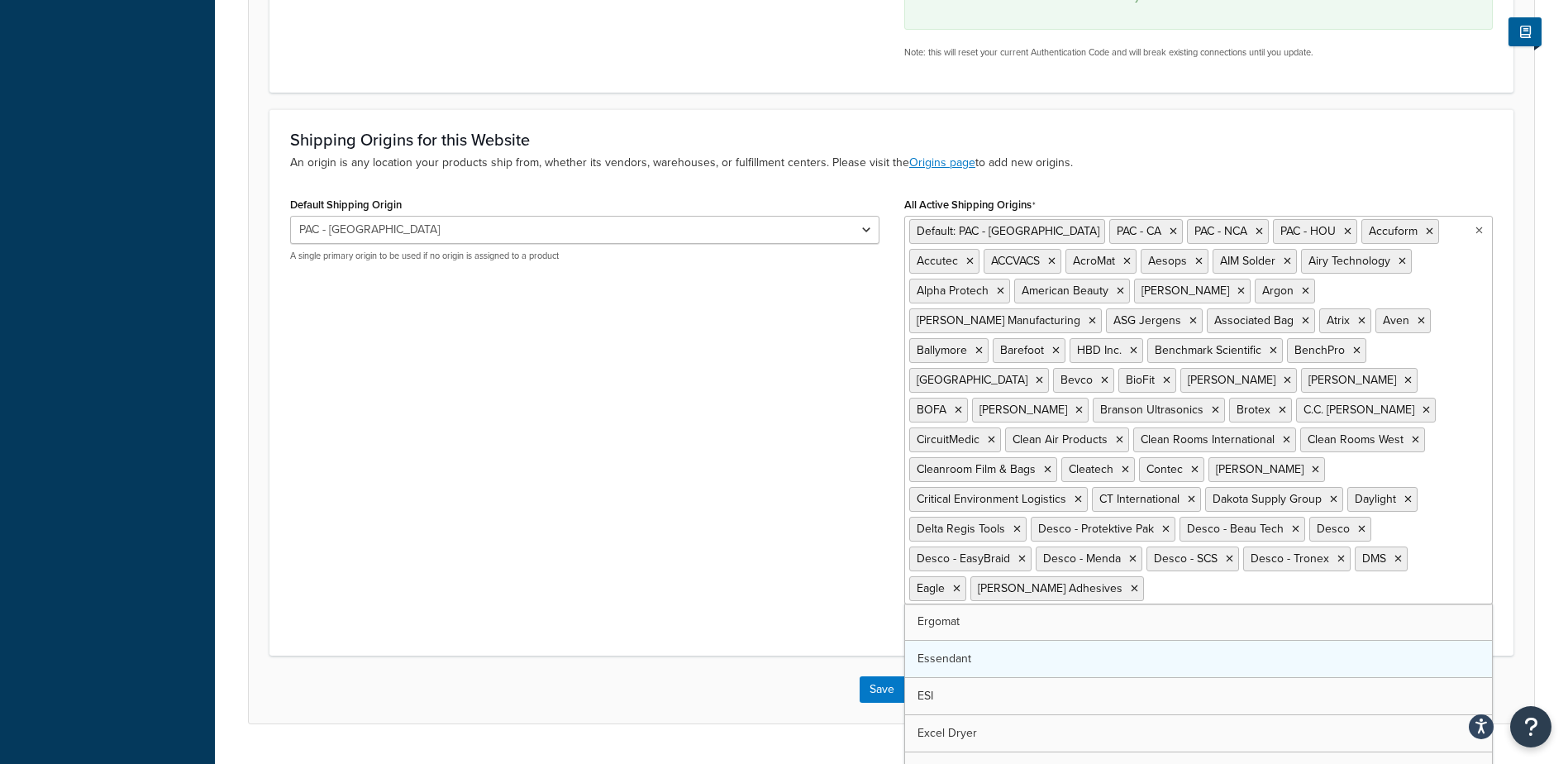
drag, startPoint x: 992, startPoint y: 586, endPoint x: 996, endPoint y: 600, distance: 14.6
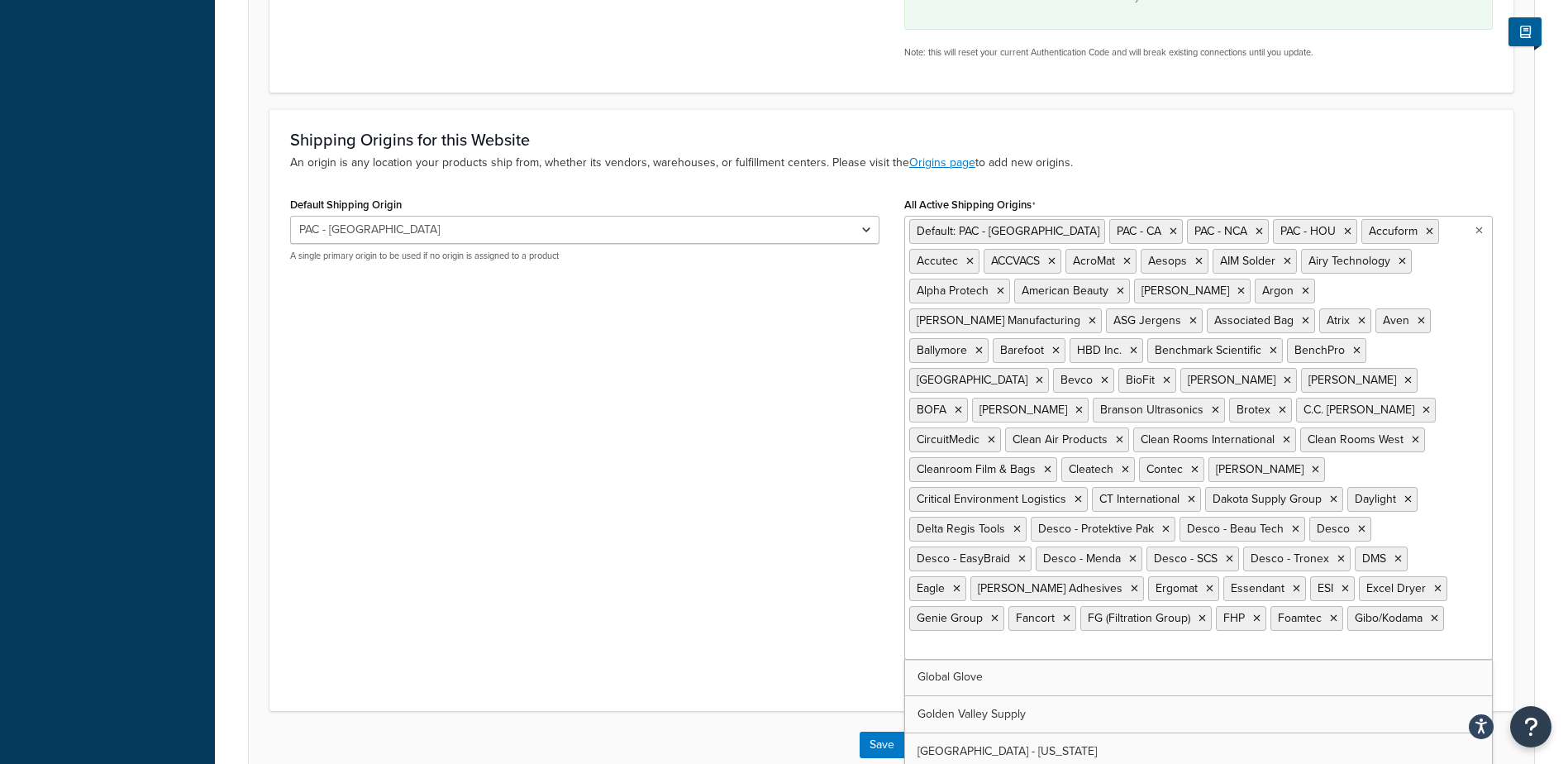
click at [1000, 638] on input "All Active Shipping Origins" at bounding box center [982, 647] width 146 height 18
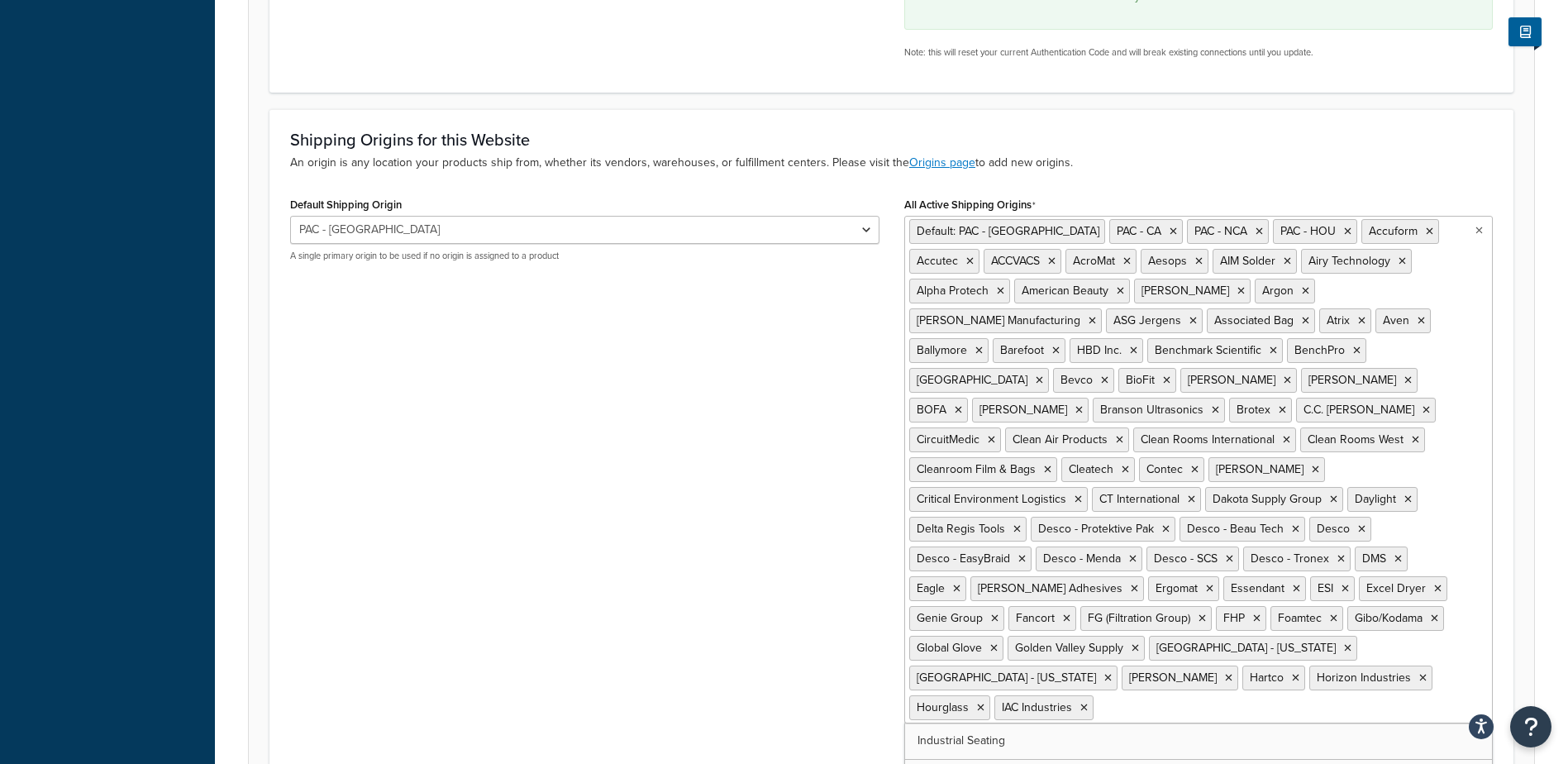
click at [1098, 698] on input "All Active Shipping Origins" at bounding box center [1170, 706] width 146 height 18
click at [1112, 727] on input "All Active Shipping Origins" at bounding box center [1184, 736] width 146 height 18
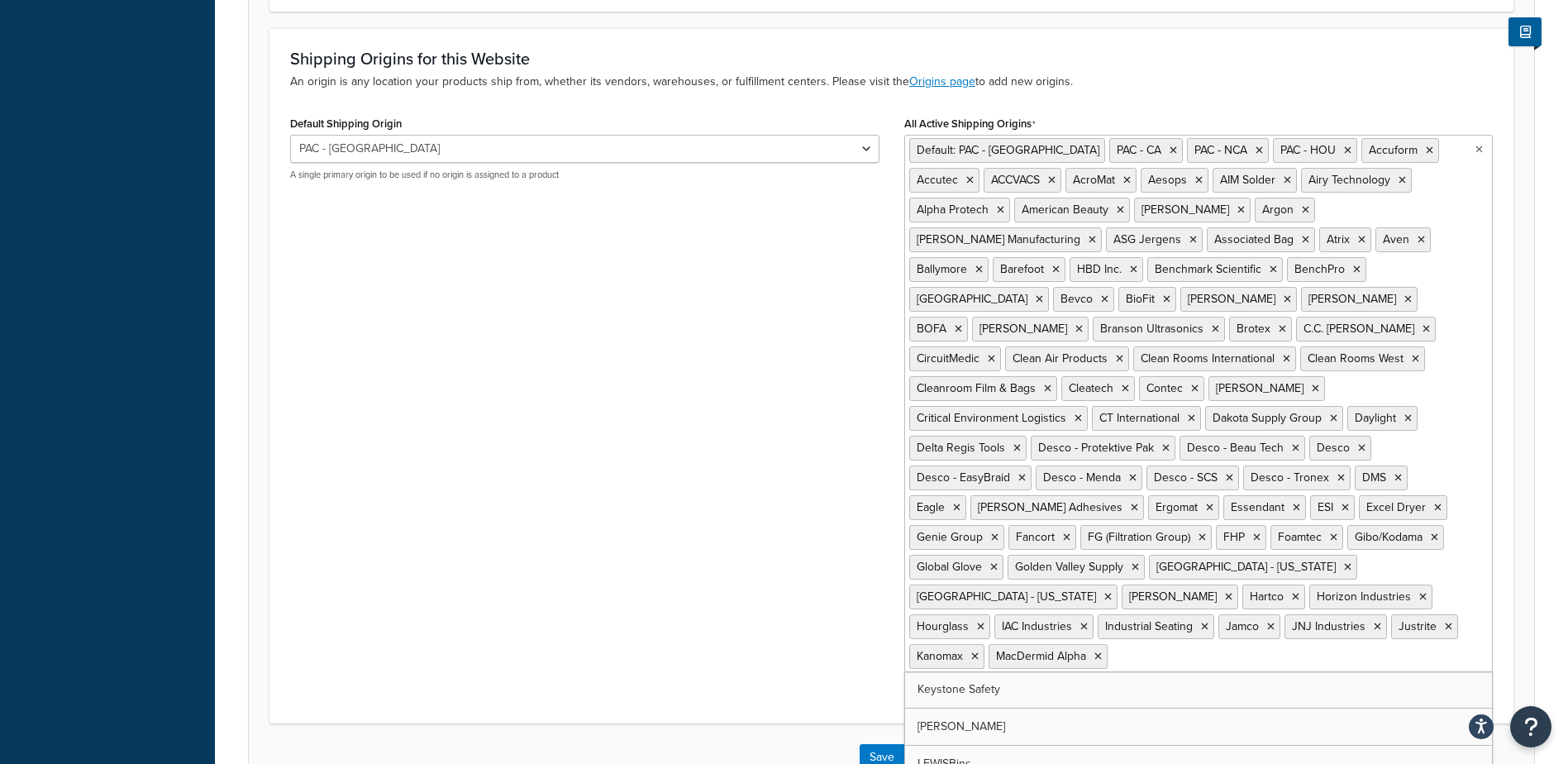
scroll to position [904, 0]
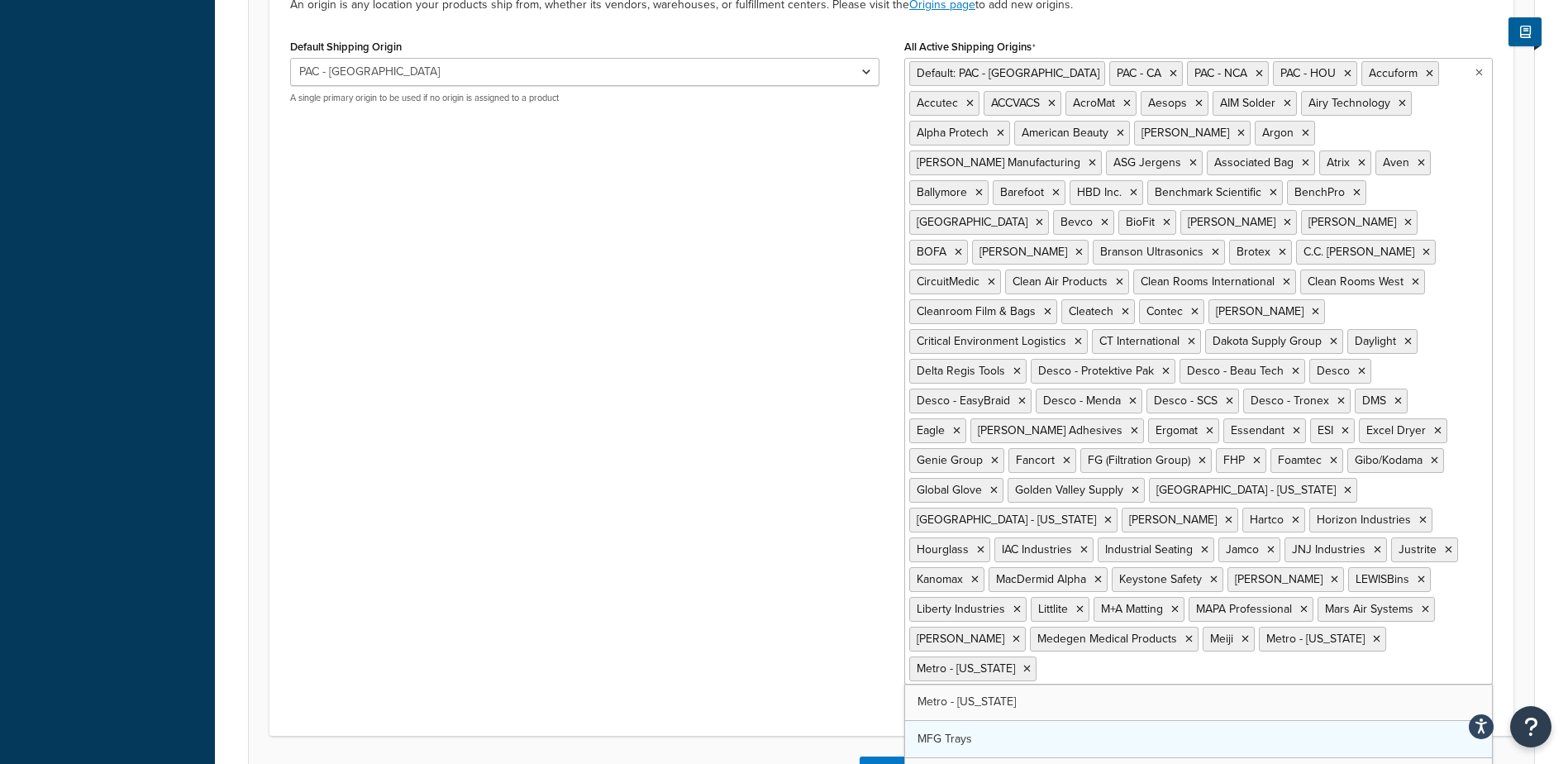
drag, startPoint x: 1008, startPoint y: 656, endPoint x: 1009, endPoint y: 666, distance: 10.0
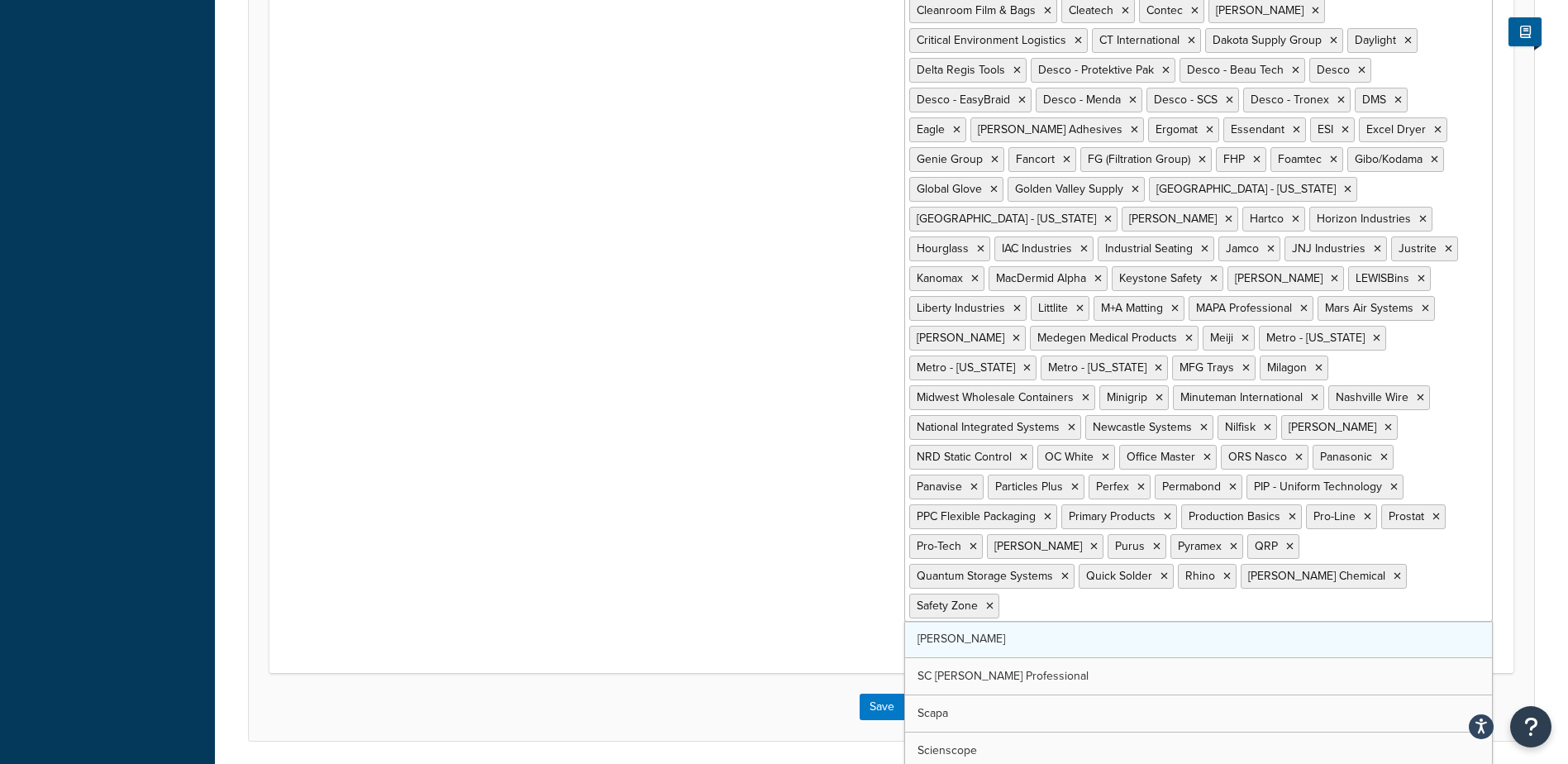
scroll to position [1205, 0]
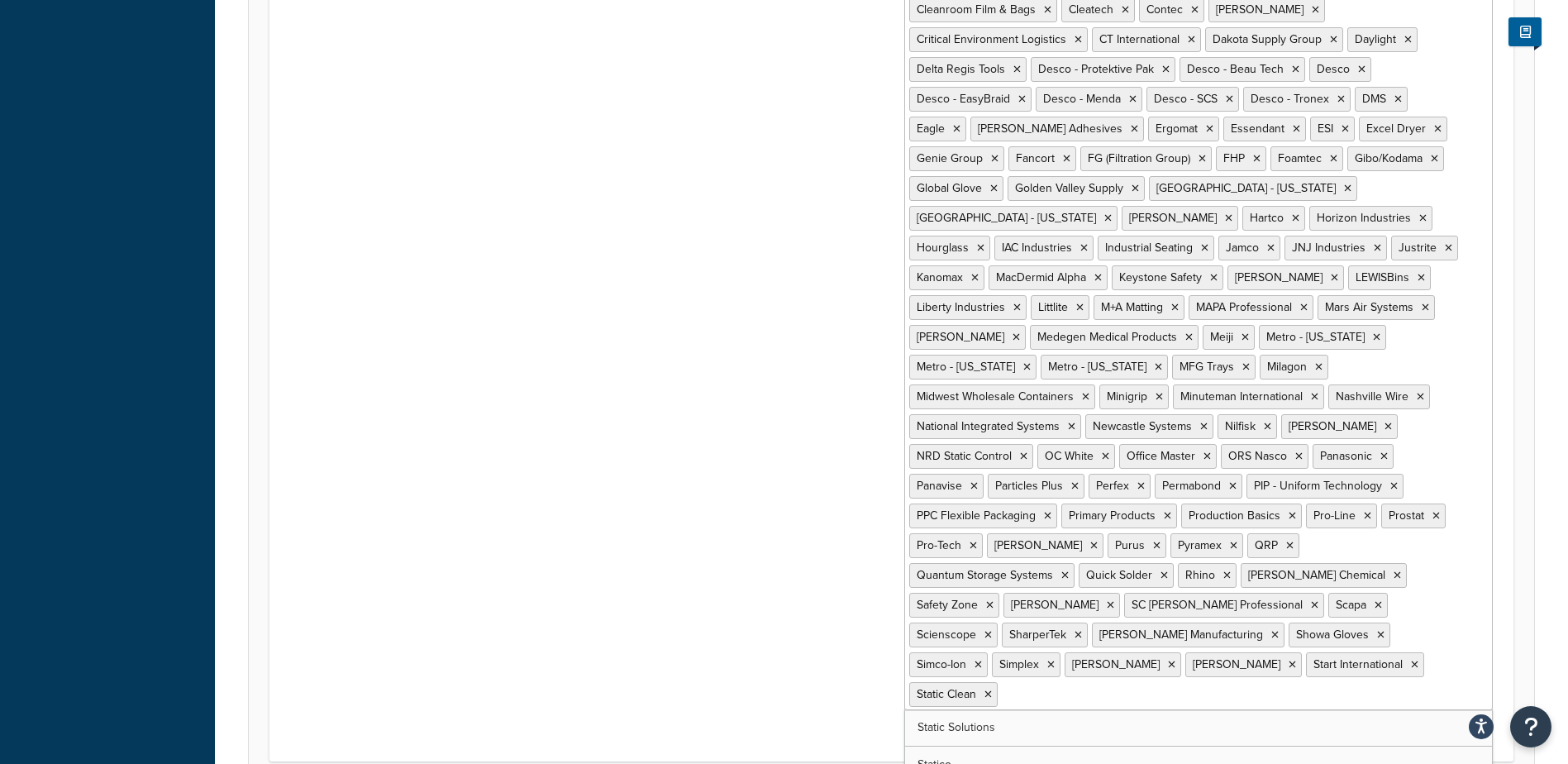
click at [1016, 684] on input "All Active Shipping Origins" at bounding box center [1074, 693] width 146 height 18
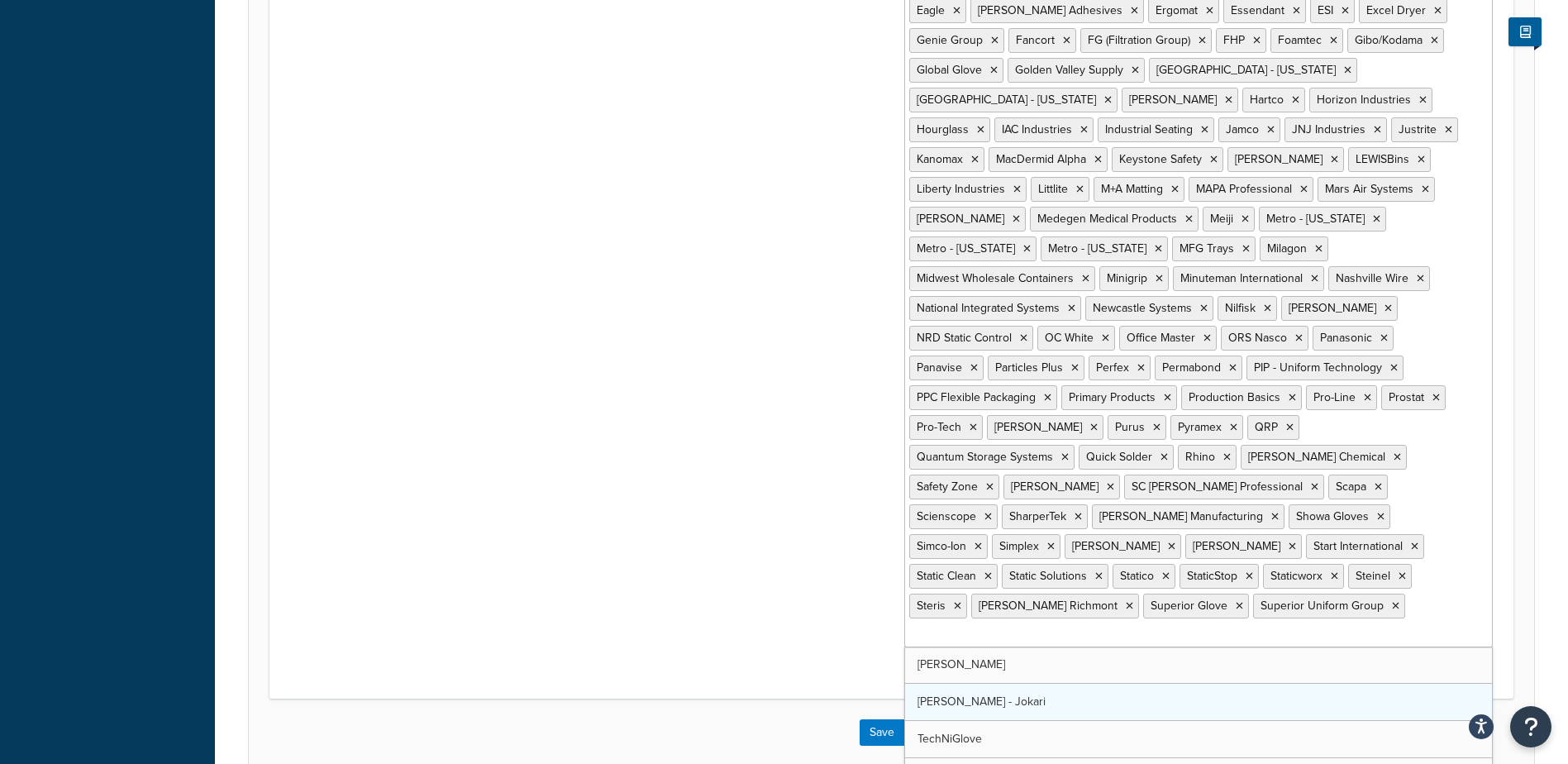
scroll to position [1324, 0]
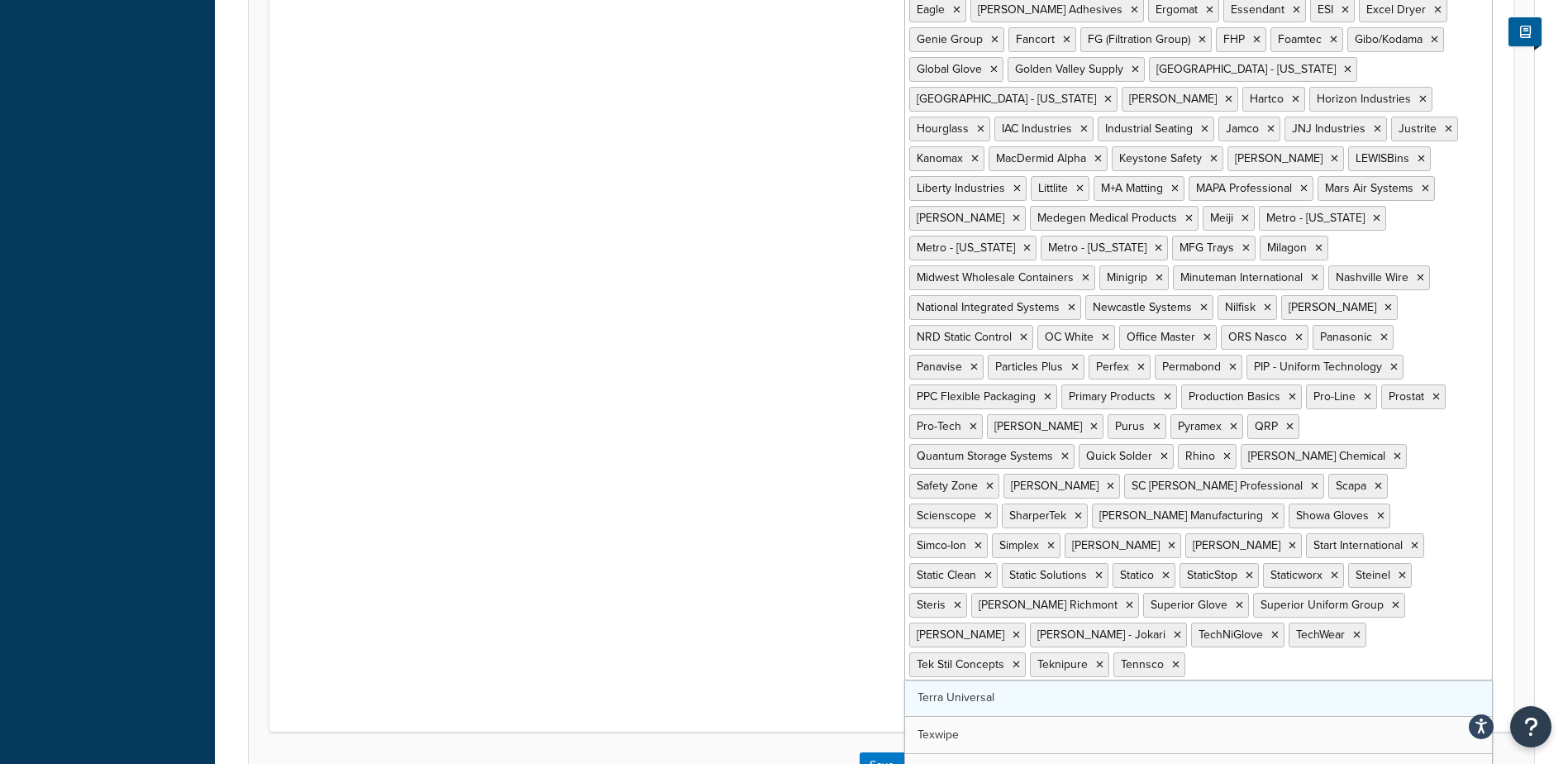
click at [1037, 615] on ul "Default: PAC - MN PAC - CA PAC - NCA PAC - HOU Accuform Accutec ACCVACS AcroMat…" at bounding box center [1198, 158] width 589 height 1043
drag, startPoint x: 1036, startPoint y: 629, endPoint x: 1030, endPoint y: 637, distance: 10.0
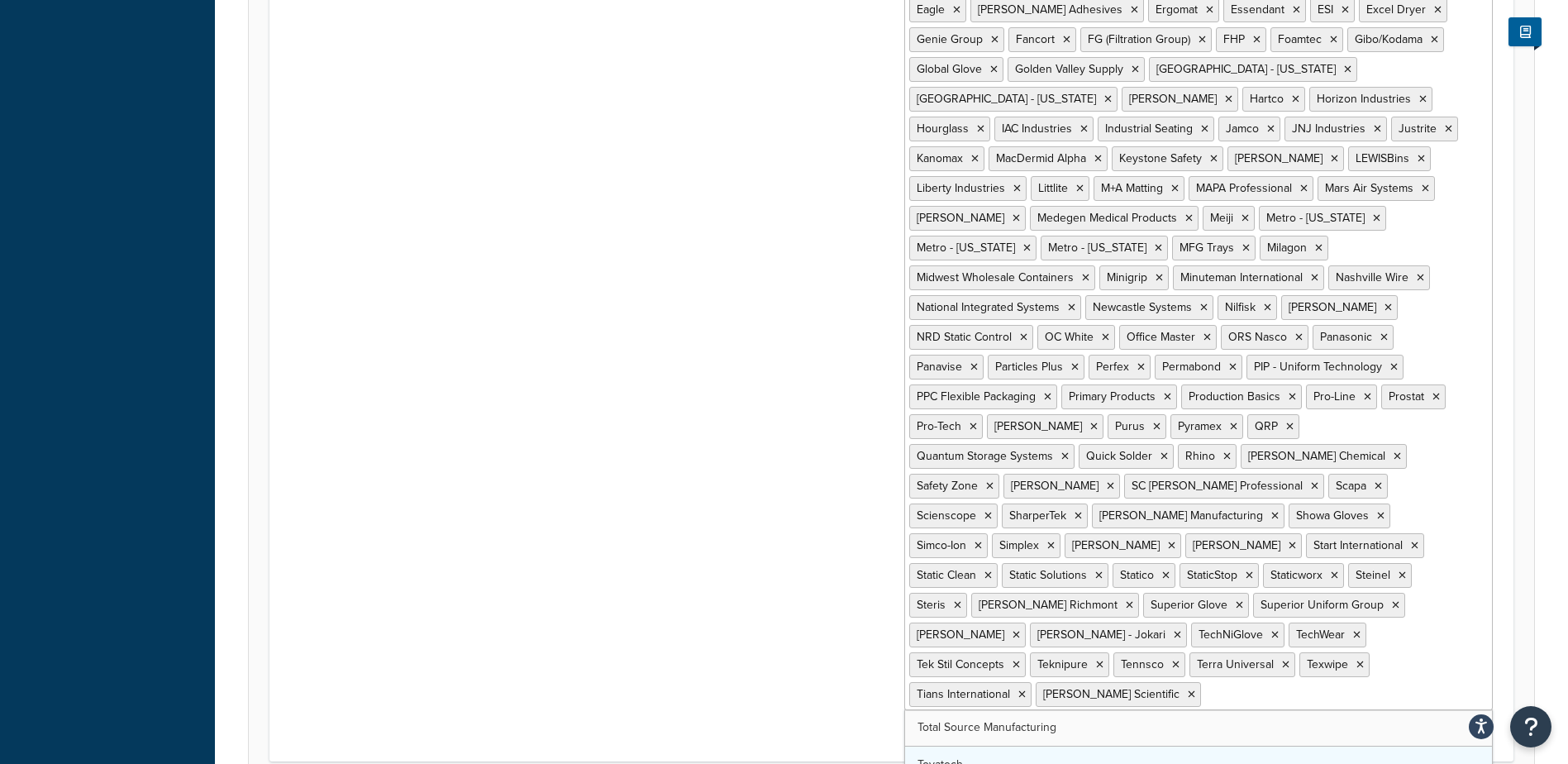
drag, startPoint x: 1031, startPoint y: 658, endPoint x: 1034, endPoint y: 668, distance: 10.4
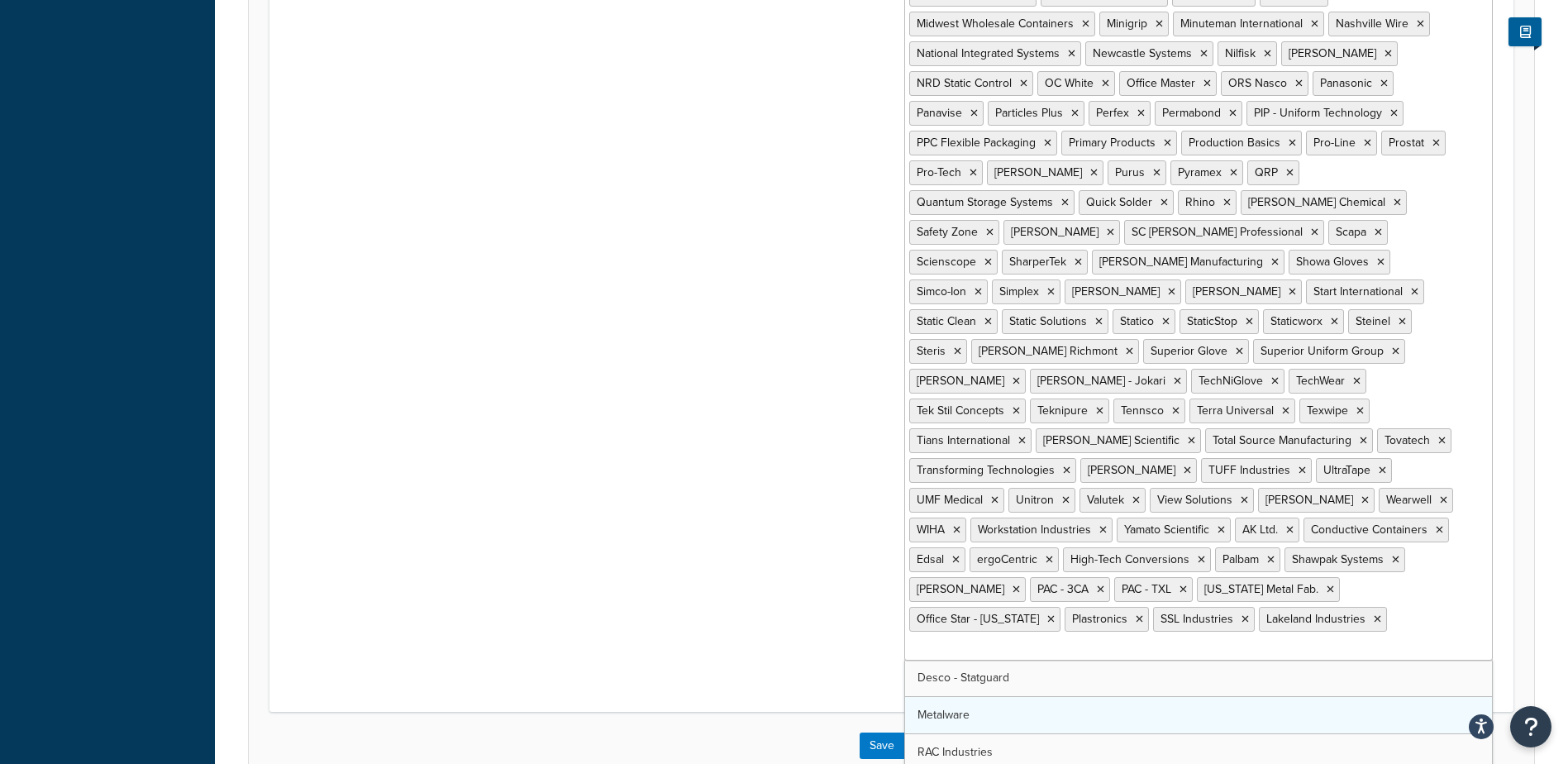
scroll to position [1592, 0]
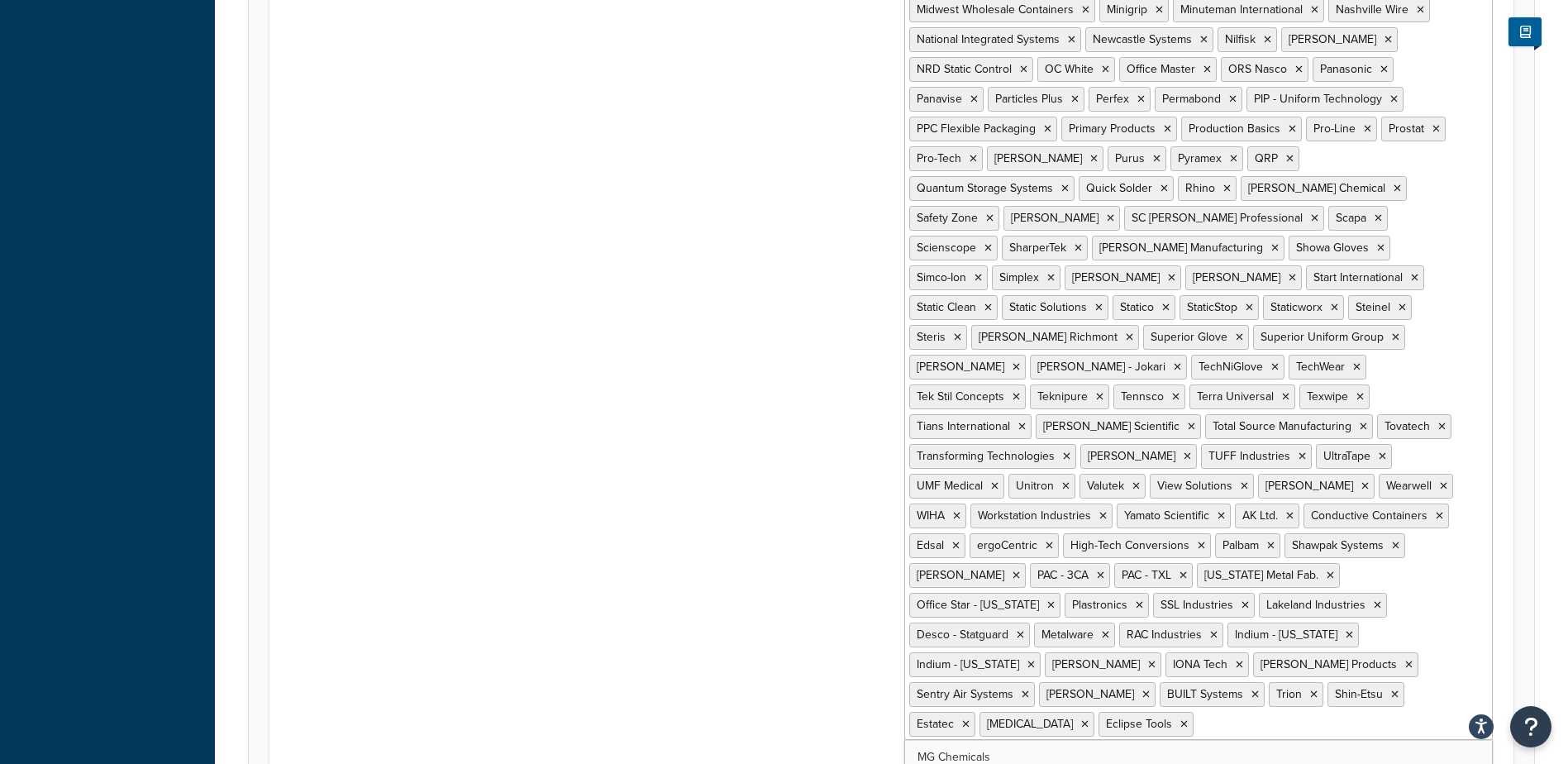
drag, startPoint x: 997, startPoint y: 657, endPoint x: 996, endPoint y: 669, distance: 12.0
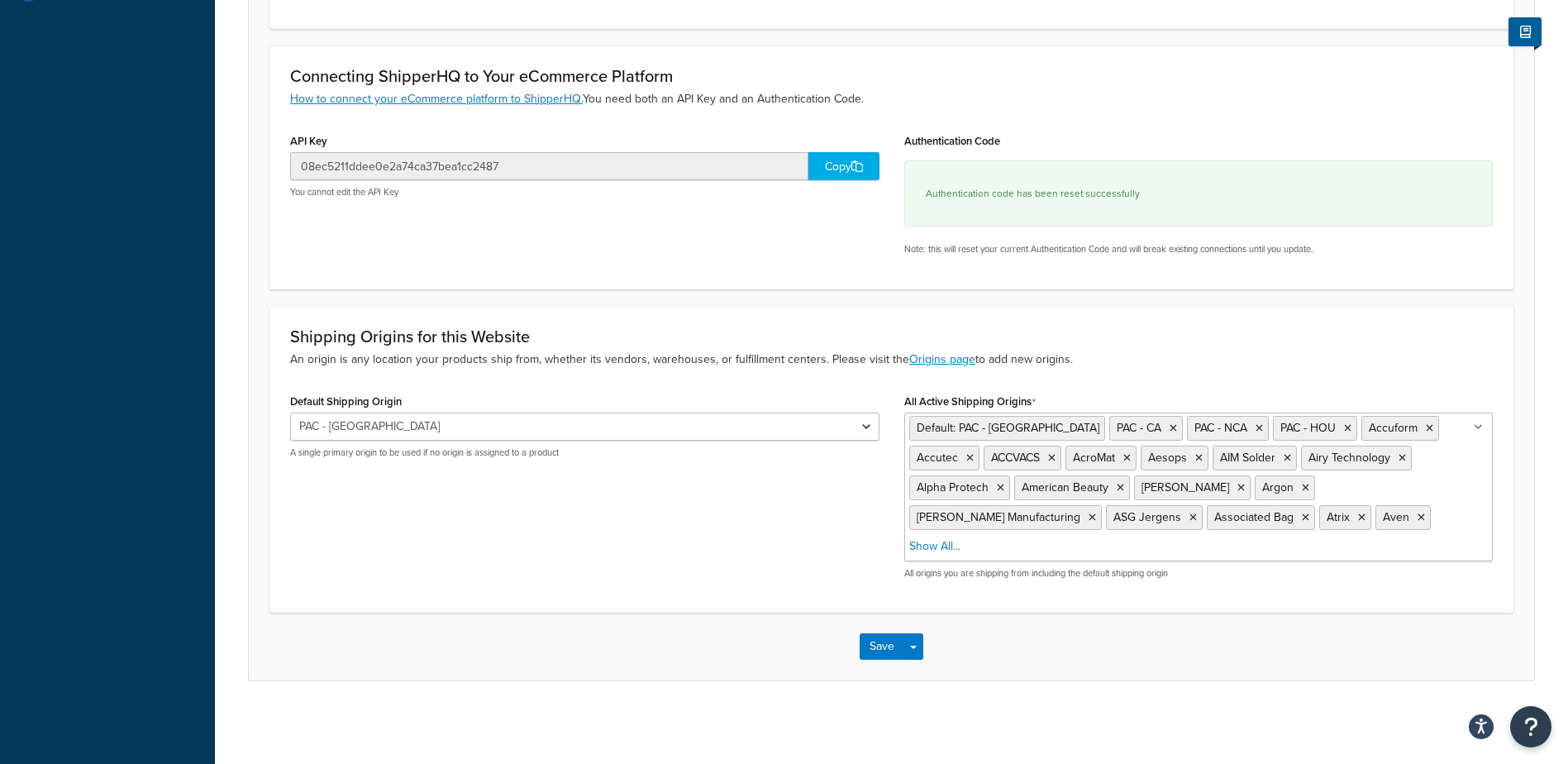
scroll to position [521, 0]
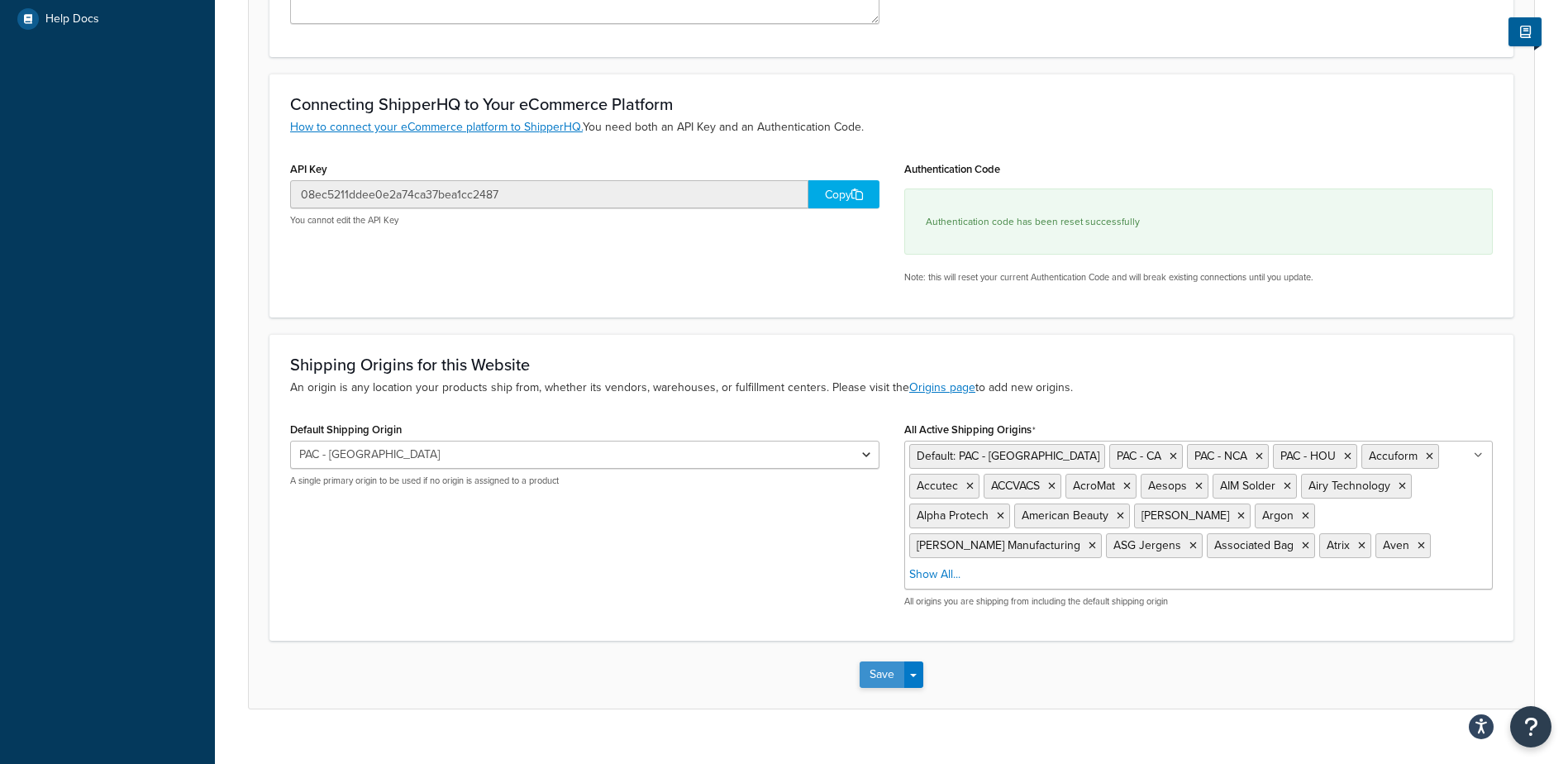
click at [889, 661] on button "Save" at bounding box center [881, 674] width 45 height 26
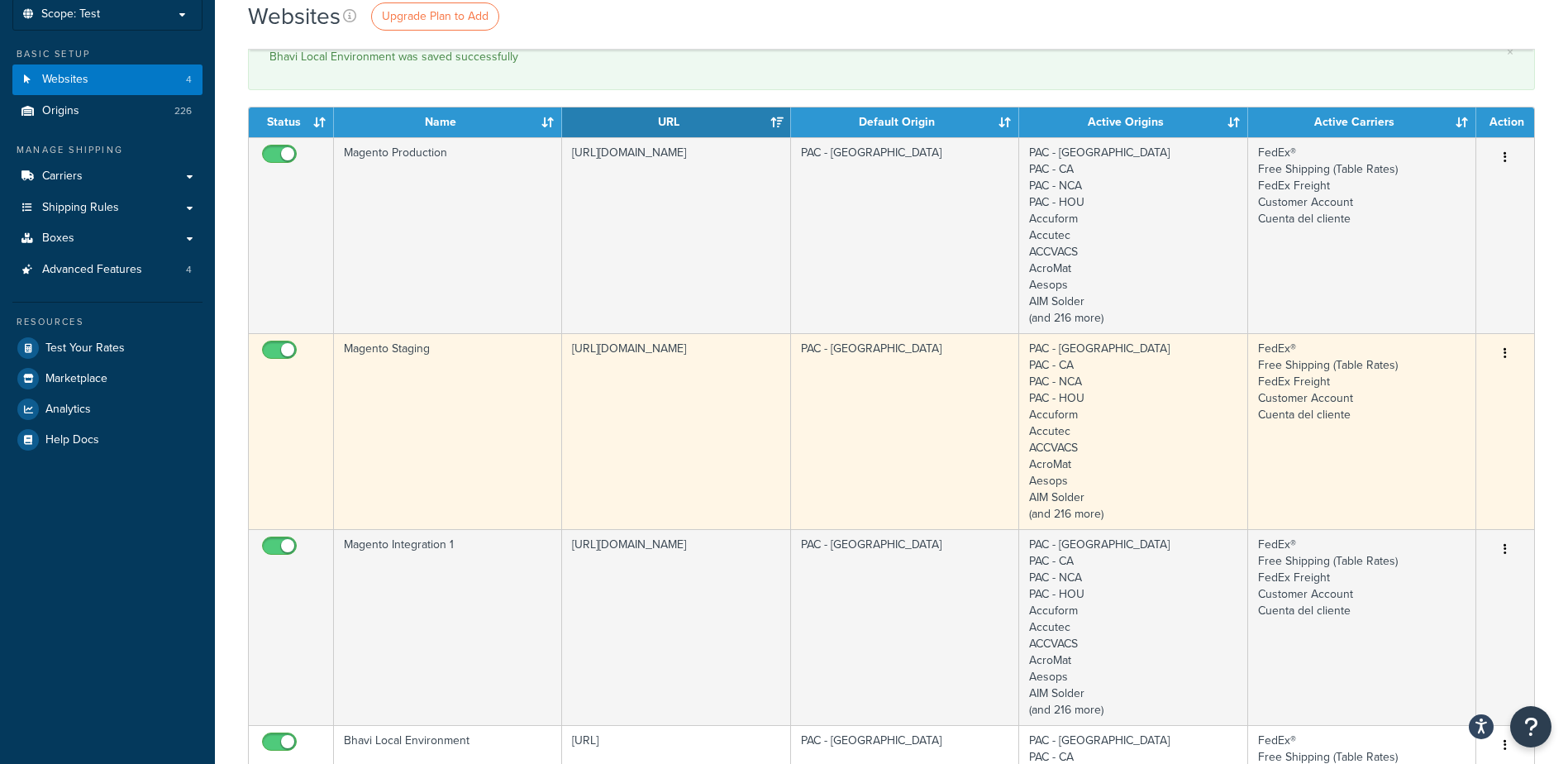
scroll to position [165, 0]
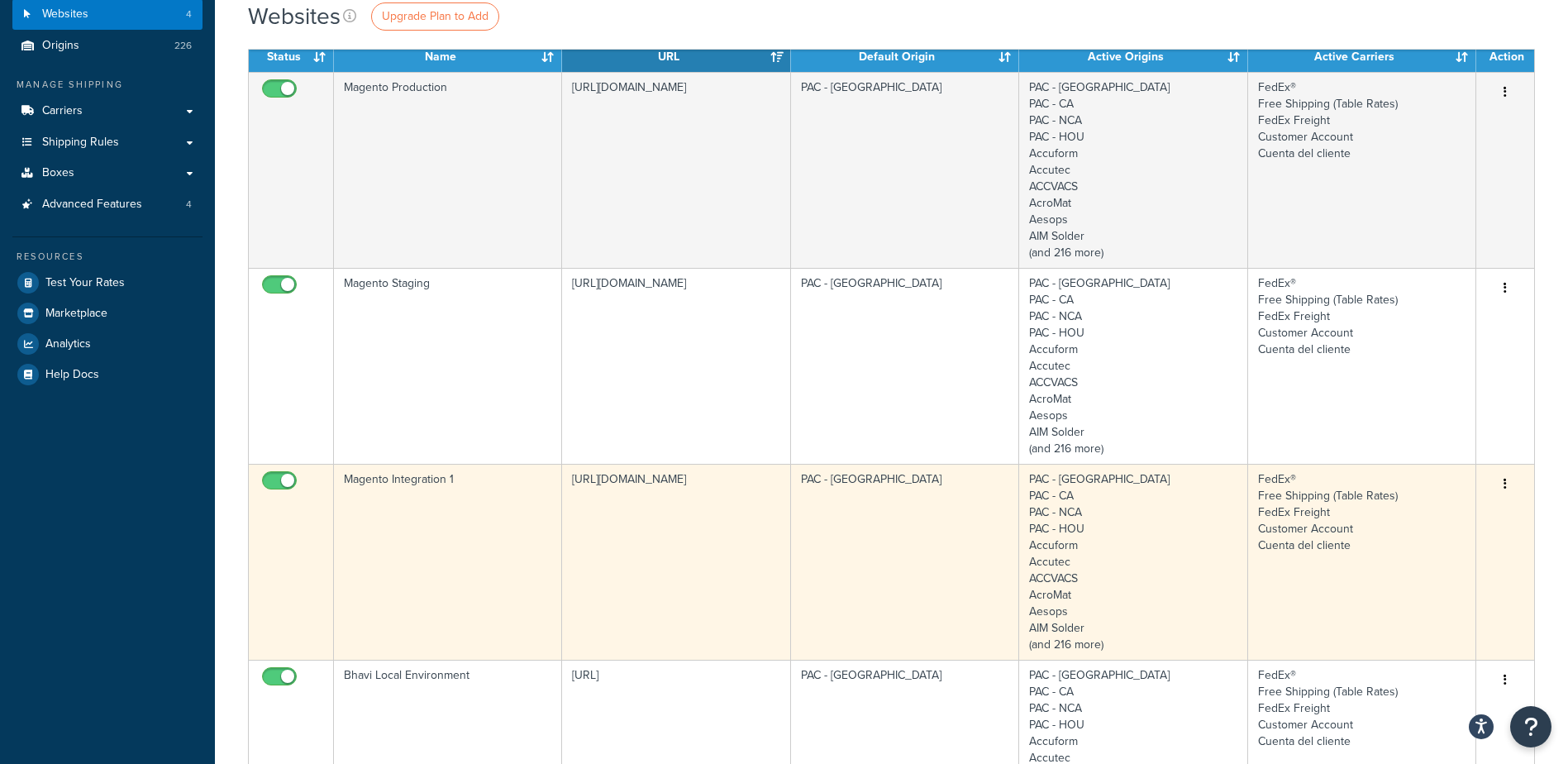
click at [1502, 483] on button "button" at bounding box center [1505, 484] width 23 height 26
click at [1446, 514] on link "Edit" at bounding box center [1438, 517] width 130 height 34
